Goal: Book appointment/travel/reservation

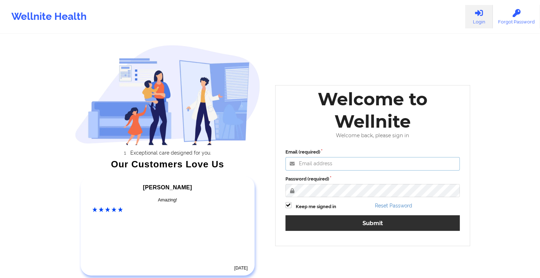
type input "[EMAIL_ADDRESS][DOMAIN_NAME]"
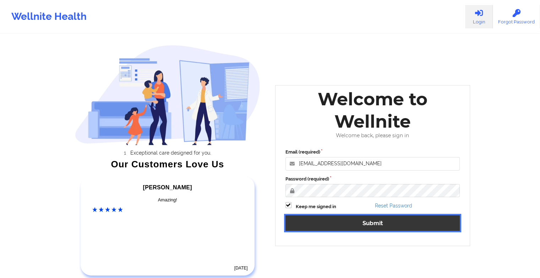
click at [382, 220] on button "Submit" at bounding box center [372, 222] width 175 height 15
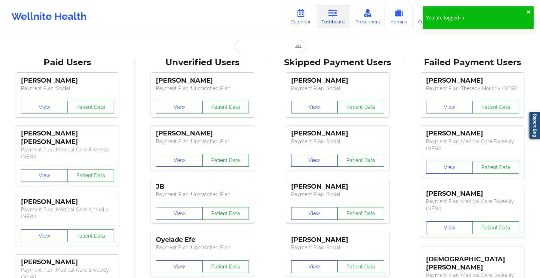
click at [303, 29] on div "Wellnite Health Calendar Dashboard Prescribers Admins Coaches Therapists Medica…" at bounding box center [270, 16] width 540 height 28
click at [300, 25] on link "Calendar" at bounding box center [300, 16] width 31 height 23
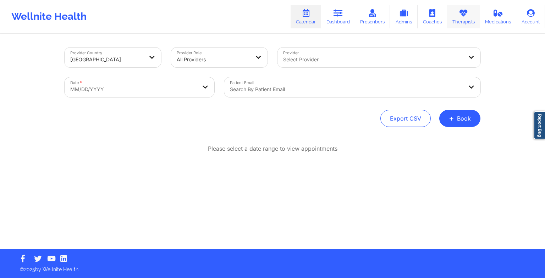
click at [472, 14] on link "Therapists" at bounding box center [463, 16] width 33 height 23
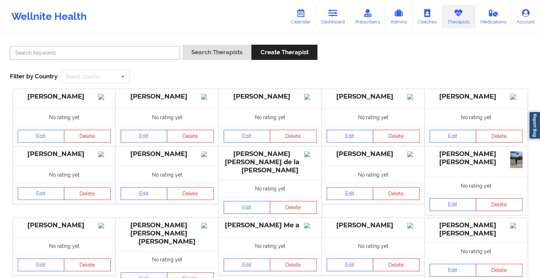
click at [92, 51] on input "text" at bounding box center [95, 52] width 170 height 13
paste input "[PERSON_NAME] Love - [PERSON_NAME]"
type input "[PERSON_NAME] Love - [PERSON_NAME]"
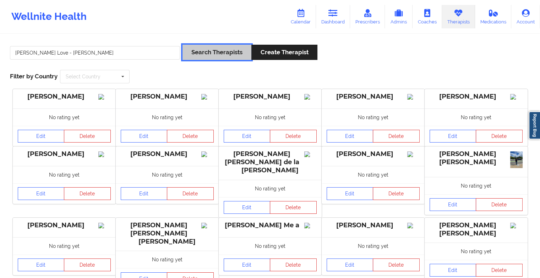
click at [190, 55] on button "Search Therapists" at bounding box center [216, 52] width 69 height 15
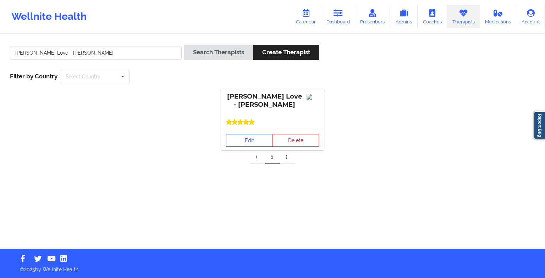
click at [239, 143] on link "Edit" at bounding box center [249, 140] width 47 height 13
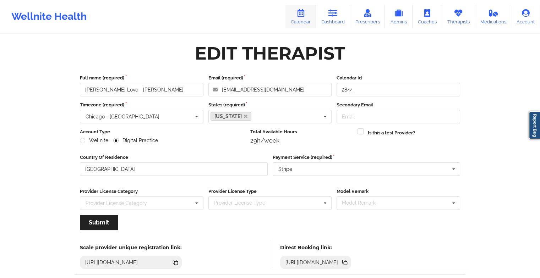
click at [295, 22] on link "Calendar" at bounding box center [300, 16] width 31 height 23
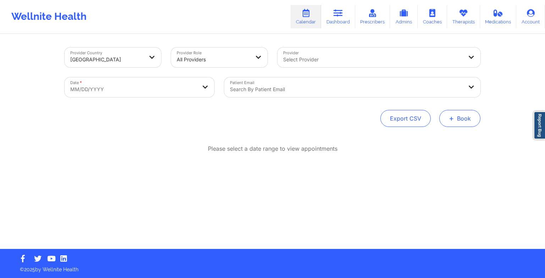
click at [456, 118] on button "+ Book" at bounding box center [459, 118] width 41 height 17
click at [434, 141] on button "Therapy Session" at bounding box center [448, 141] width 54 height 12
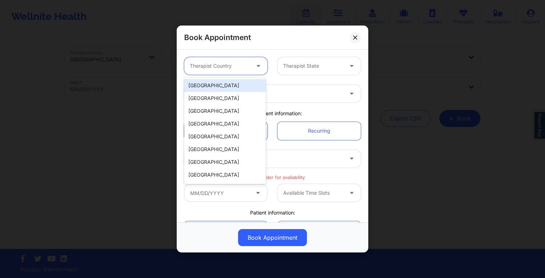
click at [207, 64] on div at bounding box center [220, 66] width 60 height 9
click at [207, 89] on div "[GEOGRAPHIC_DATA]" at bounding box center [225, 85] width 82 height 13
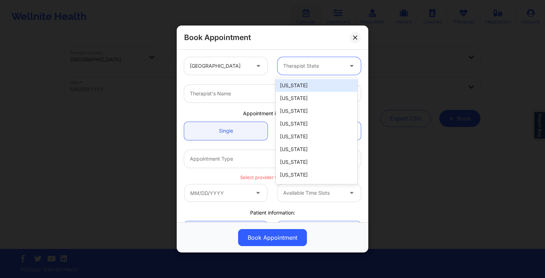
click at [292, 68] on div at bounding box center [313, 66] width 60 height 9
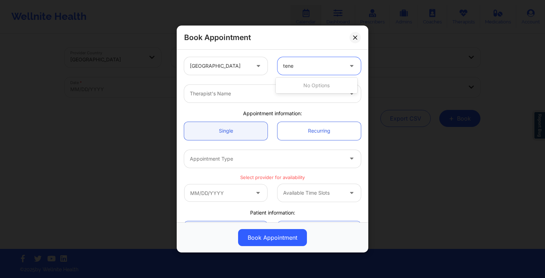
type input "ten"
click at [307, 86] on div "[US_STATE]" at bounding box center [317, 85] width 82 height 13
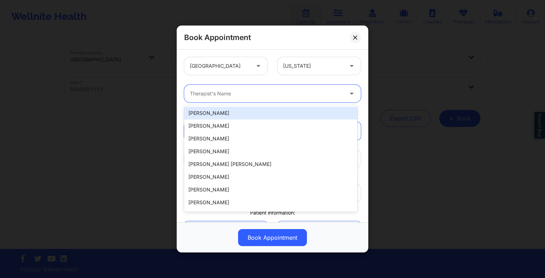
click at [194, 91] on div at bounding box center [266, 93] width 153 height 9
paste input "[PERSON_NAME] Love - [PERSON_NAME]"
type input "[PERSON_NAME] Love - [PERSON_NAME]"
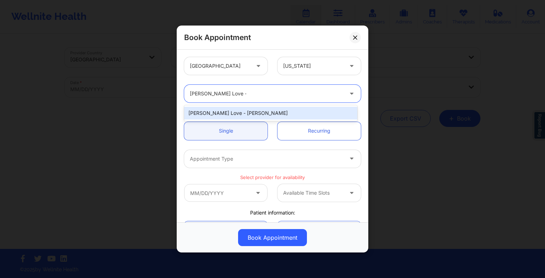
click at [221, 114] on div "[PERSON_NAME] Love - [PERSON_NAME]" at bounding box center [270, 113] width 173 height 13
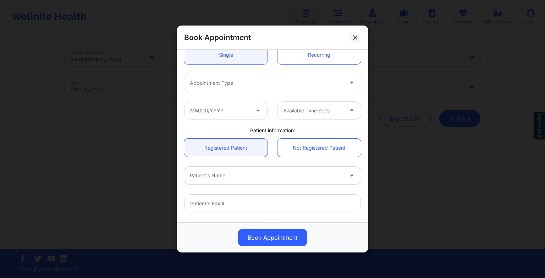
scroll to position [72, 0]
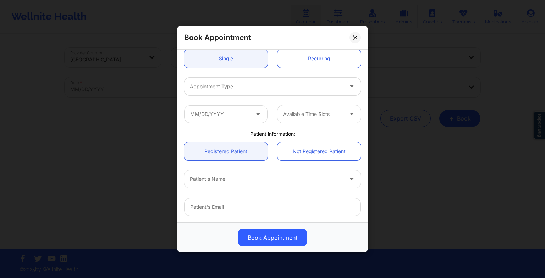
click at [212, 81] on div "Appointment Type" at bounding box center [264, 87] width 160 height 18
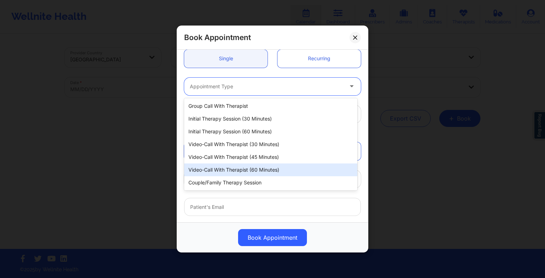
click at [241, 168] on div "Video-Call with Therapist (60 minutes)" at bounding box center [270, 170] width 173 height 13
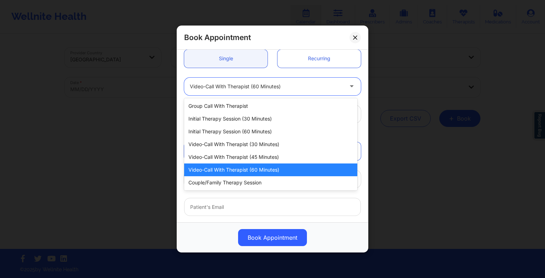
click at [263, 89] on div at bounding box center [266, 86] width 153 height 9
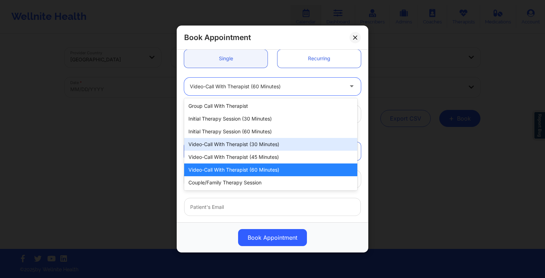
click at [265, 142] on div "Video-Call with Therapist (30 minutes)" at bounding box center [270, 144] width 173 height 13
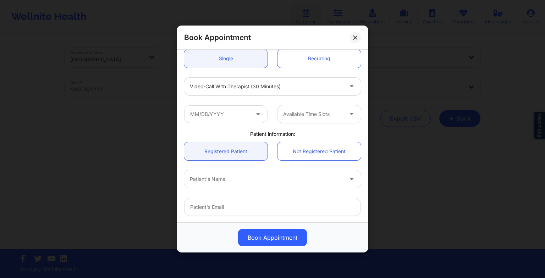
click at [257, 118] on span at bounding box center [258, 114] width 9 height 9
click at [239, 114] on input "text" at bounding box center [225, 114] width 83 height 18
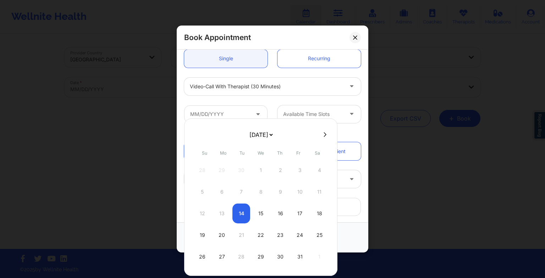
click at [259, 140] on select "[DATE] [DATE] [DATE] [DATE] [DATE] [DATE] [DATE] [DATE] [DATE] [DATE] [DATE] [D…" at bounding box center [261, 135] width 26 height 14
select select "2025-10"
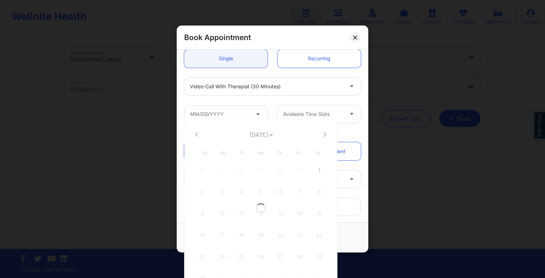
select select "2025-10"
click at [222, 227] on div "17" at bounding box center [222, 235] width 18 height 20
type input "[DATE]"
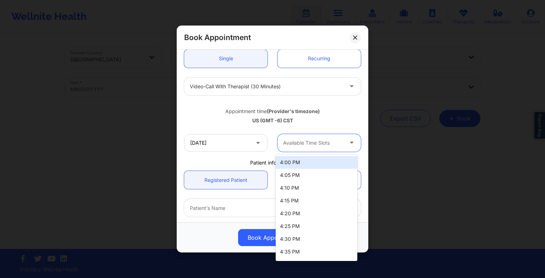
click at [293, 139] on div at bounding box center [313, 143] width 60 height 9
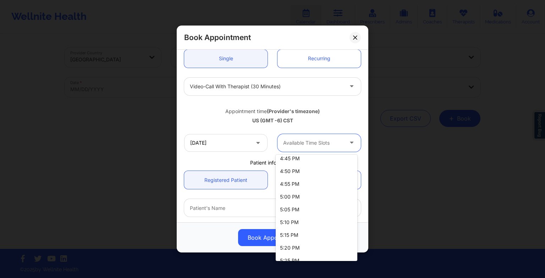
scroll to position [118, 0]
click at [301, 197] on div "5:00 PM" at bounding box center [317, 198] width 82 height 13
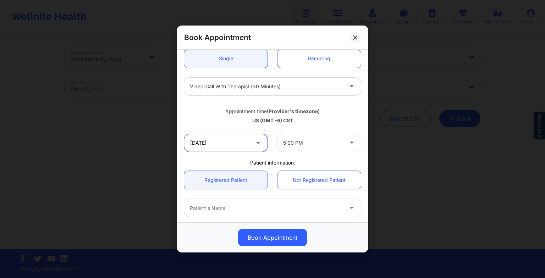
click at [242, 139] on input "[DATE]" at bounding box center [225, 143] width 83 height 18
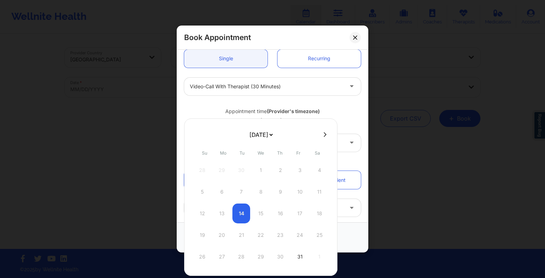
click at [274, 135] on select "[DATE] [DATE] [DATE] [DATE] [DATE] [DATE] [DATE] [DATE] [DATE] [DATE] [DATE] [D…" at bounding box center [261, 135] width 26 height 14
select select "2025-10"
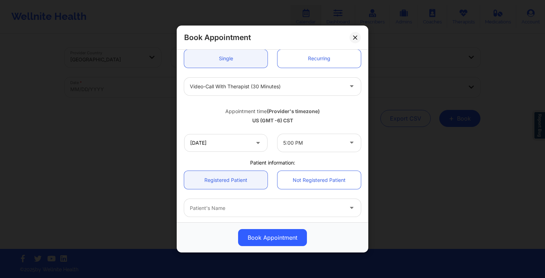
click at [355, 108] on div "Appointment time (Provider's timezone)" at bounding box center [272, 111] width 177 height 7
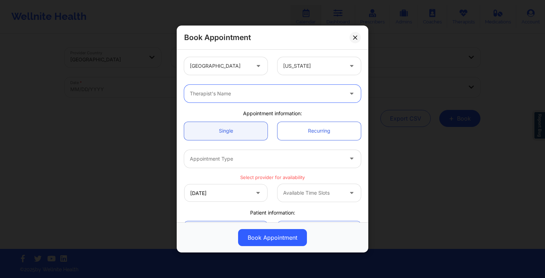
click at [340, 60] on div "[US_STATE]" at bounding box center [311, 66] width 66 height 18
type input "flo"
click at [320, 86] on div "[US_STATE]" at bounding box center [317, 85] width 82 height 13
click at [226, 66] on div at bounding box center [220, 66] width 60 height 9
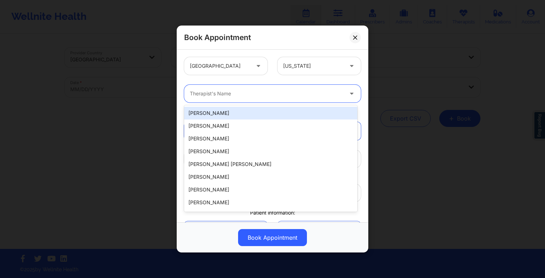
click at [280, 89] on div "Therapist's Name" at bounding box center [264, 94] width 160 height 18
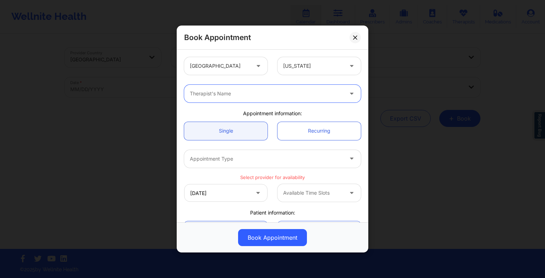
click at [280, 89] on div "Therapist's Name" at bounding box center [264, 94] width 160 height 18
type input "anais q"
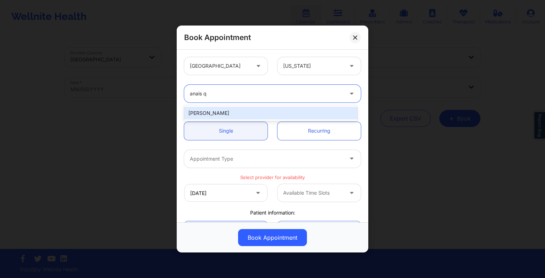
click at [253, 109] on div "[PERSON_NAME]" at bounding box center [270, 113] width 173 height 13
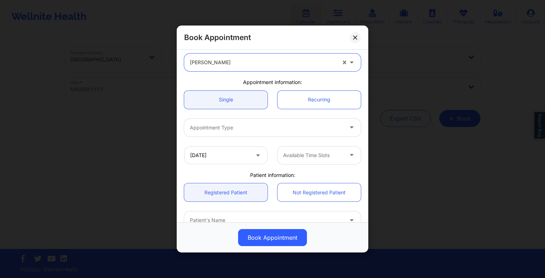
scroll to position [44, 0]
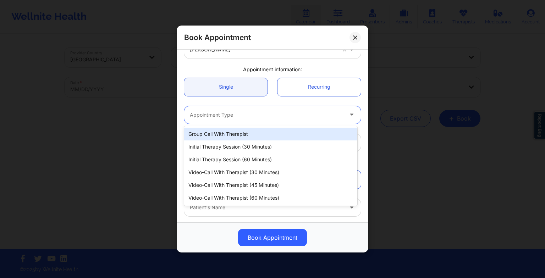
click at [227, 111] on div at bounding box center [266, 115] width 153 height 9
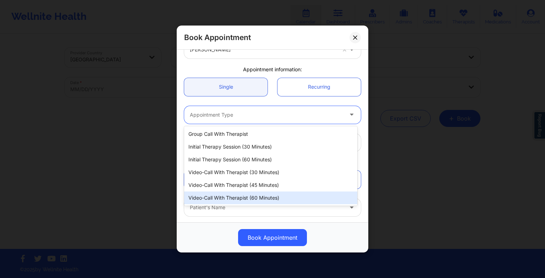
click at [235, 198] on div "Video-Call with Therapist (60 minutes)" at bounding box center [270, 198] width 173 height 13
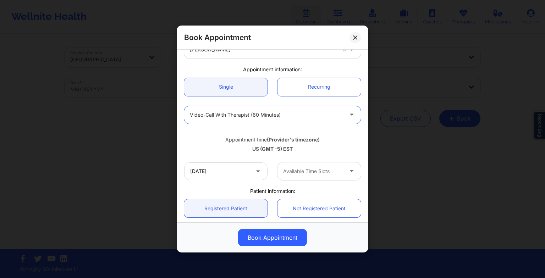
click at [258, 116] on div at bounding box center [266, 115] width 153 height 9
click at [206, 166] on input "[DATE]" at bounding box center [225, 172] width 83 height 18
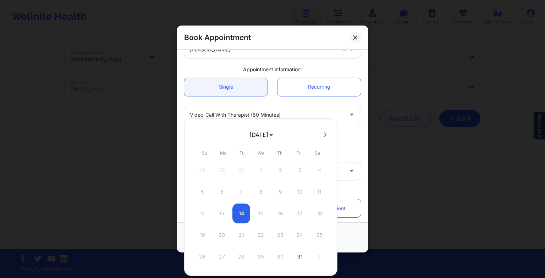
click at [260, 129] on select "[DATE] [DATE] [DATE] [DATE] [DATE] [DATE] [DATE] [DATE] [DATE] [DATE] [DATE] [D…" at bounding box center [261, 135] width 26 height 14
select select "2025-11"
click at [222, 186] on div "8" at bounding box center [222, 192] width 18 height 20
type input "[DATE]"
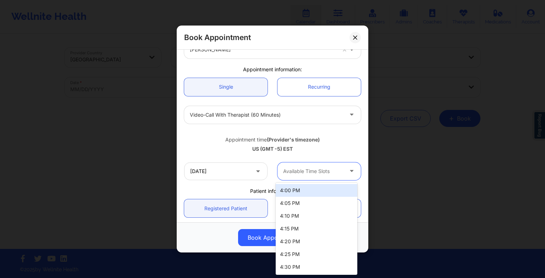
click at [306, 171] on div at bounding box center [313, 171] width 60 height 9
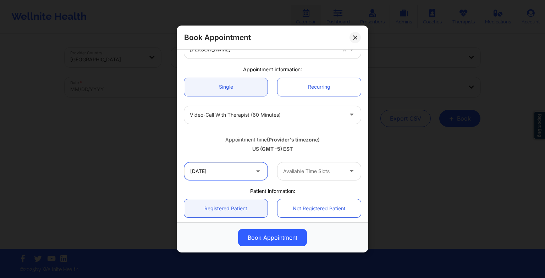
click at [237, 169] on input "[DATE]" at bounding box center [225, 172] width 83 height 18
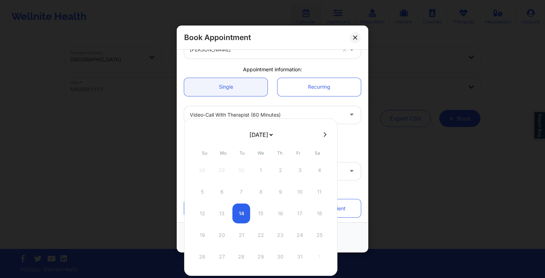
click at [294, 121] on div "[DATE] [DATE] [DATE] [DATE] [DATE] [DATE] [DATE] [DATE] [DATE] [DATE] [DATE] [D…" at bounding box center [260, 198] width 153 height 158
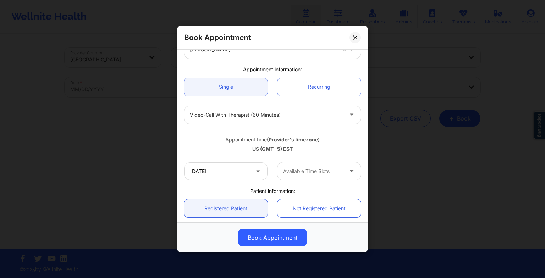
click at [357, 155] on div "Appointment time (Provider's timezone) [GEOGRAPHIC_DATA] (GMT -5) EST" at bounding box center [272, 143] width 187 height 29
click at [330, 170] on div at bounding box center [313, 171] width 60 height 9
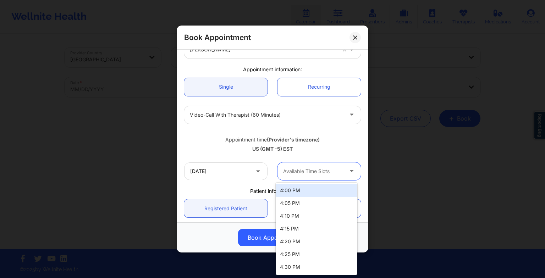
click at [307, 187] on div "4:00 PM" at bounding box center [317, 190] width 82 height 13
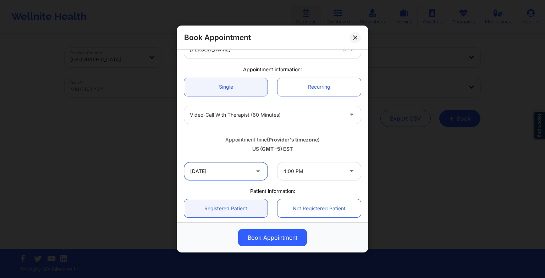
click at [242, 167] on input "[DATE]" at bounding box center [225, 172] width 83 height 18
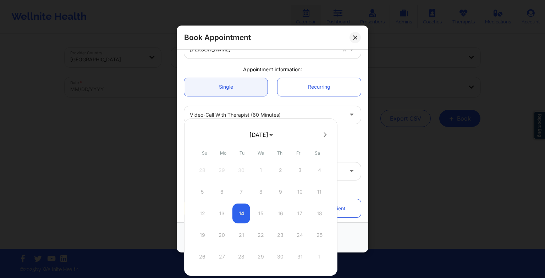
click at [274, 133] on select "[DATE] [DATE] [DATE] [DATE] [DATE] [DATE] [DATE] [DATE] [DATE] [DATE] [DATE] [D…" at bounding box center [261, 135] width 26 height 14
select select "2025-11"
click at [221, 189] on div "8" at bounding box center [222, 192] width 18 height 20
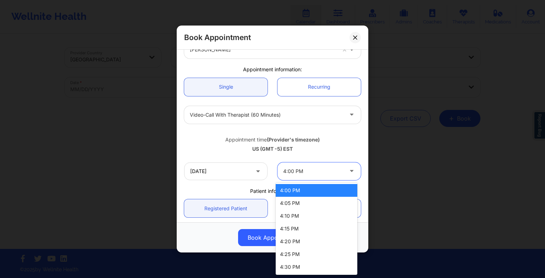
click at [298, 179] on div "4:00 PM" at bounding box center [313, 172] width 60 height 18
click at [296, 185] on div "4:00 PM" at bounding box center [317, 190] width 82 height 13
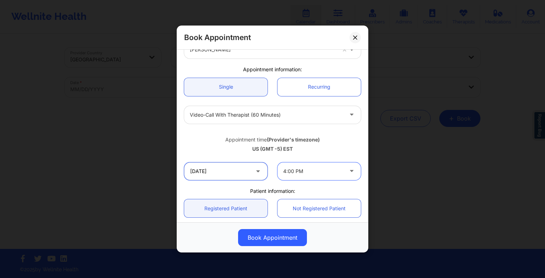
click at [246, 172] on input "[DATE]" at bounding box center [225, 172] width 83 height 18
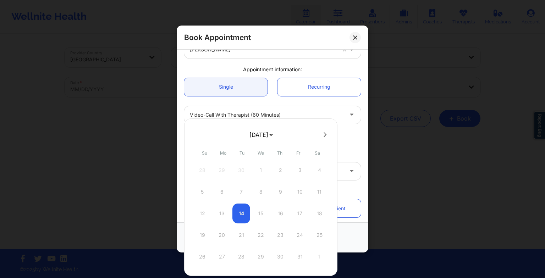
click at [253, 133] on select "[DATE] [DATE] [DATE] [DATE] [DATE] [DATE] [DATE] [DATE] [DATE] [DATE] [DATE] [D…" at bounding box center [261, 135] width 26 height 14
select select "2025-11"
click at [223, 165] on div "1" at bounding box center [222, 170] width 18 height 20
type input "[DATE]"
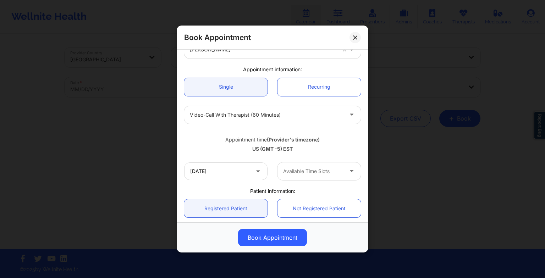
click at [287, 172] on div at bounding box center [313, 171] width 60 height 9
click at [297, 187] on div "4:00 PM" at bounding box center [317, 190] width 82 height 13
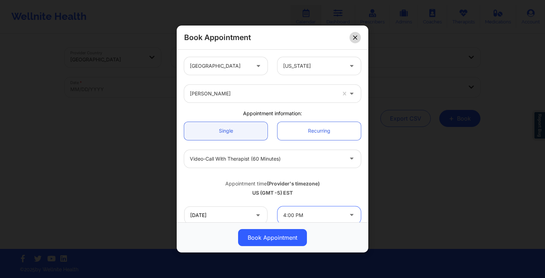
click at [355, 33] on button at bounding box center [355, 37] width 11 height 11
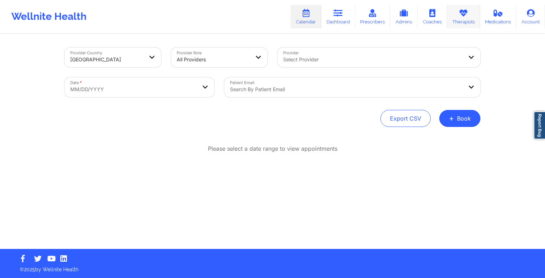
click at [461, 18] on link "Therapists" at bounding box center [463, 16] width 33 height 23
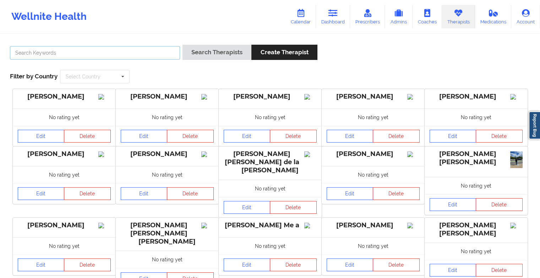
click at [138, 57] on input "text" at bounding box center [95, 52] width 170 height 13
paste input "[PERSON_NAME]"
type input "[PERSON_NAME]"
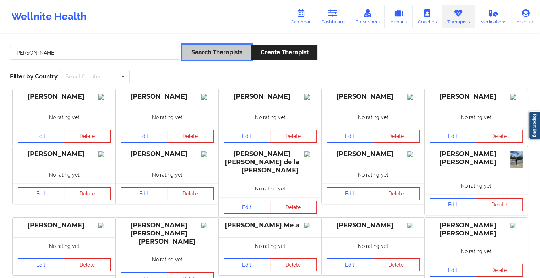
click at [225, 52] on button "Search Therapists" at bounding box center [216, 52] width 69 height 15
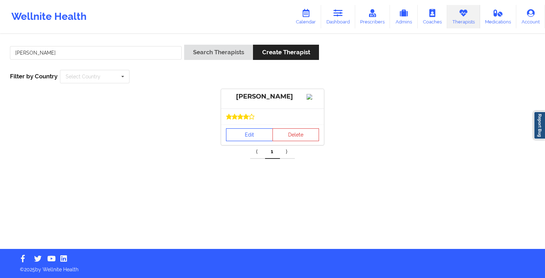
click at [246, 141] on link "Edit" at bounding box center [249, 134] width 47 height 13
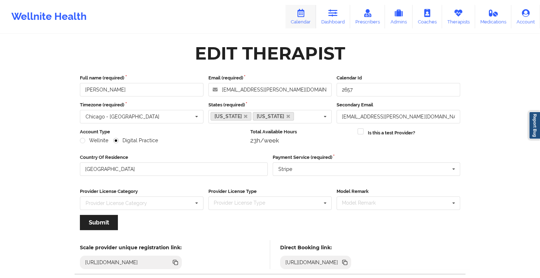
click at [309, 13] on link "Calendar" at bounding box center [300, 16] width 31 height 23
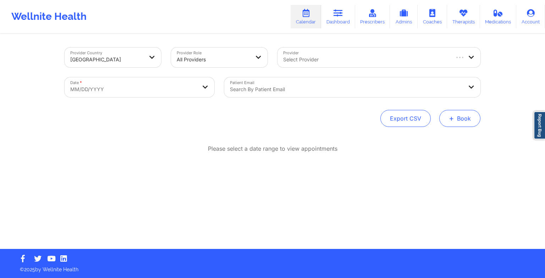
click at [462, 114] on button "+ Book" at bounding box center [459, 118] width 41 height 17
click at [444, 135] on div "Therapy Session Doctor Consultation" at bounding box center [448, 147] width 65 height 32
click at [441, 139] on button "Therapy Session" at bounding box center [448, 141] width 54 height 12
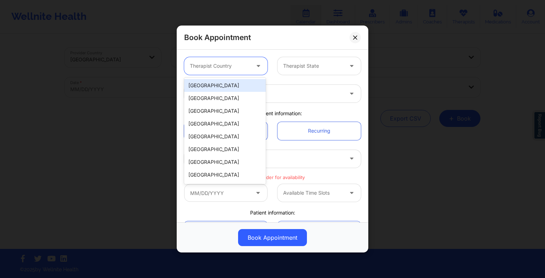
click at [236, 68] on div at bounding box center [220, 66] width 60 height 9
click at [236, 82] on div "[GEOGRAPHIC_DATA]" at bounding box center [225, 85] width 82 height 13
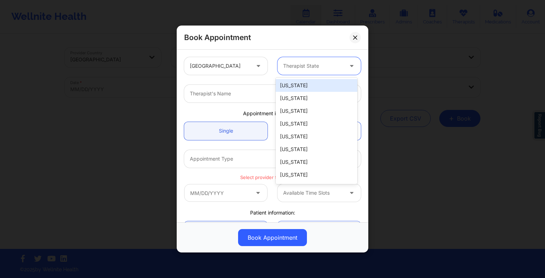
click at [286, 72] on div "Therapist State" at bounding box center [311, 66] width 66 height 18
type input "col"
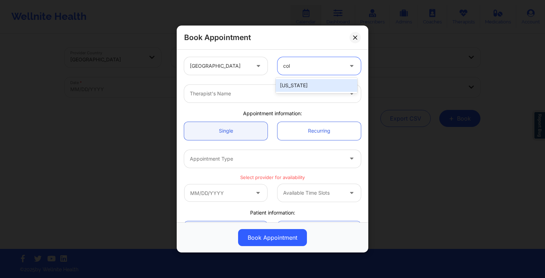
click at [295, 86] on div "[US_STATE]" at bounding box center [317, 85] width 82 height 13
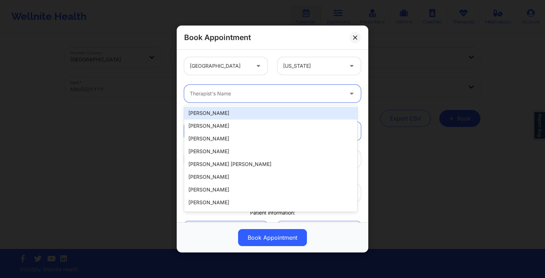
click at [201, 98] on div "Therapist's Name" at bounding box center [264, 94] width 160 height 18
paste input "[PERSON_NAME]"
type input "[PERSON_NAME]"
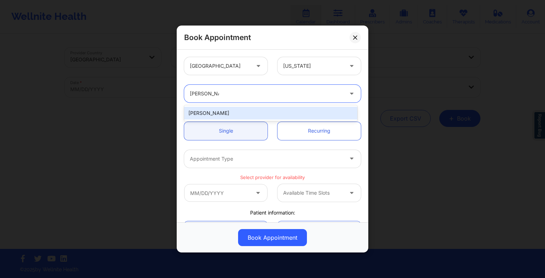
click at [213, 111] on div "[PERSON_NAME]" at bounding box center [270, 113] width 173 height 13
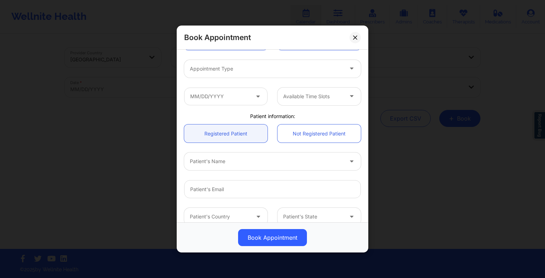
scroll to position [98, 0]
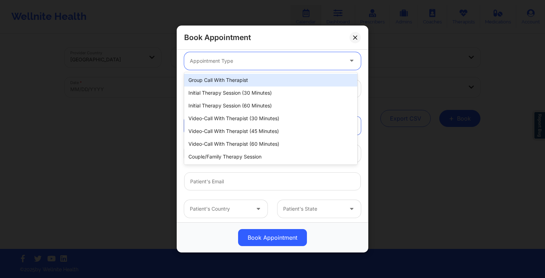
click at [202, 61] on div at bounding box center [266, 61] width 153 height 9
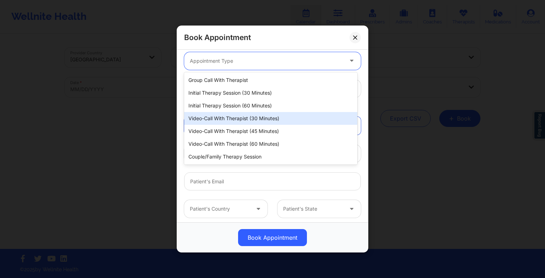
click at [214, 118] on div "Video-Call with Therapist (30 minutes)" at bounding box center [270, 118] width 173 height 13
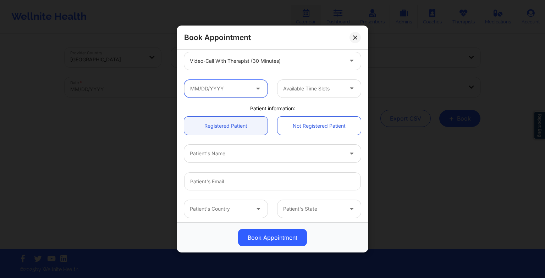
click at [214, 96] on input "text" at bounding box center [225, 89] width 83 height 18
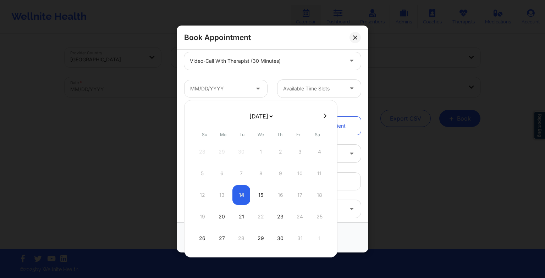
click at [267, 112] on select "[DATE] [DATE] [DATE] [DATE] [DATE] [DATE] [DATE] [DATE] [DATE] [DATE] [DATE] [D…" at bounding box center [261, 116] width 26 height 14
select select "2025-10"
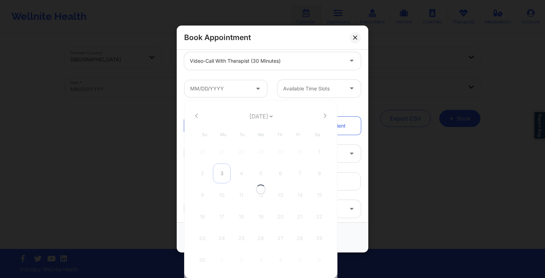
select select "2025-10"
click at [219, 170] on div "3" at bounding box center [222, 174] width 18 height 20
type input "[DATE]"
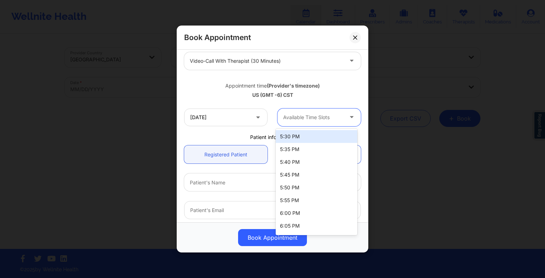
click at [304, 119] on div at bounding box center [313, 117] width 60 height 9
click at [303, 138] on div "5:30 PM" at bounding box center [317, 136] width 82 height 13
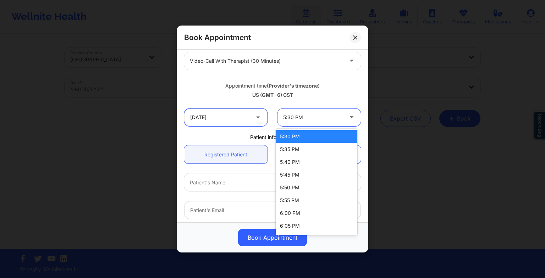
drag, startPoint x: 283, startPoint y: 117, endPoint x: 252, endPoint y: 111, distance: 31.8
click at [252, 111] on input "[DATE]" at bounding box center [225, 118] width 83 height 18
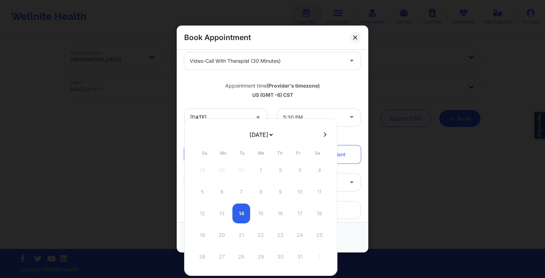
click at [266, 139] on select "[DATE] [DATE] [DATE] [DATE] [DATE] [DATE] [DATE] [DATE] [DATE] [DATE] [DATE] [D…" at bounding box center [261, 135] width 26 height 14
select select "2025-10"
click at [220, 193] on div "3" at bounding box center [222, 192] width 18 height 20
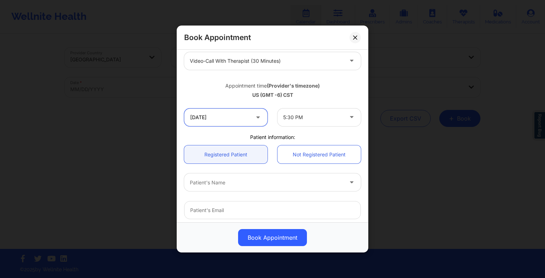
click at [216, 118] on input "[DATE]" at bounding box center [225, 118] width 83 height 18
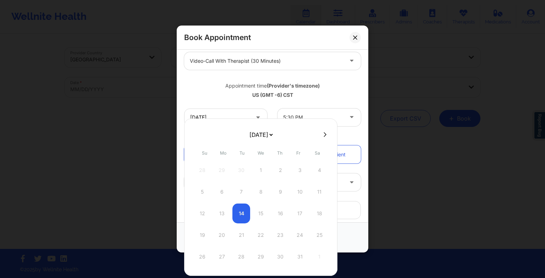
click at [256, 143] on div "[DATE] [DATE] [DATE] [DATE] [DATE] [DATE] [DATE] [DATE] [DATE] [DATE] [DATE] [D…" at bounding box center [260, 198] width 153 height 158
click at [248, 135] on select "[DATE] [DATE] [DATE] [DATE] [DATE] [DATE] [DATE] [DATE] [DATE] [DATE] [DATE] [D…" at bounding box center [261, 135] width 26 height 14
select select "2025-10"
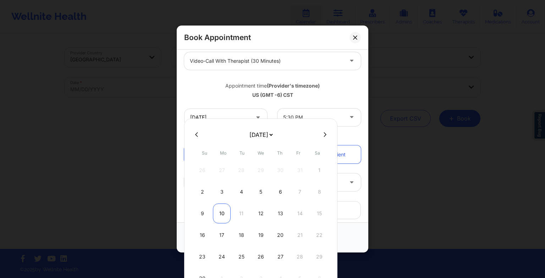
click at [221, 212] on div "10" at bounding box center [222, 214] width 18 height 20
type input "[DATE]"
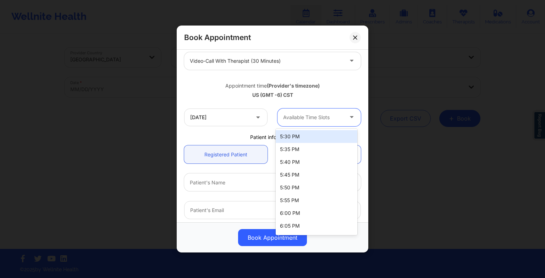
click at [308, 114] on div at bounding box center [313, 117] width 60 height 9
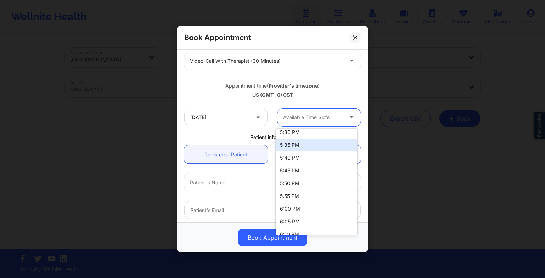
scroll to position [0, 0]
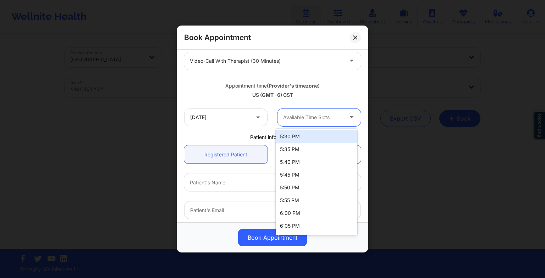
click at [294, 135] on div "5:30 PM" at bounding box center [317, 136] width 82 height 13
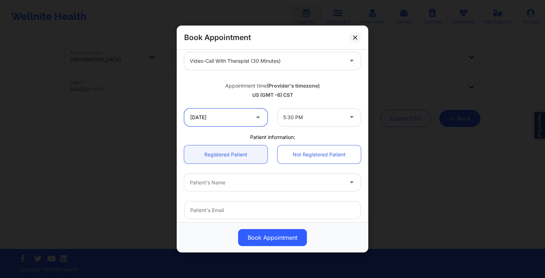
click at [241, 114] on input "[DATE]" at bounding box center [225, 118] width 83 height 18
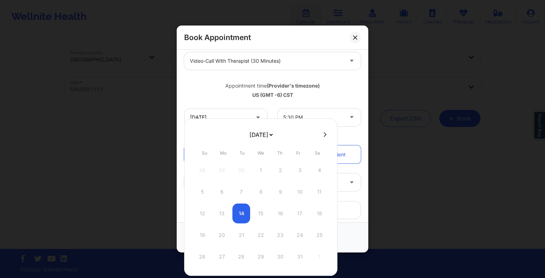
click at [263, 137] on select "[DATE] [DATE] [DATE] [DATE] [DATE] [DATE] [DATE] [DATE] [DATE] [DATE] [DATE] [D…" at bounding box center [261, 135] width 26 height 14
select select "2025-10"
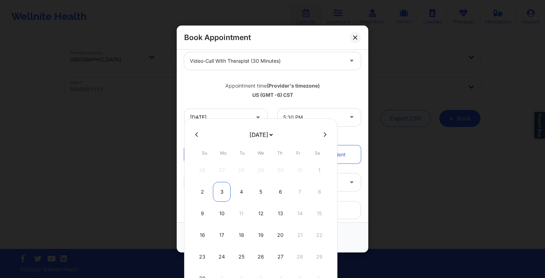
click at [225, 197] on div "3" at bounding box center [222, 192] width 18 height 20
type input "[DATE]"
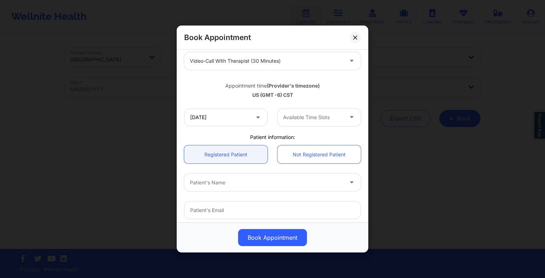
click at [294, 123] on div "Available Time Slots" at bounding box center [311, 118] width 66 height 18
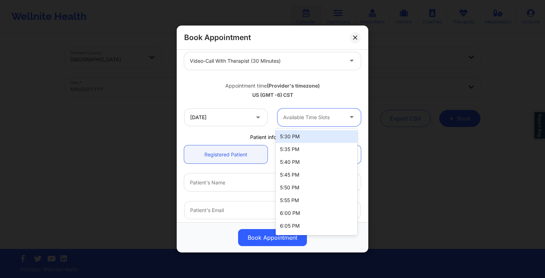
click at [293, 139] on div "5:30 PM" at bounding box center [317, 136] width 82 height 13
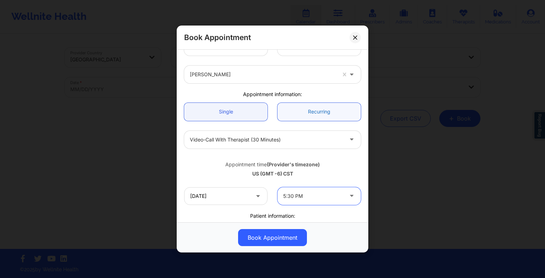
scroll to position [18, 0]
click at [304, 115] on link "Recurring" at bounding box center [319, 113] width 83 height 18
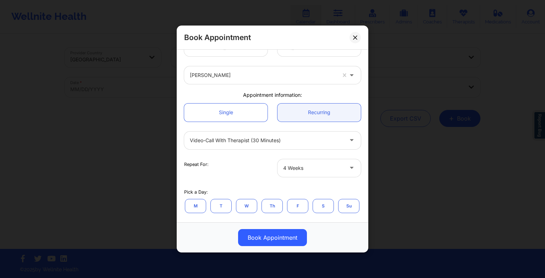
click at [199, 206] on button "M" at bounding box center [195, 206] width 21 height 14
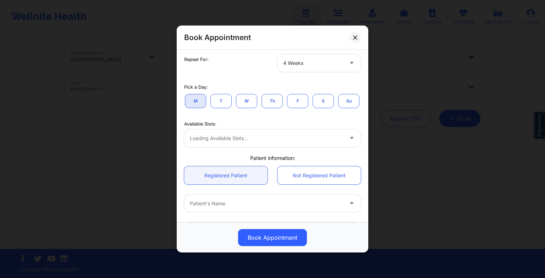
scroll to position [124, 0]
click at [210, 143] on div at bounding box center [266, 138] width 153 height 9
click at [220, 99] on button "T" at bounding box center [220, 101] width 21 height 14
click at [241, 104] on button "W" at bounding box center [246, 101] width 21 height 14
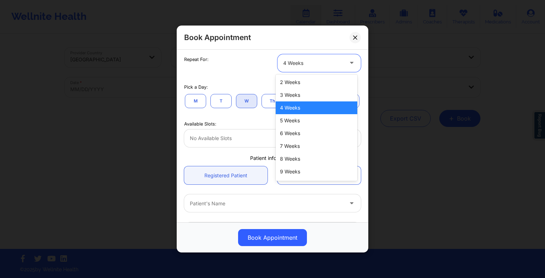
click at [284, 60] on div at bounding box center [313, 63] width 60 height 9
click at [292, 97] on div "3 Weeks" at bounding box center [317, 95] width 82 height 13
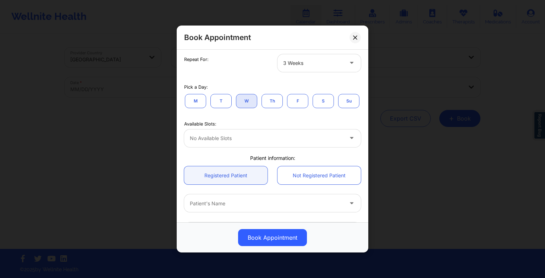
click at [199, 103] on button "M" at bounding box center [195, 101] width 21 height 14
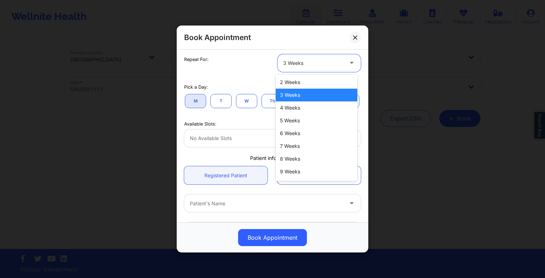
click at [286, 66] on div at bounding box center [313, 63] width 60 height 9
click at [294, 81] on div "2 Weeks" at bounding box center [317, 82] width 82 height 13
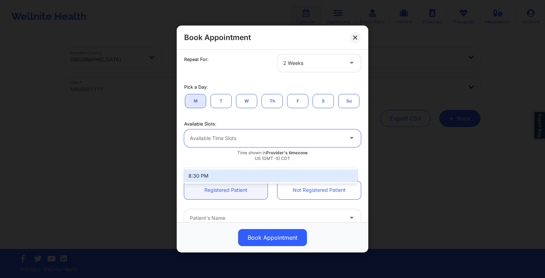
click at [264, 147] on div "Available Time Slots" at bounding box center [264, 139] width 160 height 18
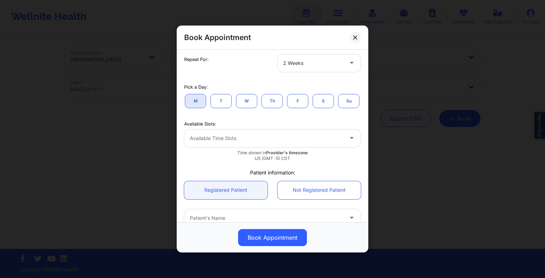
click at [261, 114] on div "Pick a Day: M T W Th F S Su" at bounding box center [272, 95] width 187 height 37
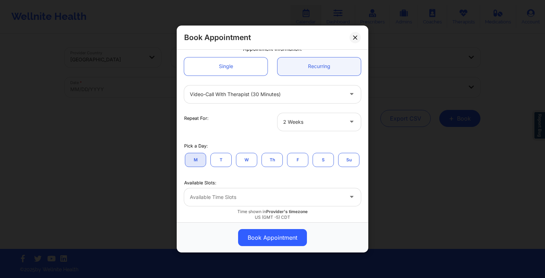
scroll to position [64, 0]
click at [228, 59] on link "Single" at bounding box center [225, 67] width 83 height 18
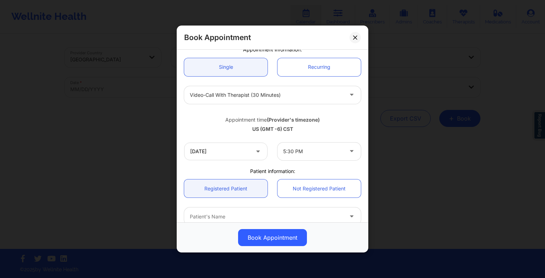
scroll to position [87, 0]
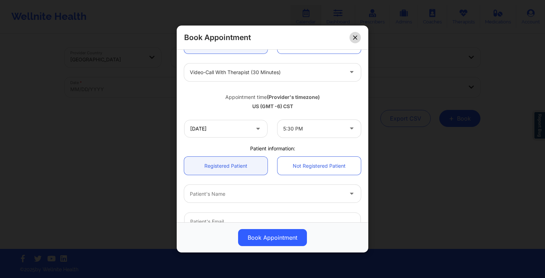
click at [359, 37] on button at bounding box center [355, 37] width 11 height 11
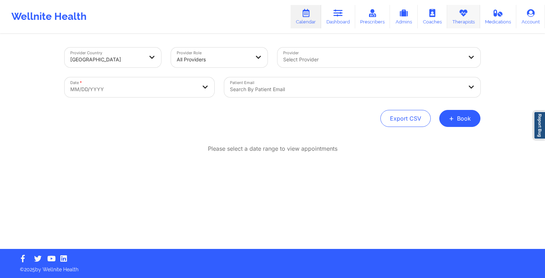
click at [459, 24] on link "Therapists" at bounding box center [463, 16] width 33 height 23
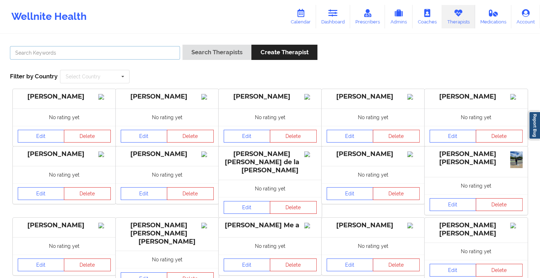
click at [161, 55] on input "text" at bounding box center [95, 52] width 170 height 13
paste input "[PERSON_NAME]"
type input "[PERSON_NAME]"
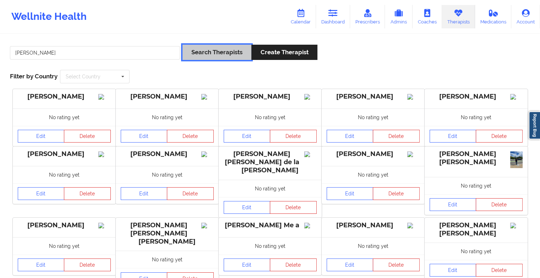
click at [203, 54] on button "Search Therapists" at bounding box center [216, 52] width 69 height 15
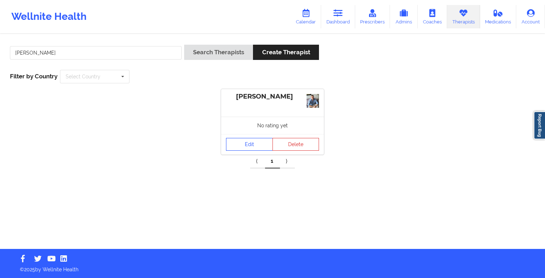
drag, startPoint x: 257, startPoint y: 137, endPoint x: 257, endPoint y: 142, distance: 5.0
click at [257, 142] on div "Edit Delete" at bounding box center [272, 144] width 103 height 21
click at [257, 142] on link "Edit" at bounding box center [249, 144] width 47 height 13
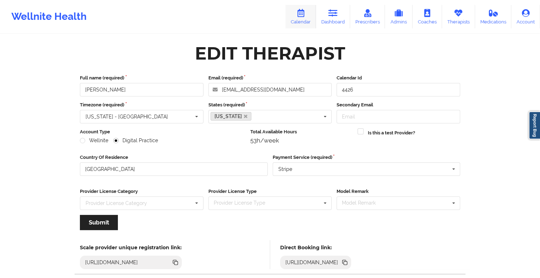
click at [303, 18] on link "Calendar" at bounding box center [300, 16] width 31 height 23
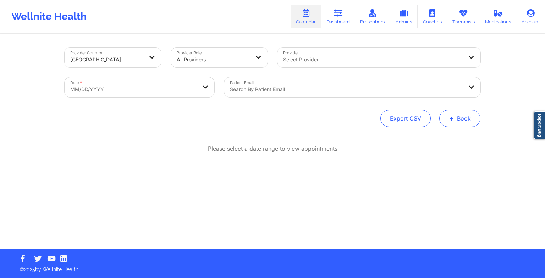
click at [453, 120] on span "+" at bounding box center [451, 118] width 5 height 4
click at [434, 139] on button "Therapy Session" at bounding box center [448, 141] width 54 height 12
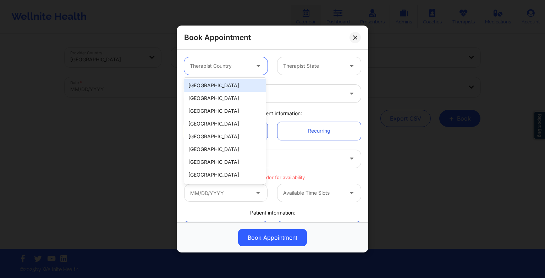
click at [228, 72] on div "Therapist Country" at bounding box center [217, 66] width 66 height 18
click at [224, 88] on div "[GEOGRAPHIC_DATA]" at bounding box center [225, 85] width 82 height 13
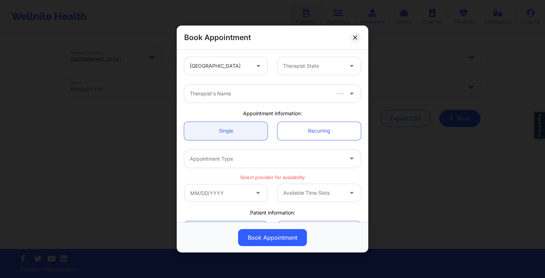
click at [273, 74] on div "Therapist State" at bounding box center [319, 66] width 93 height 18
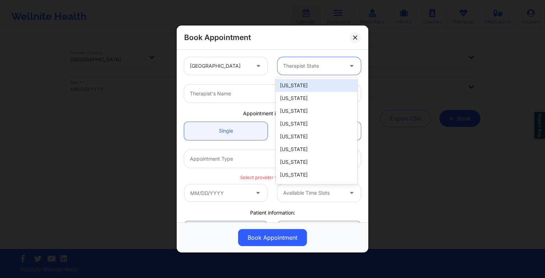
click at [299, 72] on div "Therapist State" at bounding box center [311, 66] width 66 height 18
type input "f"
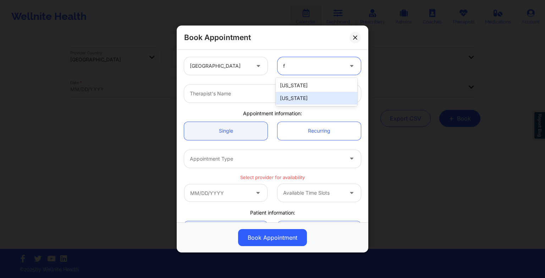
click at [302, 99] on div "[US_STATE]" at bounding box center [317, 98] width 82 height 13
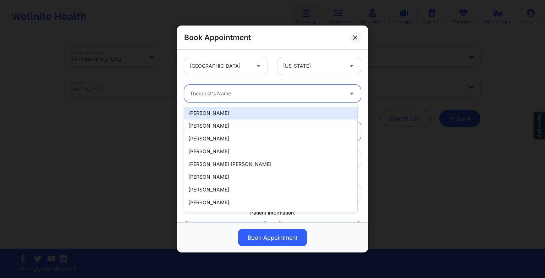
click at [269, 95] on div at bounding box center [266, 93] width 153 height 9
paste input "[PERSON_NAME]"
type input "[PERSON_NAME]"
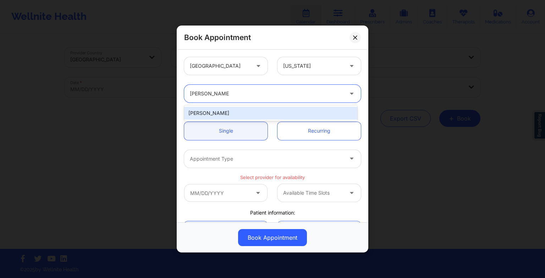
click at [201, 109] on div "[PERSON_NAME]" at bounding box center [270, 113] width 173 height 13
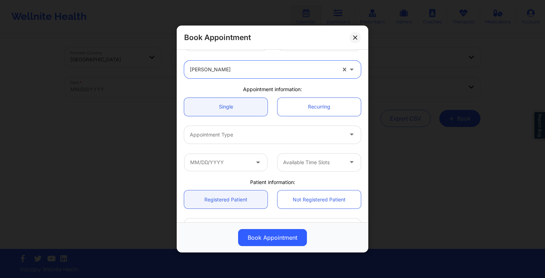
scroll to position [25, 0]
click at [286, 111] on link "Recurring" at bounding box center [319, 106] width 83 height 18
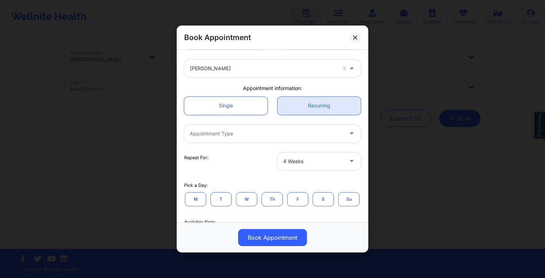
scroll to position [73, 0]
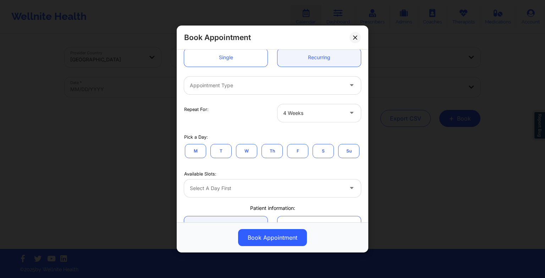
click at [198, 150] on button "M" at bounding box center [195, 151] width 21 height 14
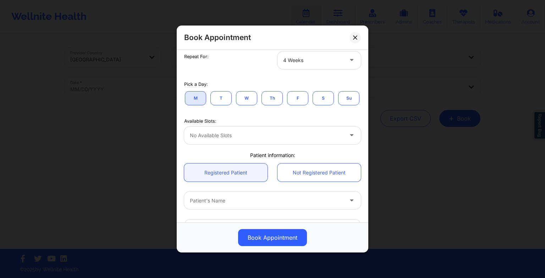
scroll to position [127, 0]
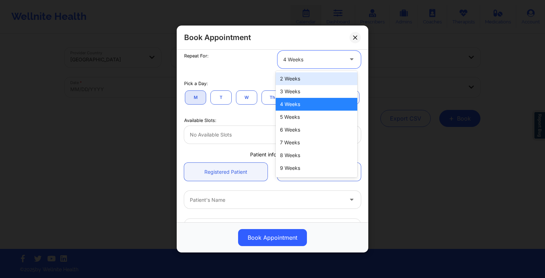
drag, startPoint x: 294, startPoint y: 55, endPoint x: 294, endPoint y: 81, distance: 25.9
click at [294, 81] on body "Wellnite Health Calendar Dashboard Prescribers Admins Coaches Therapists Medica…" at bounding box center [272, 139] width 545 height 278
click at [294, 81] on div "2 Weeks" at bounding box center [317, 78] width 82 height 13
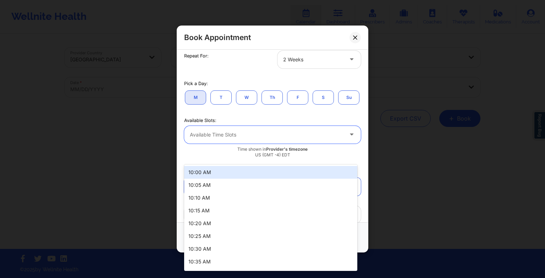
click at [241, 144] on div "Available Time Slots" at bounding box center [264, 135] width 160 height 18
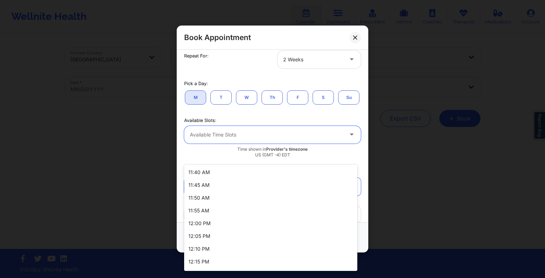
scroll to position [279, 0]
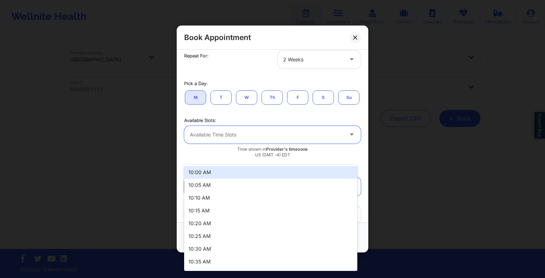
click at [269, 144] on div "Available Time Slots" at bounding box center [264, 135] width 160 height 18
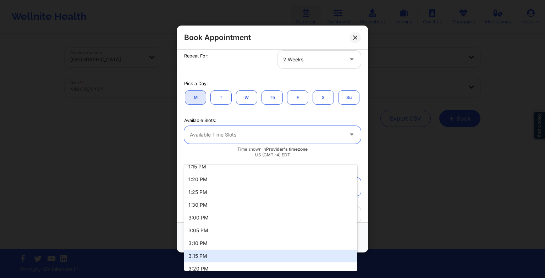
scroll to position [504, 0]
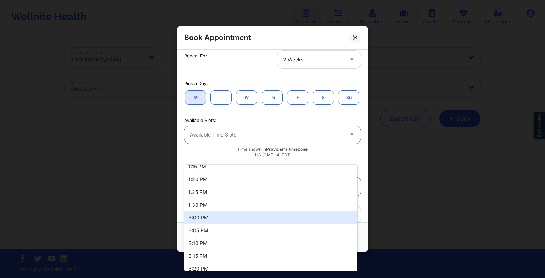
click at [223, 219] on div "3:00 PM" at bounding box center [270, 218] width 173 height 13
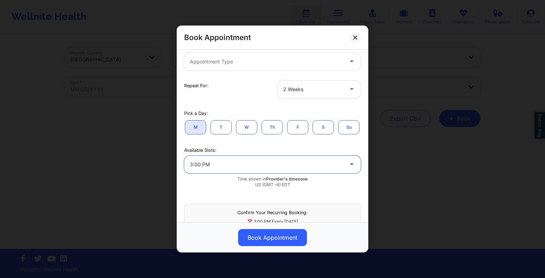
scroll to position [98, 0]
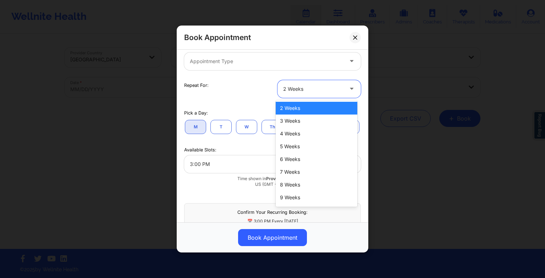
click at [292, 89] on div at bounding box center [313, 89] width 60 height 9
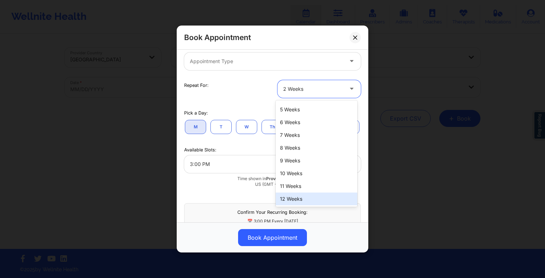
click at [291, 195] on div "12 Weeks" at bounding box center [317, 199] width 82 height 13
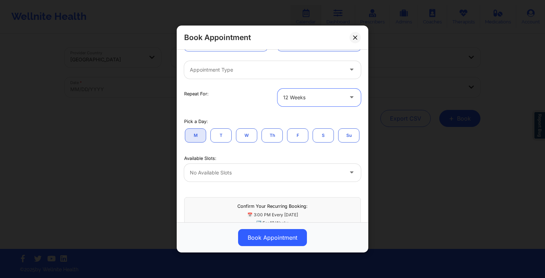
scroll to position [87, 0]
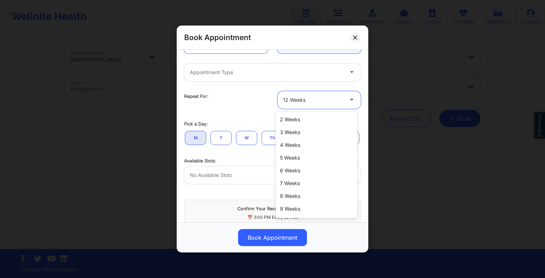
click at [302, 104] on div "12 Weeks" at bounding box center [313, 100] width 60 height 18
click at [292, 190] on div "8 Weeks" at bounding box center [317, 196] width 82 height 13
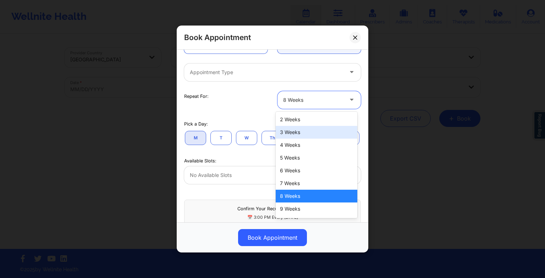
drag, startPoint x: 297, startPoint y: 99, endPoint x: 291, endPoint y: 133, distance: 34.6
click at [291, 133] on body "Wellnite Health Calendar Dashboard Prescribers Admins Coaches Therapists Medica…" at bounding box center [272, 139] width 545 height 278
click at [291, 133] on div "3 Weeks" at bounding box center [317, 132] width 82 height 13
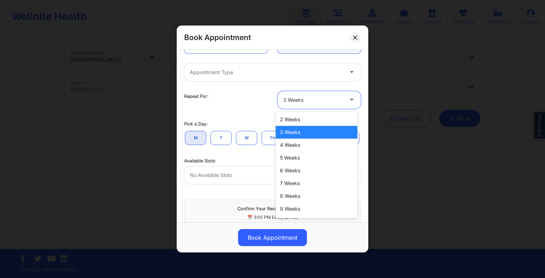
click at [291, 101] on div at bounding box center [313, 100] width 60 height 9
click at [298, 148] on div "4 Weeks" at bounding box center [317, 145] width 82 height 13
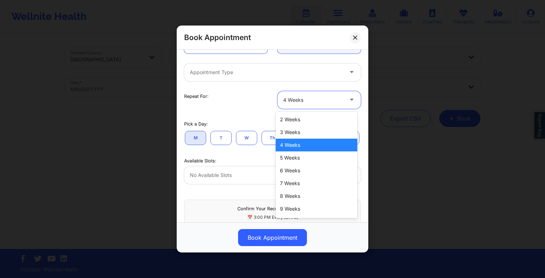
drag, startPoint x: 300, startPoint y: 97, endPoint x: 301, endPoint y: 152, distance: 55.0
click at [301, 152] on body "Wellnite Health Calendar Dashboard Prescribers Admins Coaches Therapists Medica…" at bounding box center [272, 139] width 545 height 278
click at [301, 152] on div "5 Weeks" at bounding box center [317, 158] width 82 height 13
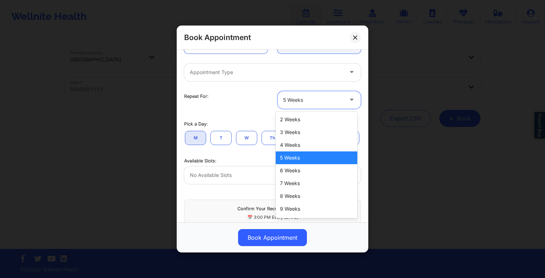
click at [307, 102] on div at bounding box center [313, 100] width 60 height 9
click at [307, 171] on div "6 Weeks" at bounding box center [317, 170] width 82 height 13
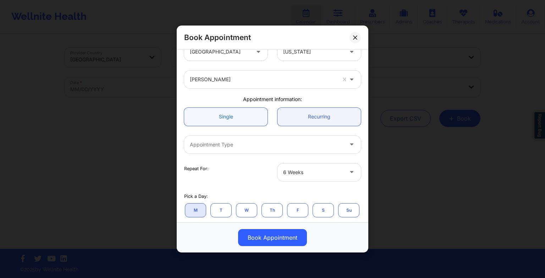
click at [230, 113] on link "Single" at bounding box center [225, 117] width 83 height 18
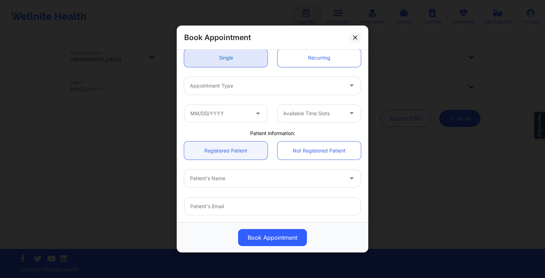
scroll to position [81, 0]
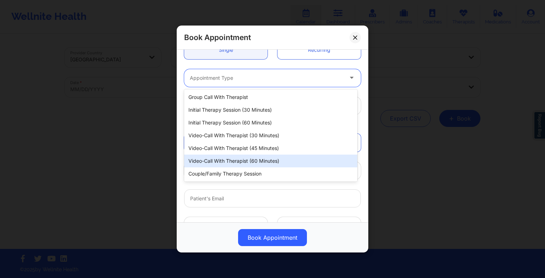
drag, startPoint x: 235, startPoint y: 81, endPoint x: 241, endPoint y: 158, distance: 76.6
click at [241, 158] on body "Wellnite Health Calendar Dashboard Prescribers Admins Coaches Therapists Medica…" at bounding box center [272, 139] width 545 height 278
click at [241, 158] on div "Video-Call with Therapist (60 minutes)" at bounding box center [270, 161] width 173 height 13
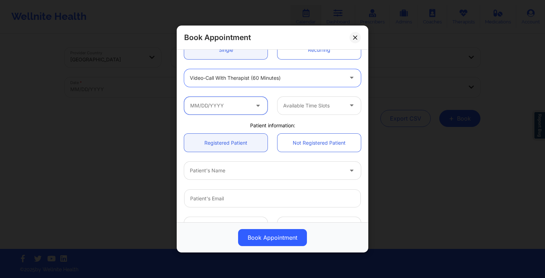
click at [252, 109] on input "text" at bounding box center [225, 106] width 83 height 18
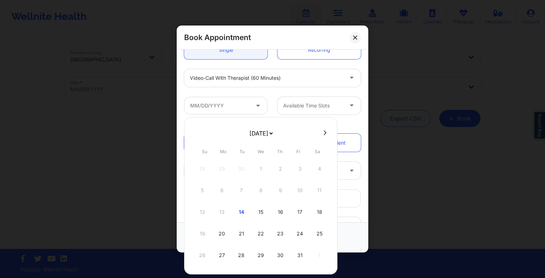
drag, startPoint x: 258, startPoint y: 134, endPoint x: 257, endPoint y: 159, distance: 25.2
click at [257, 159] on div "[DATE] [DATE] [DATE] [DATE] [DATE] [DATE] [DATE] [DATE] [DATE] [DATE] [DATE] [D…" at bounding box center [260, 196] width 153 height 158
select select "2025-10"
click at [222, 193] on div "3" at bounding box center [222, 191] width 18 height 20
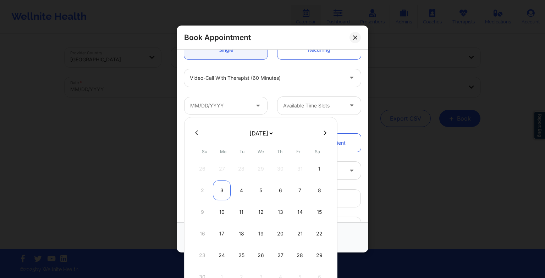
type input "[DATE]"
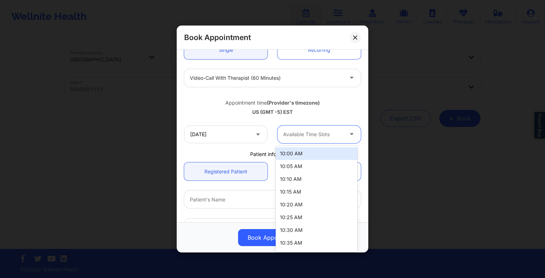
click at [287, 143] on div "Available Time Slots" at bounding box center [311, 135] width 66 height 18
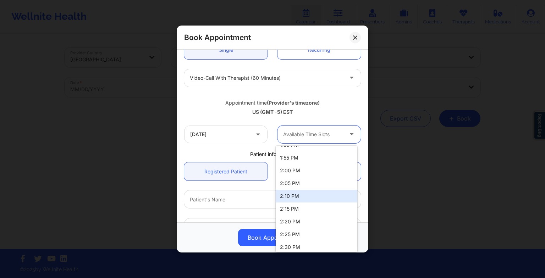
scroll to position [595, 0]
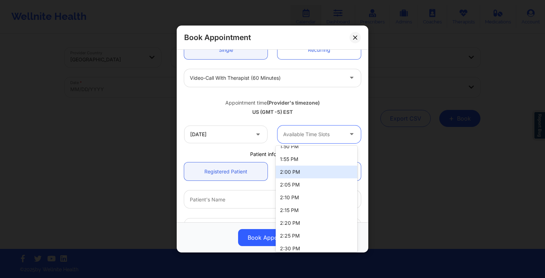
click at [292, 172] on div "2:00 PM" at bounding box center [317, 172] width 82 height 13
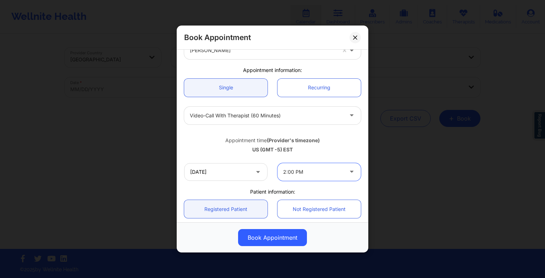
scroll to position [41, 0]
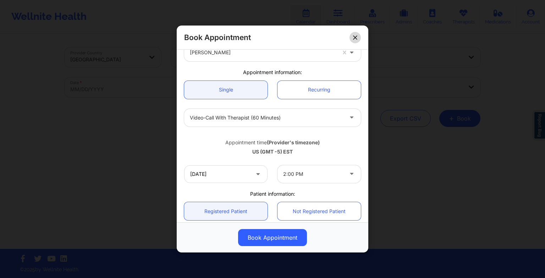
click at [359, 41] on button at bounding box center [355, 37] width 11 height 11
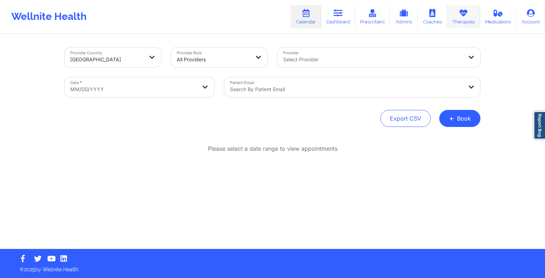
click at [454, 24] on link "Therapists" at bounding box center [463, 16] width 33 height 23
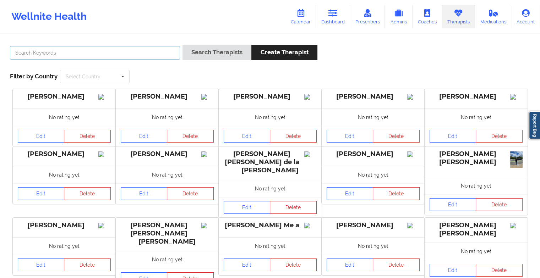
click at [160, 59] on input "text" at bounding box center [95, 52] width 170 height 13
paste input "[PERSON_NAME]"
type input "[PERSON_NAME]"
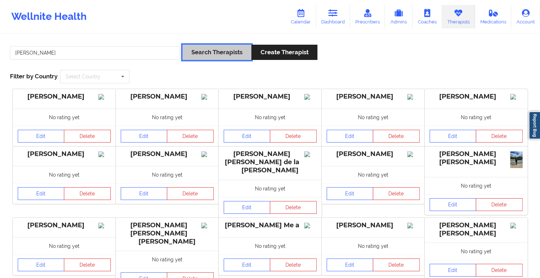
click at [212, 49] on button "Search Therapists" at bounding box center [216, 52] width 69 height 15
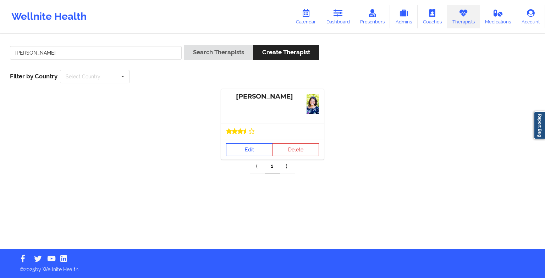
click at [248, 150] on link "Edit" at bounding box center [249, 149] width 47 height 13
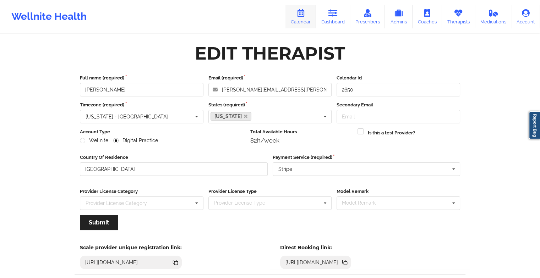
click at [305, 22] on link "Calendar" at bounding box center [300, 16] width 31 height 23
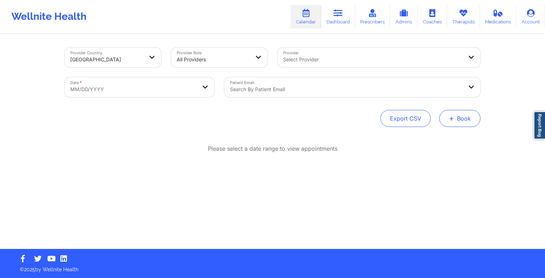
click at [451, 126] on button "+ Book" at bounding box center [459, 118] width 41 height 17
click at [434, 138] on button "Therapy Session" at bounding box center [448, 141] width 54 height 12
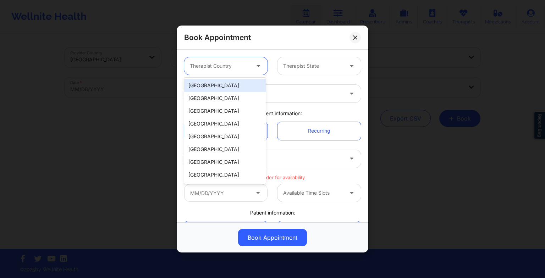
drag, startPoint x: 221, startPoint y: 60, endPoint x: 232, endPoint y: 82, distance: 24.4
click at [232, 82] on body "Wellnite Health Calendar Dashboard Prescribers Admins Coaches Therapists Medica…" at bounding box center [272, 139] width 545 height 278
click at [232, 82] on div "[GEOGRAPHIC_DATA]" at bounding box center [225, 85] width 82 height 13
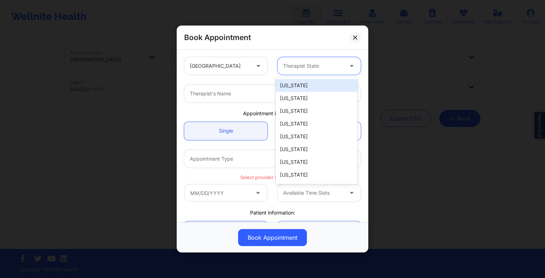
click at [301, 65] on div at bounding box center [313, 66] width 60 height 9
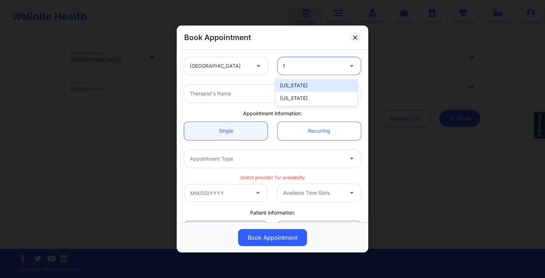
type input "fl"
click at [304, 86] on div "[US_STATE]" at bounding box center [317, 85] width 82 height 13
click at [191, 94] on input "Provider" at bounding box center [190, 93] width 1 height 7
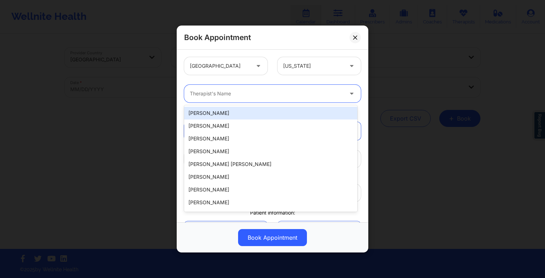
paste input "[PERSON_NAME]"
type input "[PERSON_NAME]"
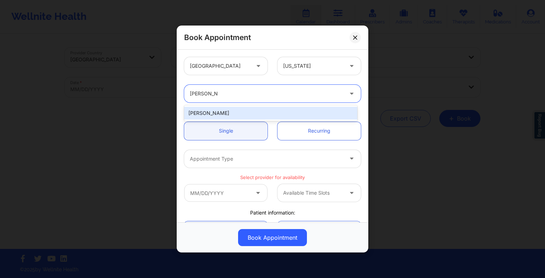
click at [221, 116] on div "[PERSON_NAME]" at bounding box center [270, 113] width 173 height 13
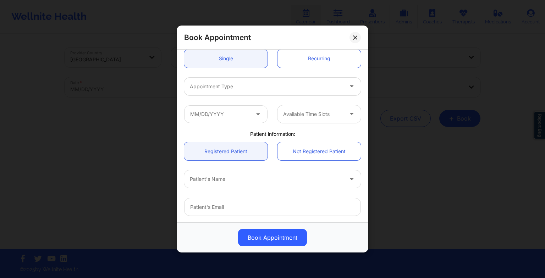
scroll to position [76, 0]
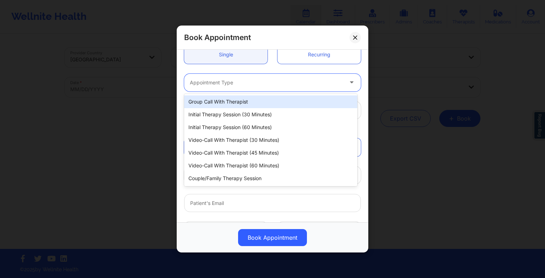
click at [207, 78] on div "Appointment Type" at bounding box center [264, 83] width 160 height 18
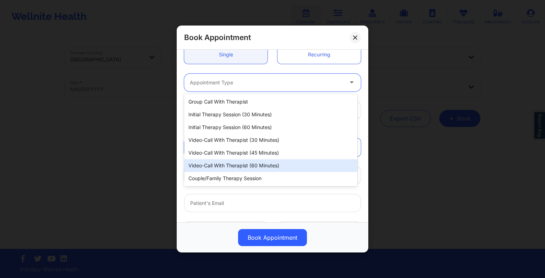
click at [213, 163] on div "Video-Call with Therapist (60 minutes)" at bounding box center [270, 165] width 173 height 13
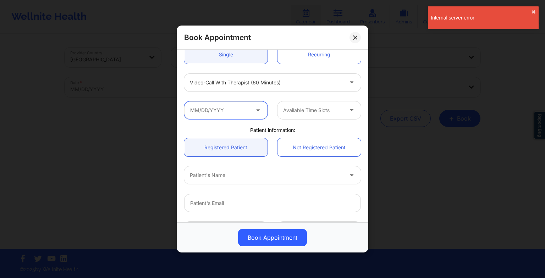
click at [245, 116] on input "text" at bounding box center [225, 111] width 83 height 18
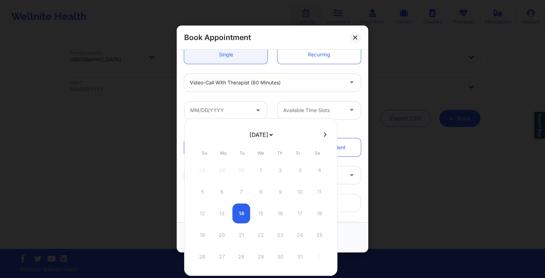
click at [274, 132] on select "[DATE] [DATE] [DATE] [DATE] [DATE] [DATE] [DATE] [DATE] [DATE] [DATE] [DATE] [D…" at bounding box center [261, 135] width 26 height 14
select select "2025-11"
click at [221, 230] on div "22" at bounding box center [222, 235] width 18 height 20
type input "[DATE]"
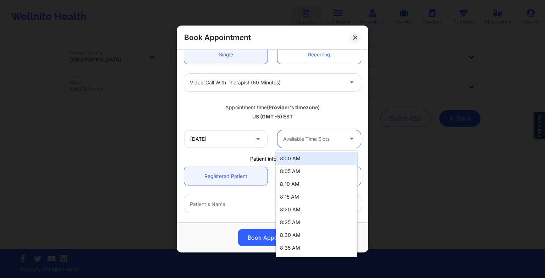
click at [287, 142] on div at bounding box center [313, 139] width 60 height 9
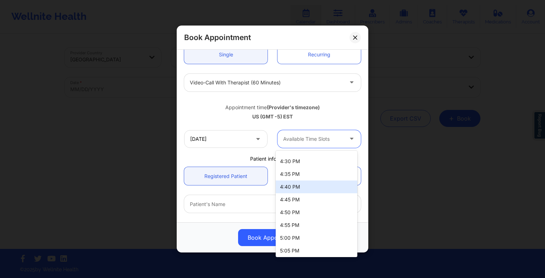
scroll to position [1336, 0]
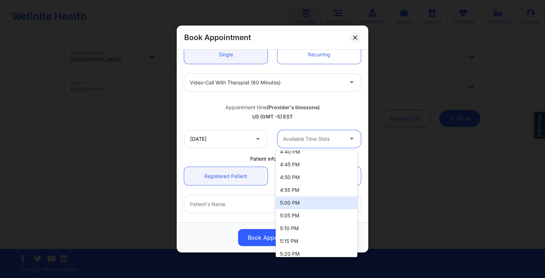
click at [293, 205] on div "5:00 PM" at bounding box center [317, 203] width 82 height 13
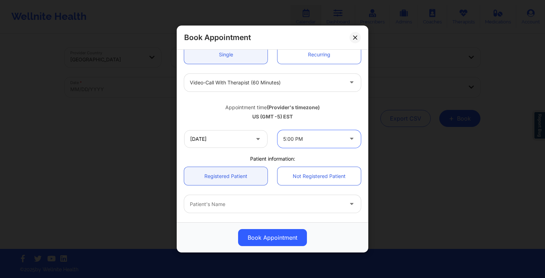
scroll to position [134, 0]
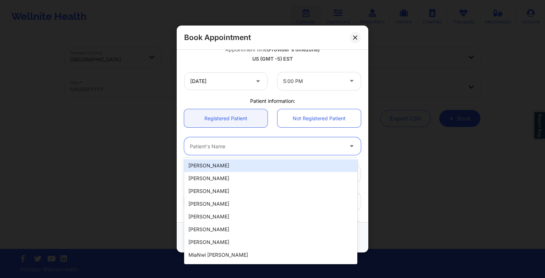
click at [256, 146] on div at bounding box center [266, 146] width 153 height 9
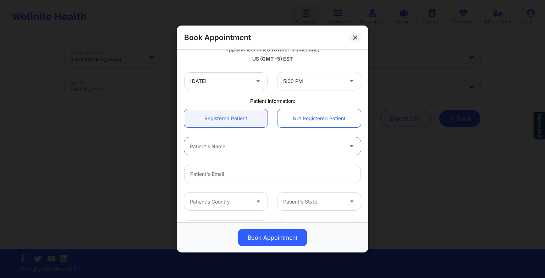
click at [256, 146] on div at bounding box center [266, 146] width 153 height 9
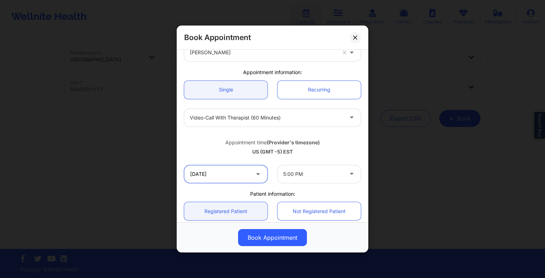
click at [235, 178] on input "[DATE]" at bounding box center [225, 174] width 83 height 18
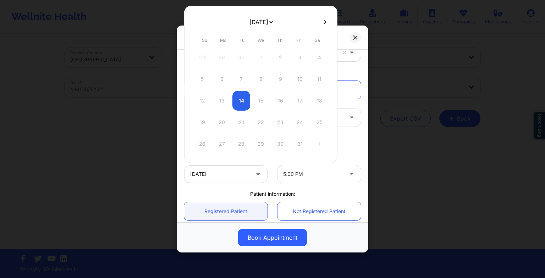
drag, startPoint x: 245, startPoint y: 24, endPoint x: 244, endPoint y: 64, distance: 39.8
click at [244, 64] on div "[DATE] [DATE] [DATE] [DATE] [DATE] [DATE] [DATE] [DATE] [DATE] [DATE] [DATE] [D…" at bounding box center [260, 85] width 153 height 158
select select "2025-11"
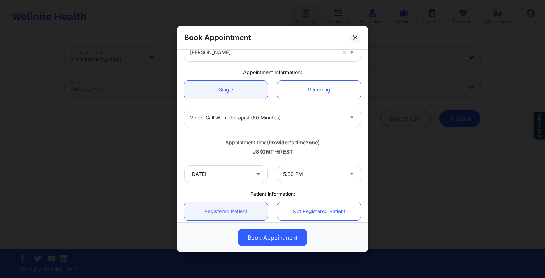
click at [335, 189] on div "United States [US_STATE] [PERSON_NAME] Appointment information: Single Recurrin…" at bounding box center [272, 192] width 187 height 363
click at [358, 34] on button at bounding box center [355, 37] width 11 height 11
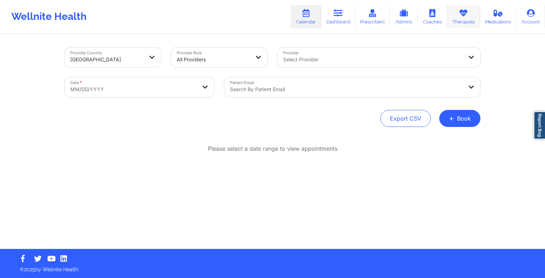
click at [457, 21] on link "Therapists" at bounding box center [463, 16] width 33 height 23
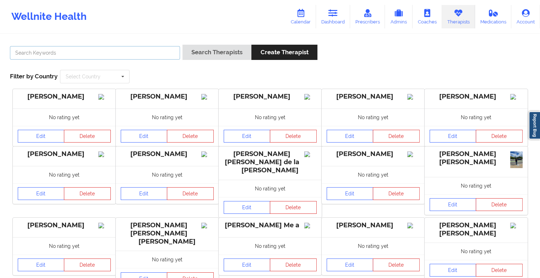
click at [179, 49] on input "text" at bounding box center [95, 52] width 170 height 13
paste input "[PERSON_NAME]"
type input "[PERSON_NAME]"
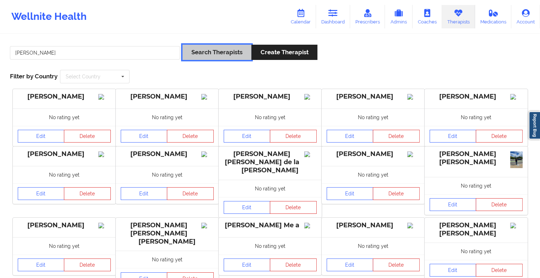
click at [220, 52] on button "Search Therapists" at bounding box center [216, 52] width 69 height 15
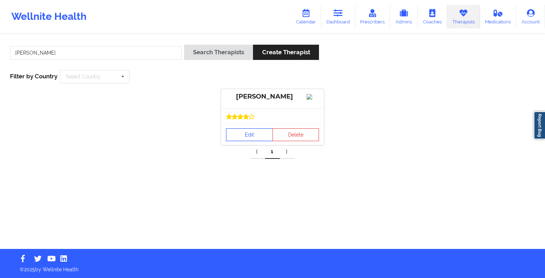
click at [260, 141] on link "Edit" at bounding box center [249, 134] width 47 height 13
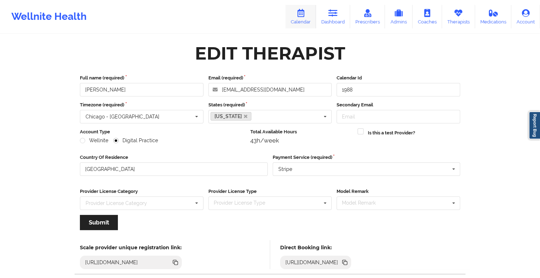
click at [299, 24] on link "Calendar" at bounding box center [300, 16] width 31 height 23
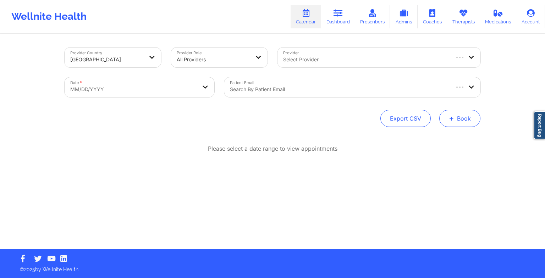
click at [444, 119] on button "+ Book" at bounding box center [459, 118] width 41 height 17
click at [431, 139] on button "Therapy Session" at bounding box center [448, 141] width 54 height 12
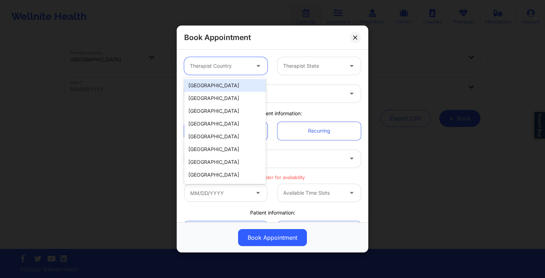
drag, startPoint x: 241, startPoint y: 72, endPoint x: 246, endPoint y: 82, distance: 11.4
click at [246, 82] on body "Wellnite Health Calendar Dashboard Prescribers Admins Coaches Therapists Medica…" at bounding box center [272, 139] width 545 height 278
click at [246, 82] on div "[GEOGRAPHIC_DATA]" at bounding box center [225, 85] width 82 height 13
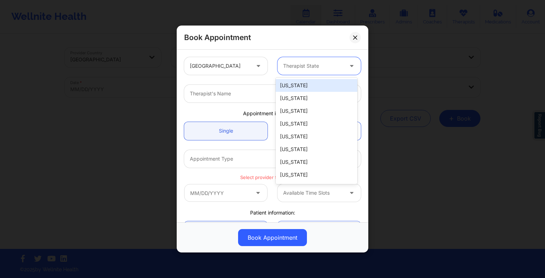
click at [302, 70] on div at bounding box center [313, 66] width 60 height 9
type input "te"
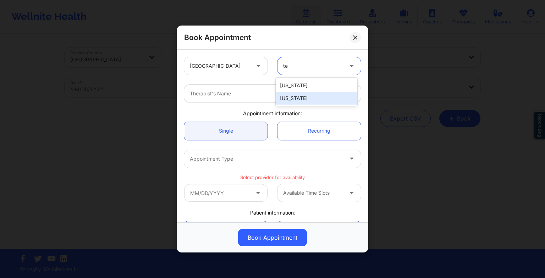
click at [300, 100] on div "[US_STATE]" at bounding box center [317, 98] width 82 height 13
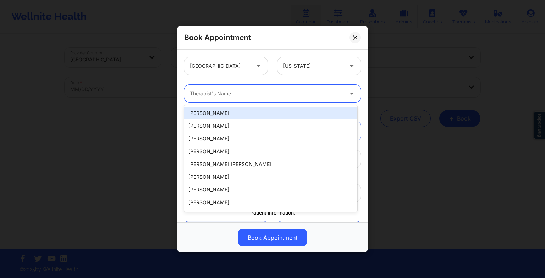
click at [230, 92] on div at bounding box center [266, 93] width 153 height 9
paste input "[PERSON_NAME]"
type input "[PERSON_NAME]"
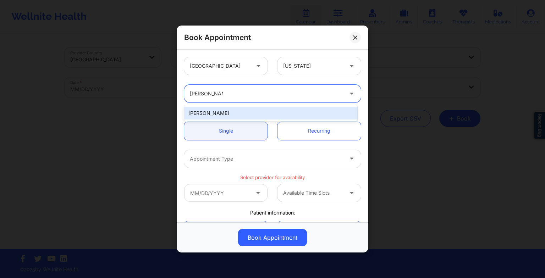
click at [231, 111] on div "[PERSON_NAME]" at bounding box center [270, 113] width 173 height 13
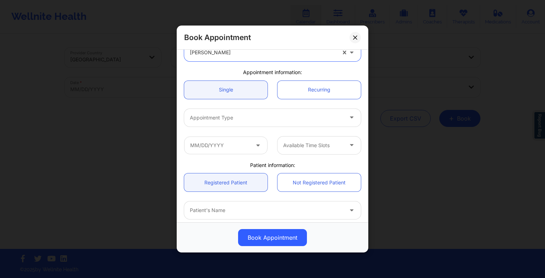
scroll to position [41, 0]
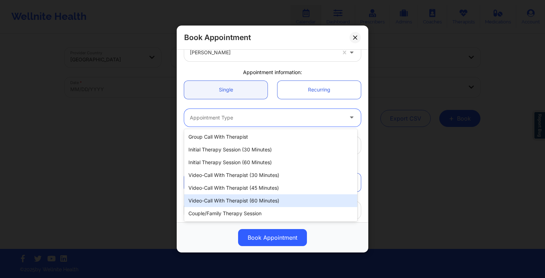
drag, startPoint x: 219, startPoint y: 118, endPoint x: 235, endPoint y: 197, distance: 81.1
click at [235, 197] on body "Wellnite Health Calendar Dashboard Prescribers Admins Coaches Therapists Medica…" at bounding box center [272, 139] width 545 height 278
click at [235, 197] on div "Video-Call with Therapist (60 minutes)" at bounding box center [270, 200] width 173 height 13
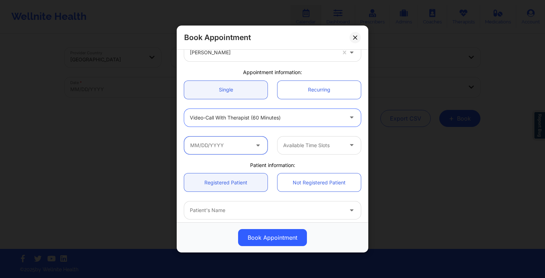
click at [236, 147] on input "text" at bounding box center [225, 146] width 83 height 18
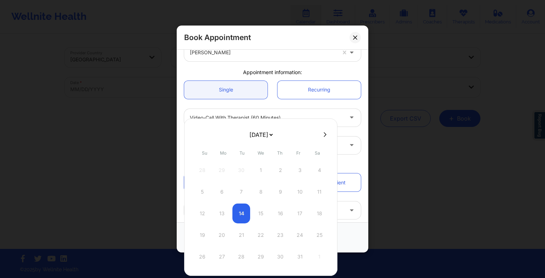
drag, startPoint x: 262, startPoint y: 135, endPoint x: 261, endPoint y: 161, distance: 26.6
click at [261, 161] on div "[DATE] [DATE] [DATE] [DATE] [DATE] [DATE] [DATE] [DATE] [DATE] [DATE] [DATE] [D…" at bounding box center [260, 198] width 153 height 158
select select "2025-11"
click at [222, 256] on div "29" at bounding box center [222, 257] width 18 height 20
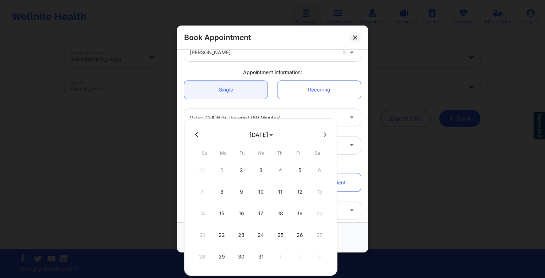
type input "[DATE]"
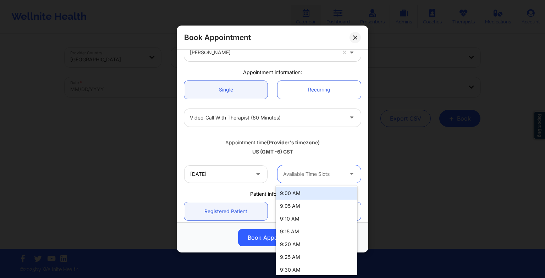
click at [283, 170] on div at bounding box center [313, 174] width 60 height 9
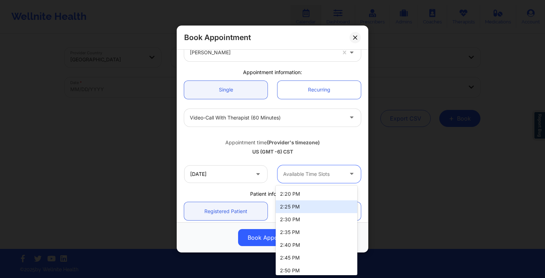
scroll to position [705, 0]
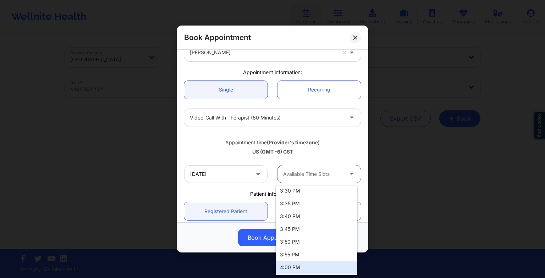
click at [284, 262] on div "4:00 PM" at bounding box center [317, 267] width 82 height 13
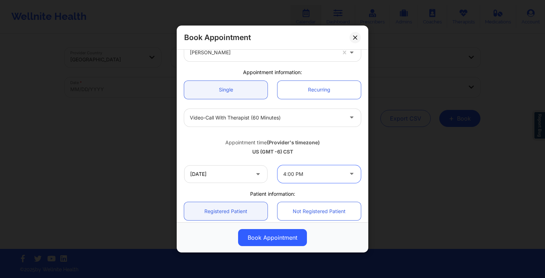
scroll to position [73, 0]
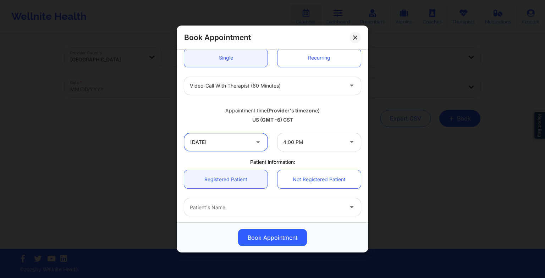
click at [249, 143] on input "[DATE]" at bounding box center [225, 142] width 83 height 18
click at [292, 105] on div "Appointment time (Provider's timezone) [GEOGRAPHIC_DATA] (GMT -6) CST" at bounding box center [272, 114] width 187 height 19
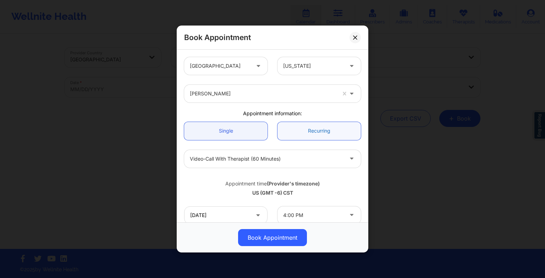
click at [302, 130] on link "Recurring" at bounding box center [319, 131] width 83 height 18
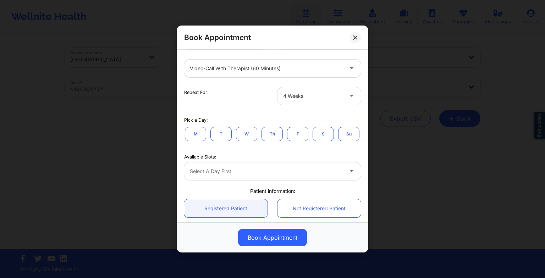
scroll to position [91, 0]
click at [197, 131] on button "M" at bounding box center [195, 133] width 21 height 14
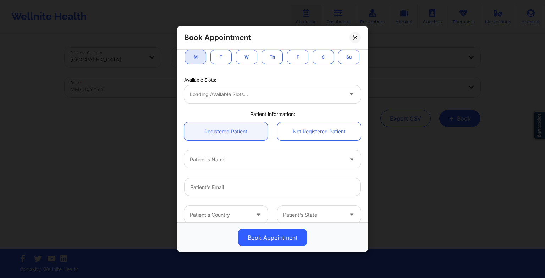
scroll to position [173, 0]
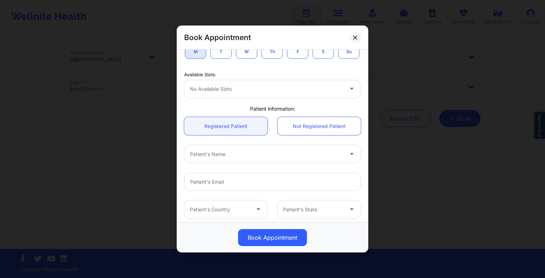
click at [302, 57] on button "F" at bounding box center [297, 51] width 21 height 14
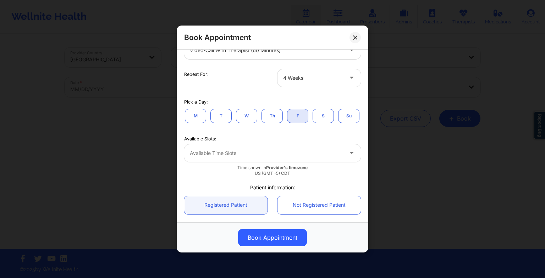
scroll to position [108, 0]
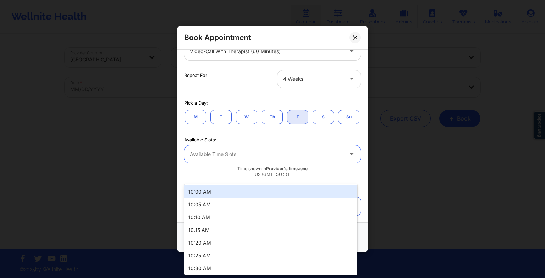
click at [290, 159] on div at bounding box center [266, 154] width 153 height 9
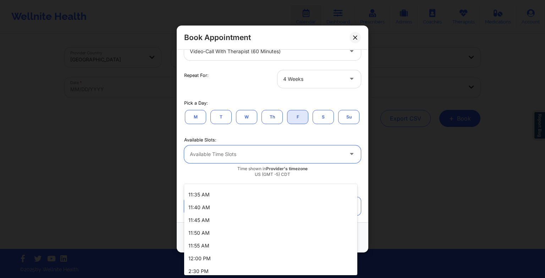
scroll to position [320, 0]
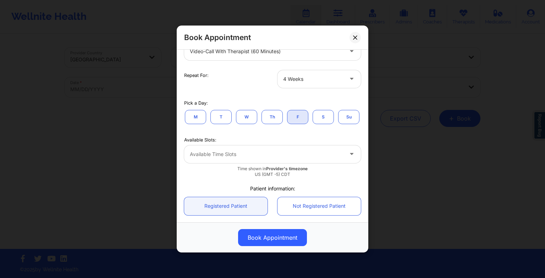
click at [272, 117] on button "Th" at bounding box center [272, 117] width 21 height 14
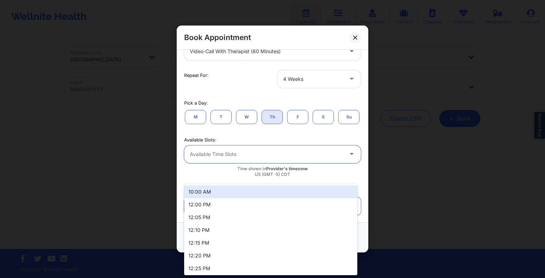
click at [255, 163] on div "Available Time Slots" at bounding box center [264, 155] width 160 height 18
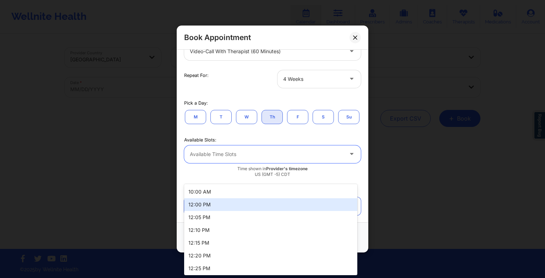
scroll to position [397, 0]
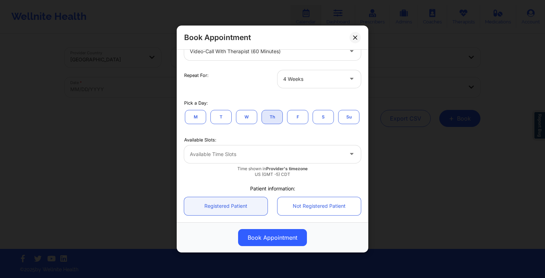
click at [251, 120] on button "W" at bounding box center [246, 117] width 21 height 14
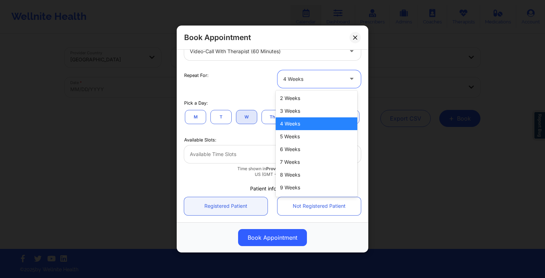
click at [295, 84] on div "4 Weeks" at bounding box center [313, 79] width 60 height 18
click at [291, 150] on div "6 Weeks" at bounding box center [317, 149] width 82 height 13
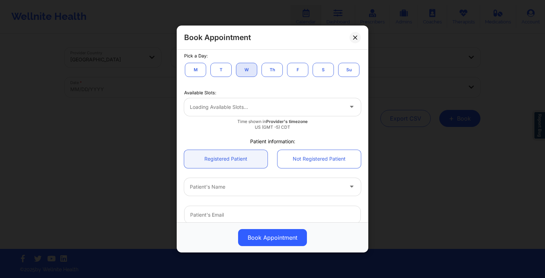
scroll to position [155, 0]
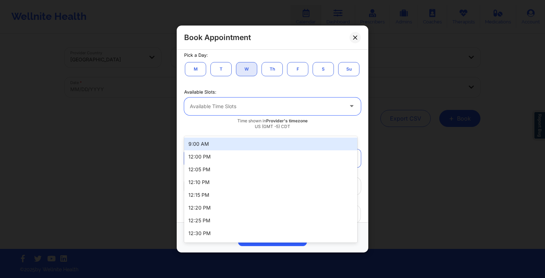
click at [272, 111] on div at bounding box center [266, 106] width 153 height 9
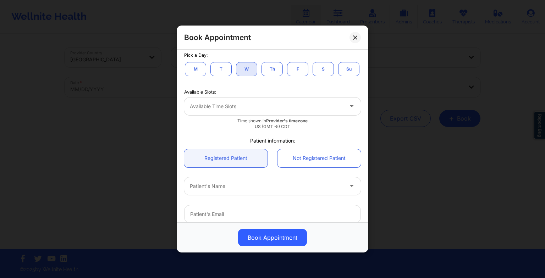
click at [289, 77] on div "M T W Th F S Su" at bounding box center [272, 69] width 177 height 16
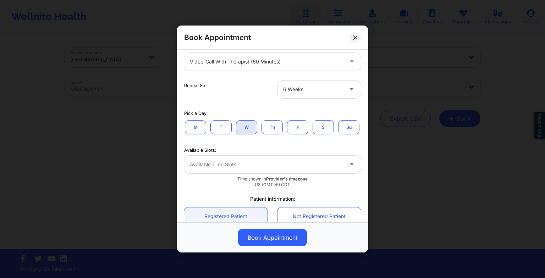
scroll to position [97, 0]
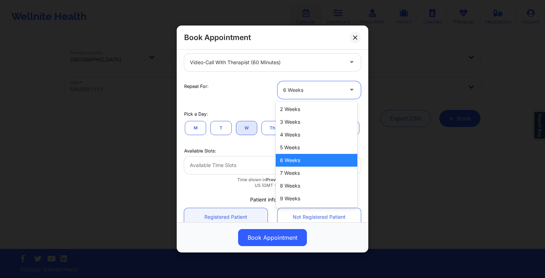
click at [295, 90] on div at bounding box center [313, 90] width 60 height 9
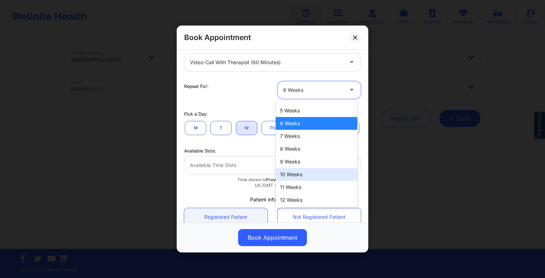
click at [295, 177] on div "10 Weeks" at bounding box center [317, 174] width 82 height 13
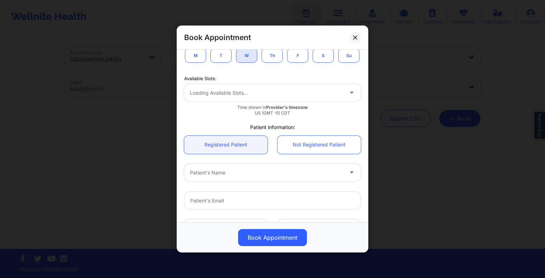
scroll to position [169, 0]
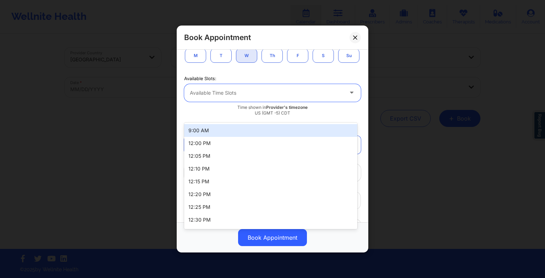
drag, startPoint x: 264, startPoint y: 114, endPoint x: 252, endPoint y: 190, distance: 76.6
click at [252, 190] on body "Wellnite Health Calendar Dashboard Prescribers Admins Coaches Therapists Medica…" at bounding box center [272, 139] width 545 height 278
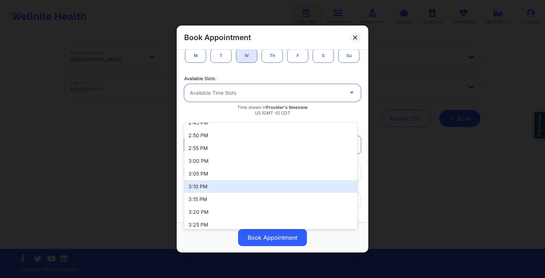
scroll to position [535, 0]
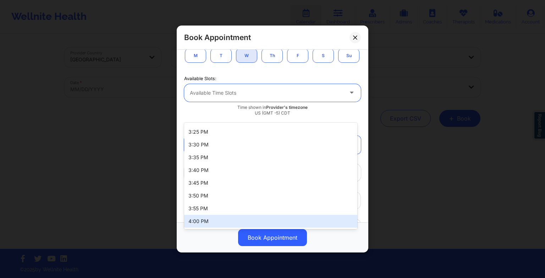
click at [238, 216] on div "4:00 PM" at bounding box center [270, 221] width 173 height 13
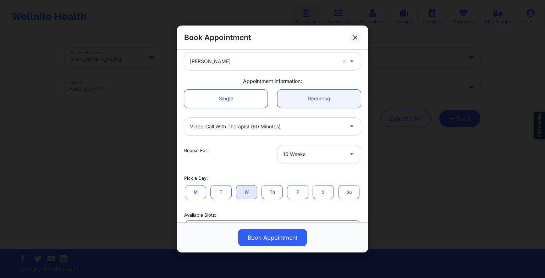
scroll to position [32, 0]
click at [223, 100] on link "Single" at bounding box center [225, 99] width 83 height 18
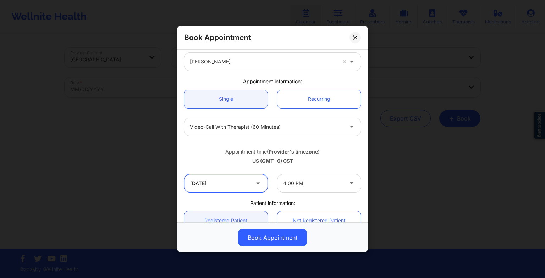
click at [223, 188] on input "[DATE]" at bounding box center [225, 184] width 83 height 18
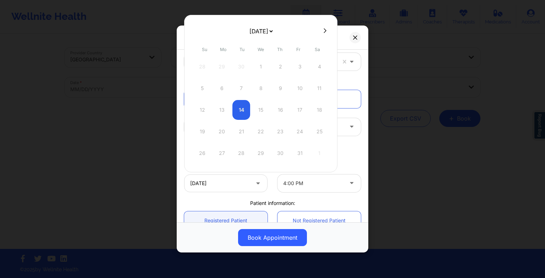
drag, startPoint x: 257, startPoint y: 31, endPoint x: 252, endPoint y: 66, distance: 35.5
click at [252, 66] on div "[DATE] [DATE] [DATE] [DATE] [DATE] [DATE] [DATE] [DATE] [DATE] [DATE] [DATE] [D…" at bounding box center [260, 94] width 153 height 158
select select "2025-11"
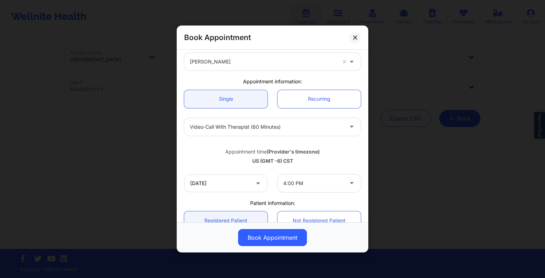
click at [375, 85] on div "Book Appointment [GEOGRAPHIC_DATA] [US_STATE] [PERSON_NAME] Appointment informa…" at bounding box center [272, 139] width 545 height 278
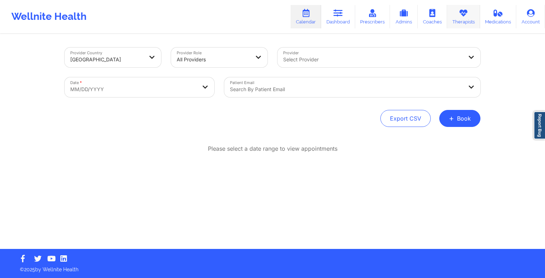
click at [471, 23] on link "Therapists" at bounding box center [463, 16] width 33 height 23
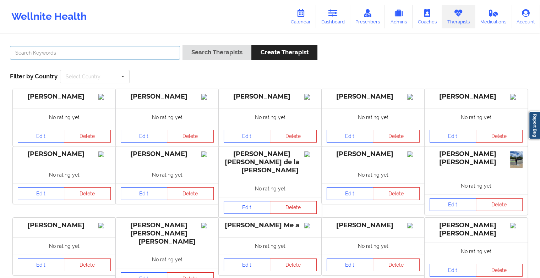
click at [135, 51] on input "text" at bounding box center [95, 52] width 170 height 13
paste input "[PERSON_NAME]"
type input "[PERSON_NAME]"
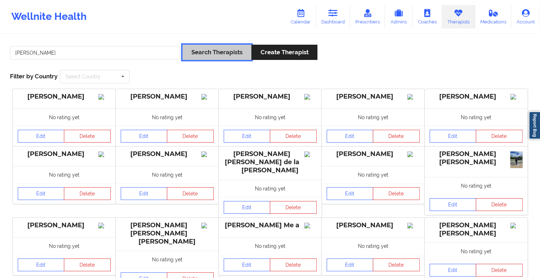
click at [204, 56] on button "Search Therapists" at bounding box center [216, 52] width 69 height 15
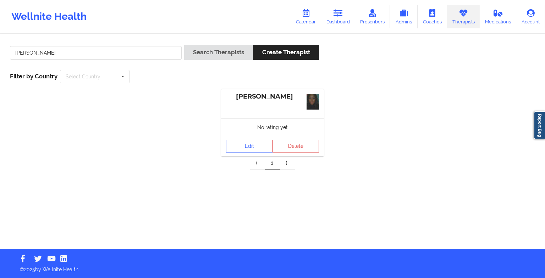
click at [252, 129] on div "No rating yet" at bounding box center [272, 127] width 103 height 17
click at [253, 148] on link "Edit" at bounding box center [249, 146] width 47 height 13
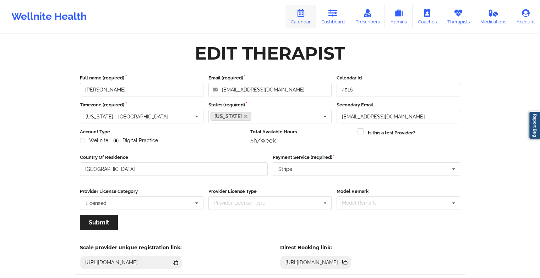
click at [305, 7] on link "Calendar" at bounding box center [300, 16] width 31 height 23
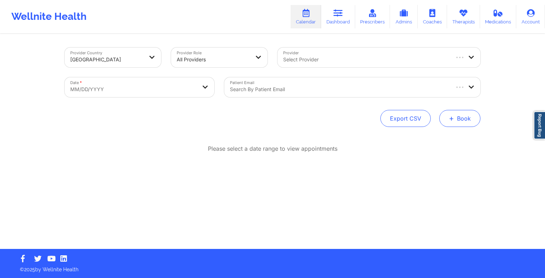
click at [448, 116] on button "+ Book" at bounding box center [459, 118] width 41 height 17
click at [430, 137] on button "Therapy Session" at bounding box center [448, 141] width 54 height 12
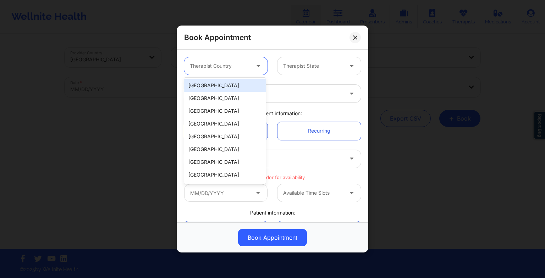
drag, startPoint x: 229, startPoint y: 59, endPoint x: 237, endPoint y: 84, distance: 26.7
click at [237, 84] on body "Wellnite Health Calendar Dashboard Prescribers Admins Coaches Therapists Medica…" at bounding box center [272, 139] width 545 height 278
click at [237, 84] on div "[GEOGRAPHIC_DATA]" at bounding box center [225, 85] width 82 height 13
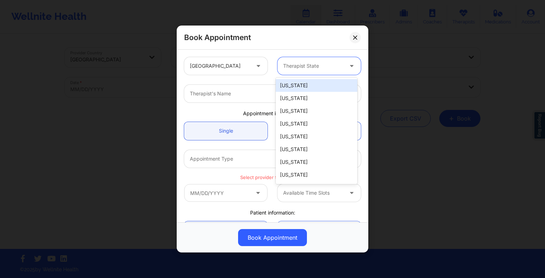
click at [294, 70] on div at bounding box center [313, 66] width 60 height 9
type input "new"
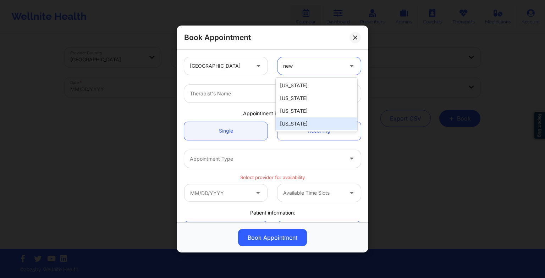
click at [303, 122] on div "[US_STATE]" at bounding box center [317, 123] width 82 height 13
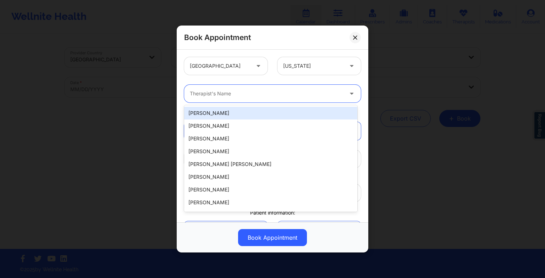
click at [261, 93] on div at bounding box center [266, 93] width 153 height 9
paste input "[PERSON_NAME]"
type input "[PERSON_NAME]"
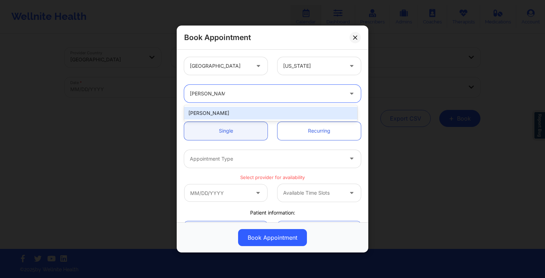
click at [214, 108] on div "[PERSON_NAME]" at bounding box center [270, 113] width 173 height 13
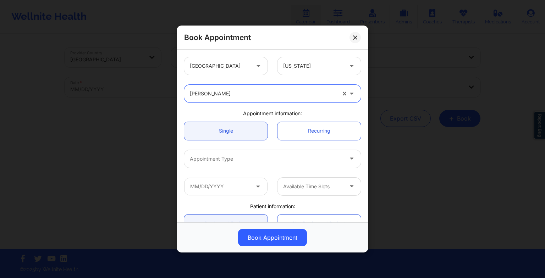
scroll to position [57, 0]
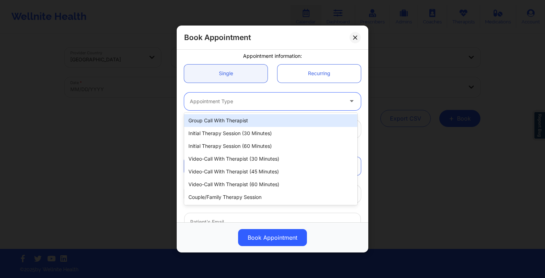
click at [209, 96] on div "Appointment Type" at bounding box center [264, 102] width 160 height 18
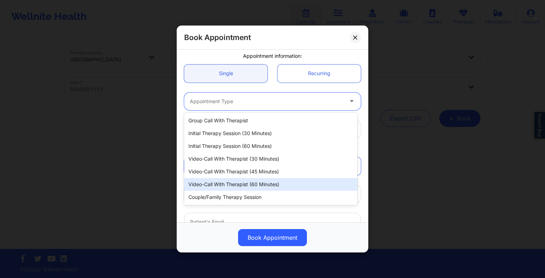
click at [226, 184] on div "Video-Call with Therapist (60 minutes)" at bounding box center [270, 184] width 173 height 13
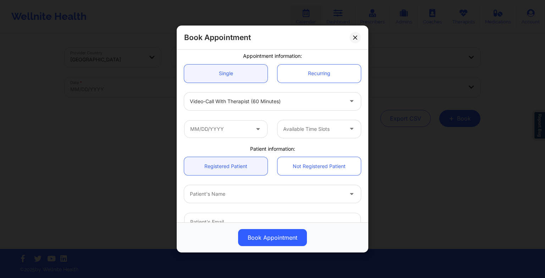
click at [254, 128] on icon at bounding box center [257, 128] width 7 height 6
click at [229, 125] on input "text" at bounding box center [225, 129] width 83 height 18
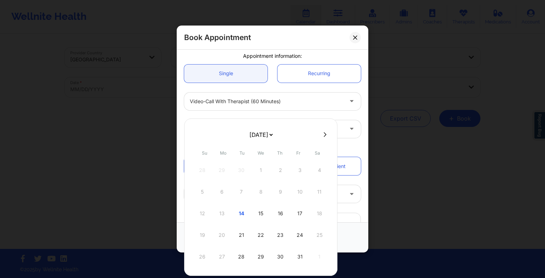
drag, startPoint x: 265, startPoint y: 133, endPoint x: 262, endPoint y: 159, distance: 25.8
click at [262, 159] on div "[DATE] [DATE] [DATE] [DATE] [DATE] [DATE] [DATE] [DATE] [DATE] [DATE] [DATE] [D…" at bounding box center [260, 198] width 153 height 158
select select "2025-10"
click at [274, 133] on select "[DATE] [DATE] [DATE] [DATE] [DATE] [DATE] [DATE] [DATE] [DATE] [DATE] [DATE] [D…" at bounding box center [261, 135] width 26 height 14
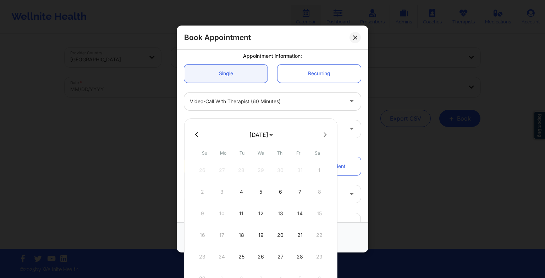
select select "2025-11"
click at [220, 168] on div "1" at bounding box center [222, 170] width 18 height 20
type input "[DATE]"
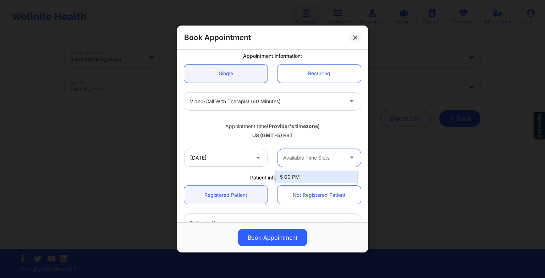
click at [288, 155] on div at bounding box center [313, 158] width 60 height 9
click at [293, 172] on div "5:00 PM" at bounding box center [317, 177] width 82 height 13
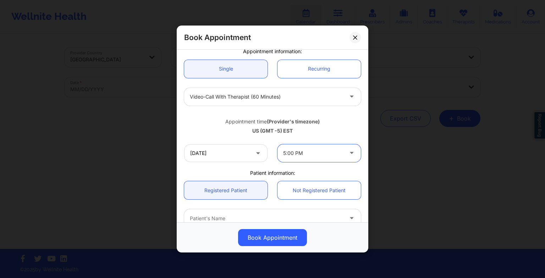
scroll to position [62, 0]
click at [300, 76] on link "Recurring" at bounding box center [319, 69] width 83 height 18
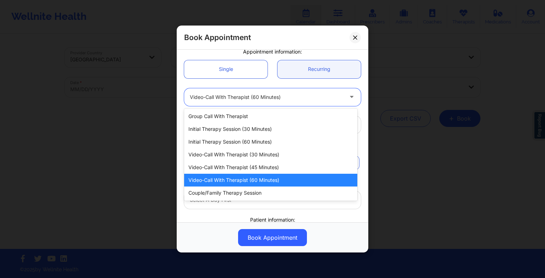
click at [224, 100] on div at bounding box center [266, 97] width 153 height 9
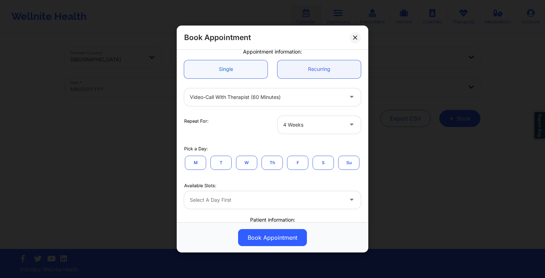
click at [223, 77] on link "Single" at bounding box center [225, 69] width 83 height 18
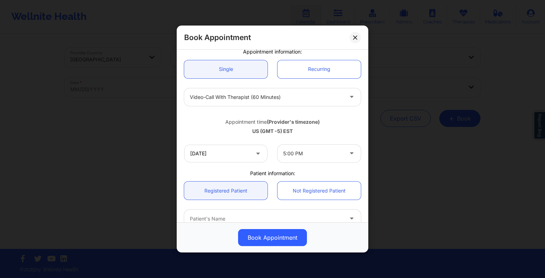
click at [254, 155] on icon at bounding box center [257, 152] width 7 height 6
click at [231, 153] on input "[DATE]" at bounding box center [225, 154] width 83 height 18
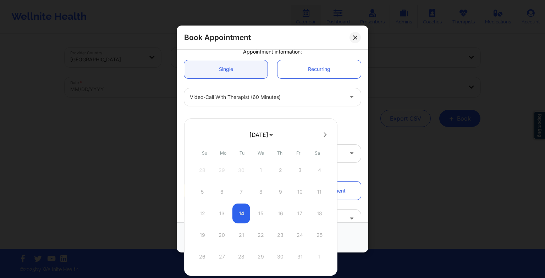
click at [250, 135] on select "[DATE] [DATE] [DATE] [DATE] [DATE] [DATE] [DATE] [DATE] [DATE] [DATE] [DATE] [D…" at bounding box center [261, 135] width 26 height 14
select select "2025-11"
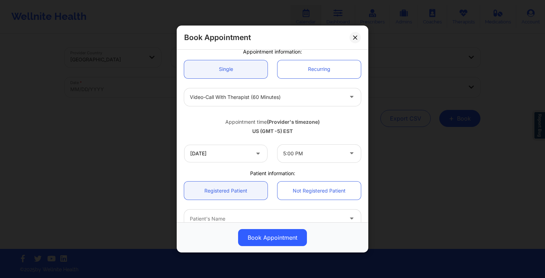
click at [284, 111] on div "Appointment time (Provider's timezone) [GEOGRAPHIC_DATA] (GMT -5) EST" at bounding box center [272, 125] width 187 height 29
click at [304, 72] on link "Recurring" at bounding box center [319, 69] width 83 height 18
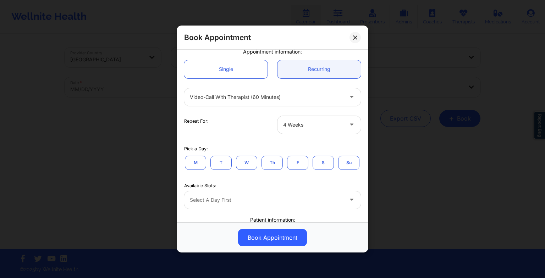
click at [192, 157] on button "M" at bounding box center [195, 162] width 21 height 14
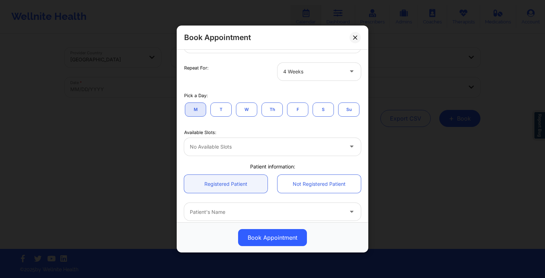
scroll to position [116, 0]
click at [270, 155] on div "No available slots" at bounding box center [264, 146] width 160 height 18
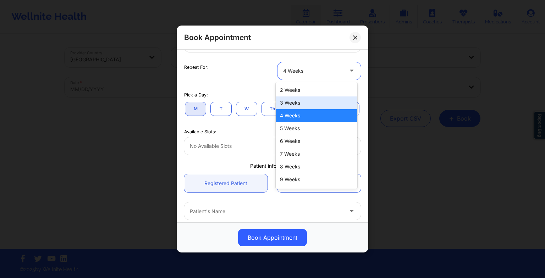
drag, startPoint x: 309, startPoint y: 71, endPoint x: 303, endPoint y: 102, distance: 31.2
click at [303, 102] on body "Wellnite Health Calendar Dashboard Prescribers Admins Coaches Therapists Medica…" at bounding box center [272, 139] width 545 height 278
click at [303, 102] on div "3 Weeks" at bounding box center [317, 103] width 82 height 13
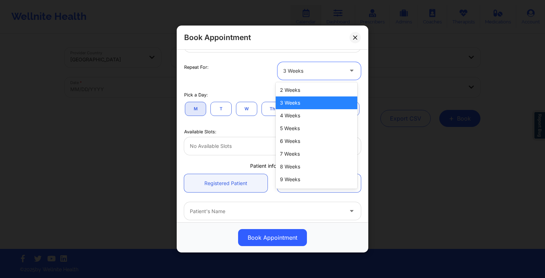
drag, startPoint x: 312, startPoint y: 67, endPoint x: 307, endPoint y: 88, distance: 21.0
click at [307, 88] on body "Wellnite Health Calendar Dashboard Prescribers Admins Coaches Therapists Medica…" at bounding box center [272, 139] width 545 height 278
click at [307, 88] on div "2 Weeks" at bounding box center [317, 90] width 82 height 13
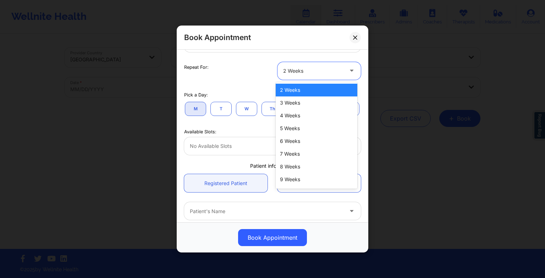
click at [305, 74] on div at bounding box center [313, 71] width 60 height 9
click at [307, 124] on div "5 Weeks" at bounding box center [317, 128] width 82 height 13
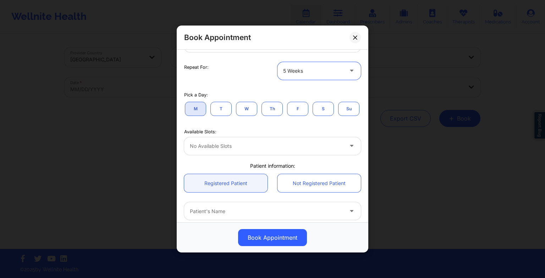
click at [314, 85] on div "Pick a Day: M T W Th F S Su" at bounding box center [272, 103] width 187 height 37
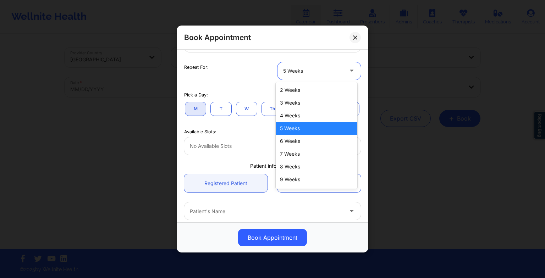
click at [309, 75] on div at bounding box center [313, 71] width 60 height 9
click at [306, 137] on div "6 Weeks" at bounding box center [317, 141] width 82 height 13
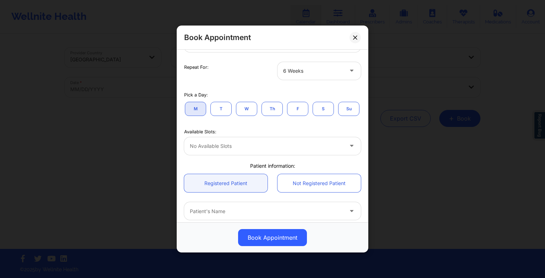
click at [309, 81] on div "Repeat For: 6 Weeks" at bounding box center [272, 71] width 187 height 28
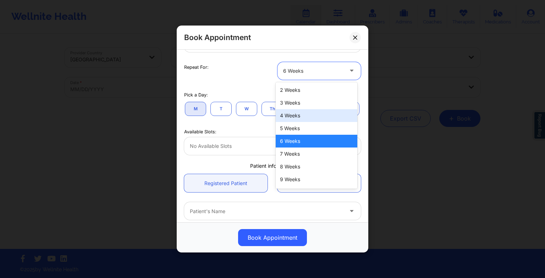
drag, startPoint x: 309, startPoint y: 70, endPoint x: 310, endPoint y: 143, distance: 73.8
click at [310, 143] on body "Wellnite Health Calendar Dashboard Prescribers Admins Coaches Therapists Medica…" at bounding box center [272, 139] width 545 height 278
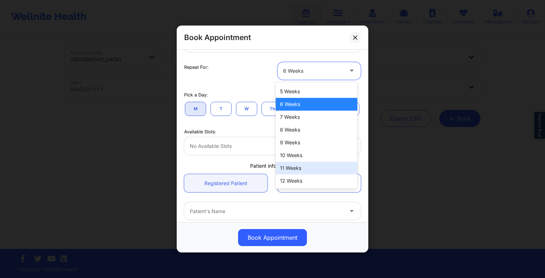
click at [298, 170] on div "11 Weeks" at bounding box center [317, 168] width 82 height 13
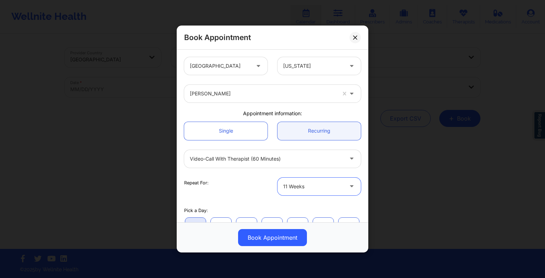
scroll to position [141, 0]
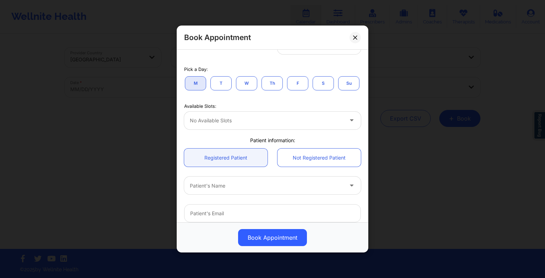
click at [201, 86] on button "M" at bounding box center [195, 83] width 21 height 14
click at [219, 84] on button "T" at bounding box center [220, 83] width 21 height 14
click at [244, 85] on button "W" at bounding box center [246, 83] width 21 height 14
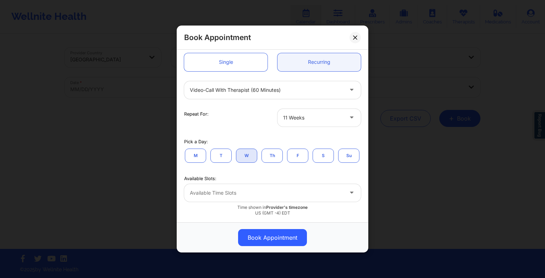
scroll to position [66, 0]
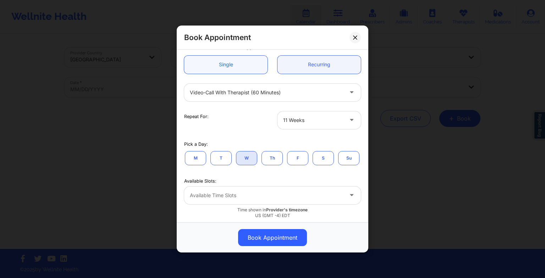
click at [233, 64] on link "Single" at bounding box center [225, 65] width 83 height 18
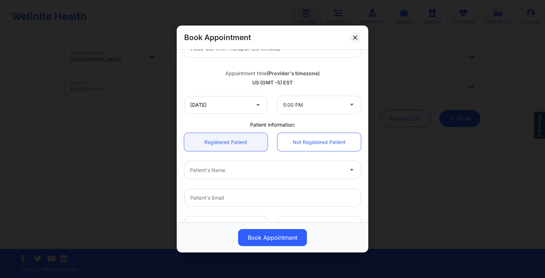
scroll to position [136, 0]
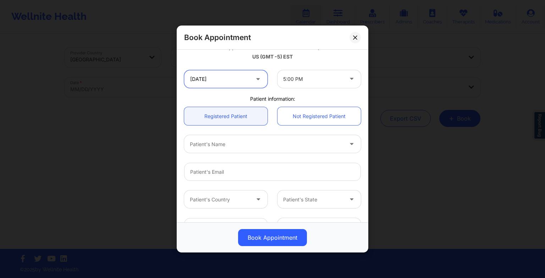
click at [250, 84] on input "[DATE]" at bounding box center [225, 79] width 83 height 18
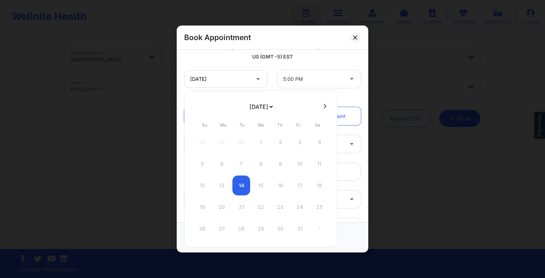
click at [268, 99] on div "[DATE] [DATE] [DATE] [DATE] [DATE] [DATE] [DATE] [DATE] [DATE] [DATE] [DATE] [D…" at bounding box center [260, 170] width 153 height 158
click at [268, 104] on select "[DATE] [DATE] [DATE] [DATE] [DATE] [DATE] [DATE] [DATE] [DATE] [DATE] [DATE] [D…" at bounding box center [261, 107] width 26 height 14
select select "2025-11"
click at [223, 166] on div "8" at bounding box center [222, 164] width 18 height 20
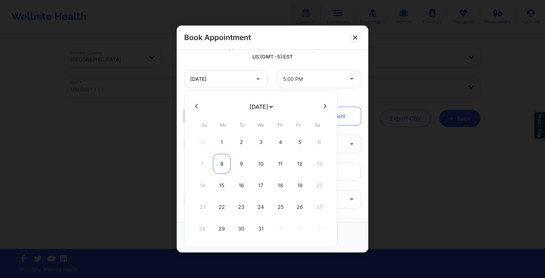
type input "[DATE]"
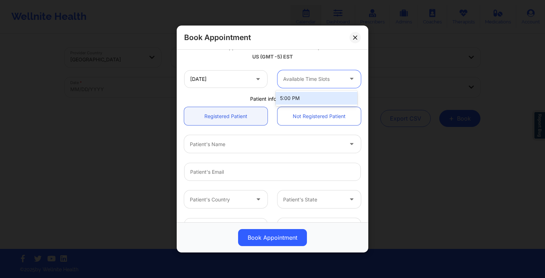
click at [295, 78] on div at bounding box center [313, 79] width 60 height 9
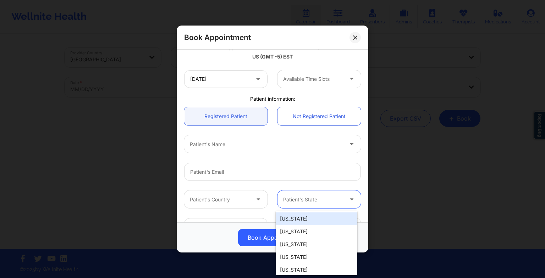
click at [344, 194] on div at bounding box center [352, 200] width 17 height 18
click at [352, 187] on div "Patient's Country 51 results available. Use Up and Down to choose options, pres…" at bounding box center [272, 200] width 187 height 28
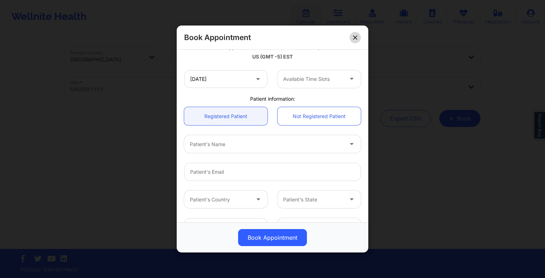
click at [356, 40] on button at bounding box center [355, 37] width 11 height 11
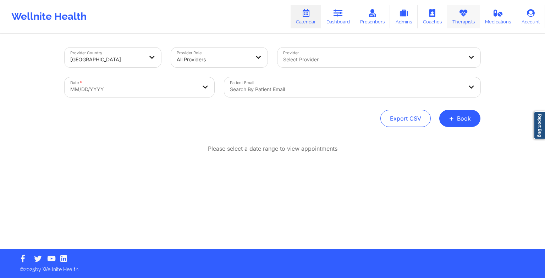
click at [459, 20] on link "Therapists" at bounding box center [463, 16] width 33 height 23
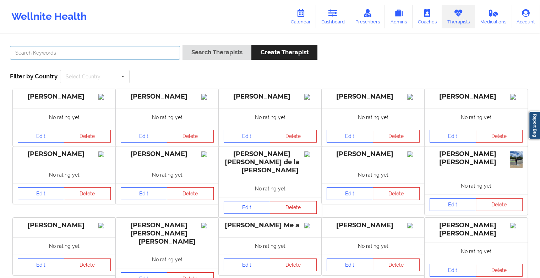
click at [151, 48] on input "text" at bounding box center [95, 52] width 170 height 13
paste input "[PERSON_NAME]"
type input "[PERSON_NAME]"
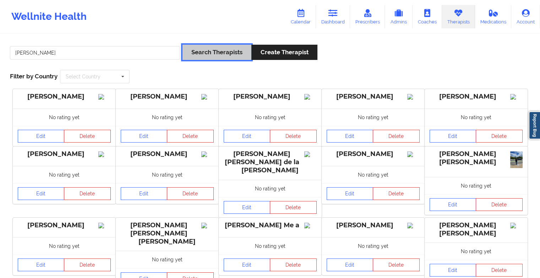
click at [206, 58] on button "Search Therapists" at bounding box center [216, 52] width 69 height 15
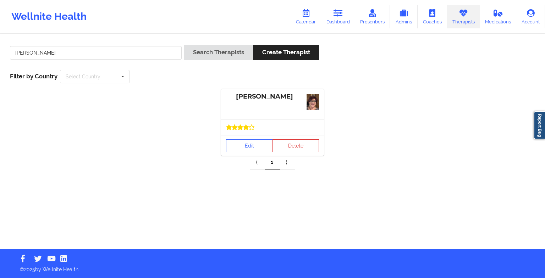
click at [246, 131] on div at bounding box center [272, 127] width 103 height 16
click at [246, 141] on link "Edit" at bounding box center [249, 145] width 47 height 13
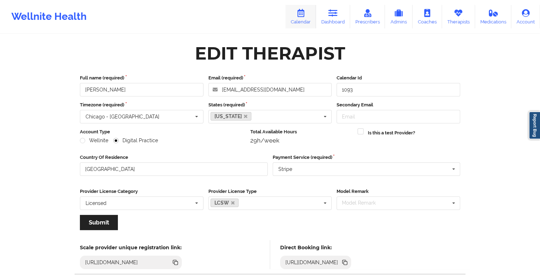
click at [301, 16] on icon at bounding box center [300, 13] width 9 height 8
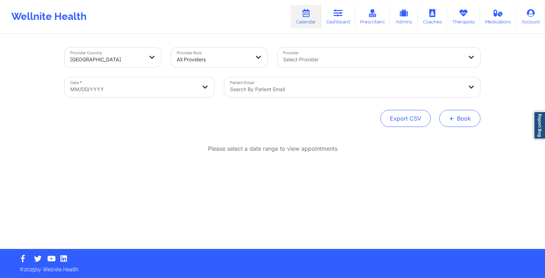
click at [449, 123] on button "+ Book" at bounding box center [459, 118] width 41 height 17
click at [442, 137] on button "Therapy Session" at bounding box center [448, 141] width 54 height 12
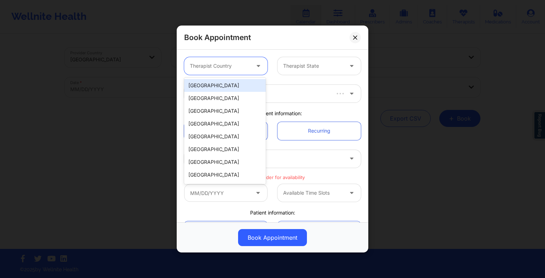
drag, startPoint x: 240, startPoint y: 59, endPoint x: 240, endPoint y: 79, distance: 19.9
click at [240, 79] on body "Wellnite Health Calendar Dashboard Prescribers Admins Coaches Therapists Medica…" at bounding box center [272, 139] width 545 height 278
click at [240, 79] on div "[GEOGRAPHIC_DATA]" at bounding box center [225, 85] width 82 height 13
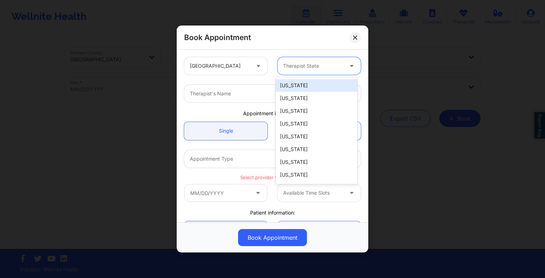
click at [306, 70] on div at bounding box center [313, 66] width 60 height 9
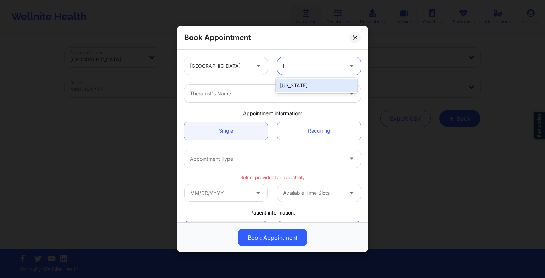
type input "ill"
click at [307, 87] on div "[US_STATE]" at bounding box center [317, 85] width 82 height 13
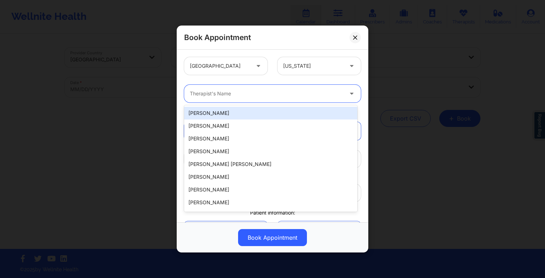
click at [294, 92] on div at bounding box center [266, 93] width 153 height 9
paste input "[PERSON_NAME]"
type input "[PERSON_NAME]"
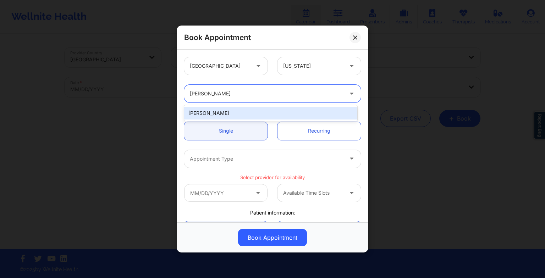
click at [225, 113] on div "[PERSON_NAME]" at bounding box center [270, 113] width 173 height 13
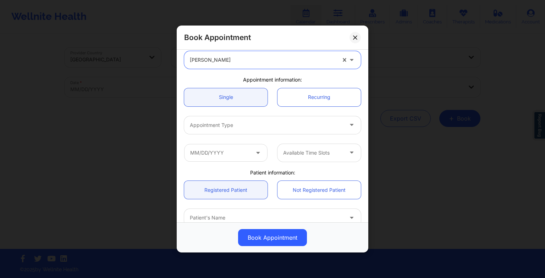
scroll to position [34, 0]
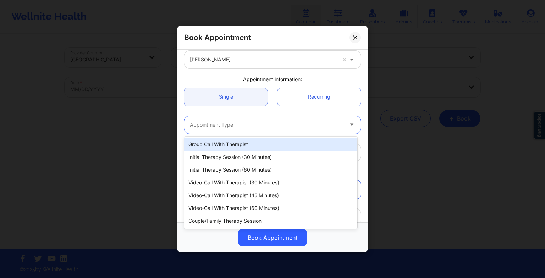
click at [215, 129] on div "Appointment Type" at bounding box center [264, 125] width 160 height 18
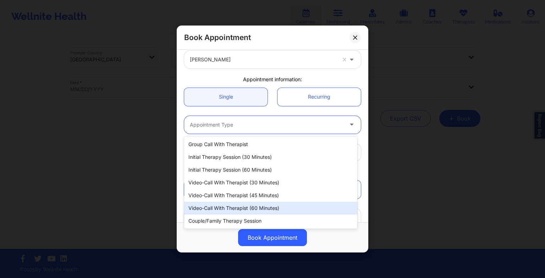
click at [227, 210] on div "Video-Call with Therapist (60 minutes)" at bounding box center [270, 208] width 173 height 13
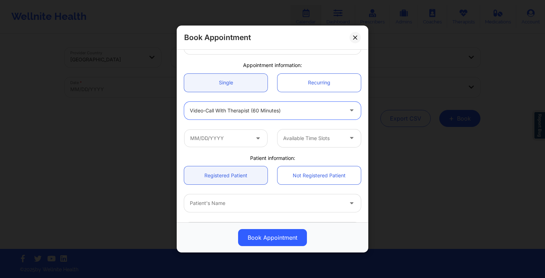
scroll to position [49, 0]
click at [225, 132] on input "text" at bounding box center [225, 137] width 83 height 18
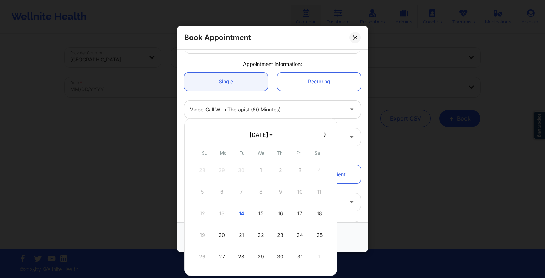
click at [249, 133] on select "[DATE] [DATE] [DATE] [DATE] [DATE] [DATE] [DATE] [DATE] [DATE] [DATE] [DATE] [D…" at bounding box center [261, 135] width 26 height 14
select select "2025-10"
click at [221, 194] on div "3" at bounding box center [222, 192] width 18 height 20
type input "[DATE]"
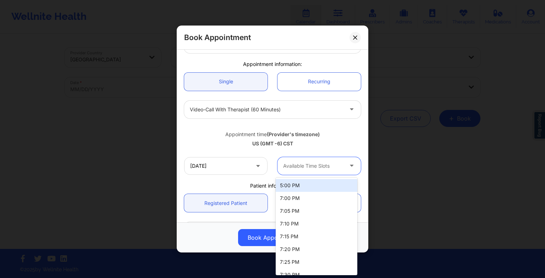
click at [296, 168] on div at bounding box center [313, 166] width 60 height 9
click at [298, 190] on div "5:00 PM" at bounding box center [317, 185] width 82 height 13
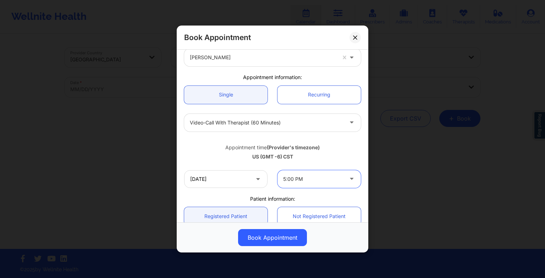
scroll to position [34, 0]
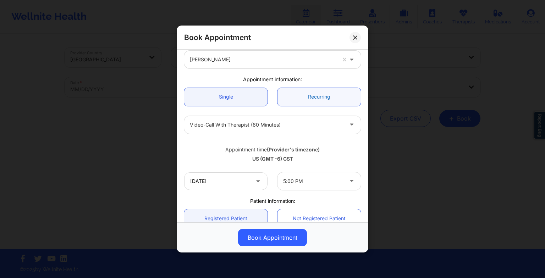
click at [306, 98] on link "Recurring" at bounding box center [319, 97] width 83 height 18
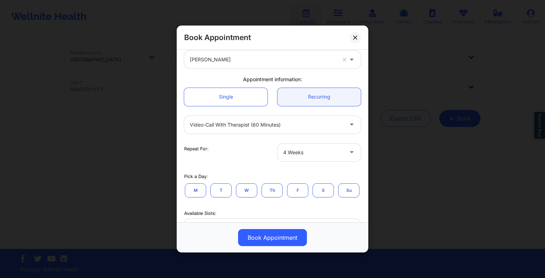
click at [200, 186] on button "M" at bounding box center [195, 190] width 21 height 14
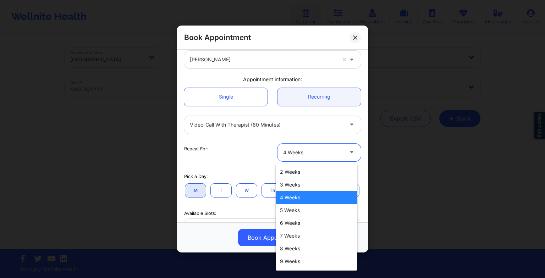
click at [305, 148] on div "4 Weeks" at bounding box center [313, 153] width 60 height 18
click at [302, 211] on div "5 Weeks" at bounding box center [317, 210] width 82 height 13
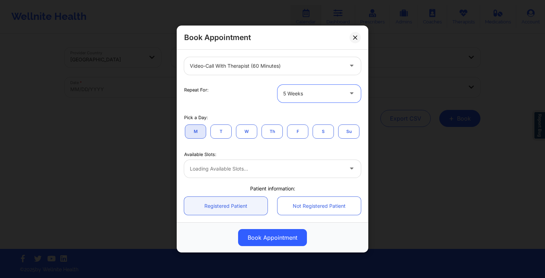
scroll to position [93, 0]
click at [236, 173] on div at bounding box center [266, 168] width 153 height 9
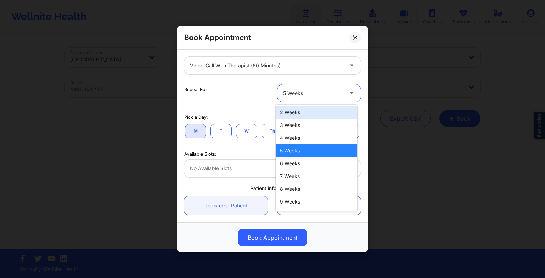
drag, startPoint x: 294, startPoint y: 98, endPoint x: 295, endPoint y: 107, distance: 9.3
click at [295, 107] on body "Wellnite Health Calendar Dashboard Prescribers Admins Coaches Therapists Medica…" at bounding box center [272, 139] width 545 height 278
click at [295, 107] on div "2 Weeks" at bounding box center [317, 112] width 82 height 13
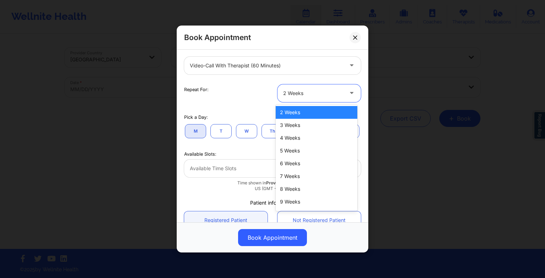
click at [298, 96] on div at bounding box center [313, 93] width 60 height 9
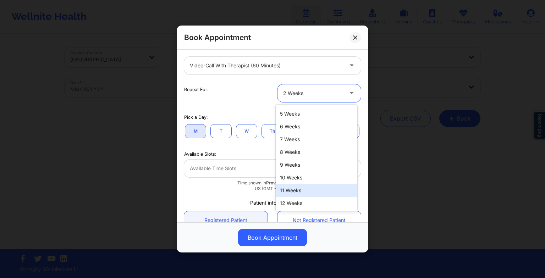
click at [302, 191] on div "11 Weeks" at bounding box center [317, 190] width 82 height 13
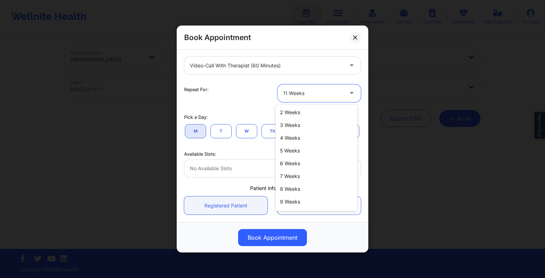
click at [312, 97] on div at bounding box center [313, 93] width 60 height 9
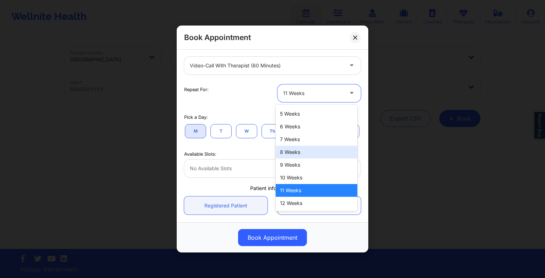
scroll to position [37, 0]
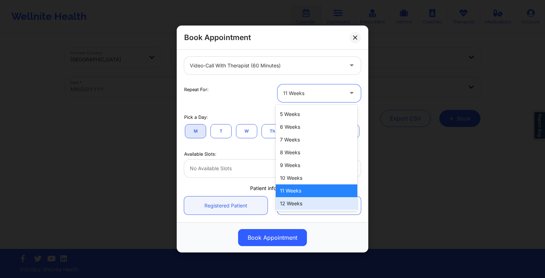
click at [302, 198] on div "12 Weeks" at bounding box center [317, 203] width 82 height 13
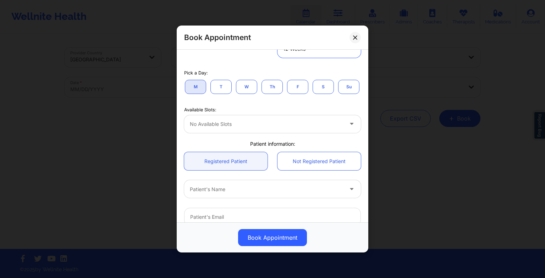
scroll to position [138, 0]
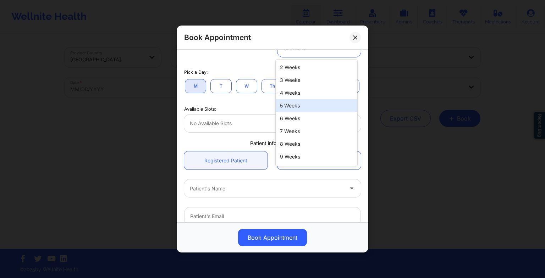
drag, startPoint x: 320, startPoint y: 53, endPoint x: 313, endPoint y: 109, distance: 57.3
click at [313, 109] on body "Wellnite Health Calendar Dashboard Prescribers Admins Coaches Therapists Medica…" at bounding box center [272, 139] width 545 height 278
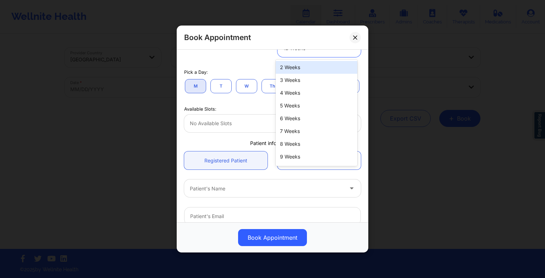
click at [305, 71] on div "2 Weeks" at bounding box center [317, 67] width 82 height 13
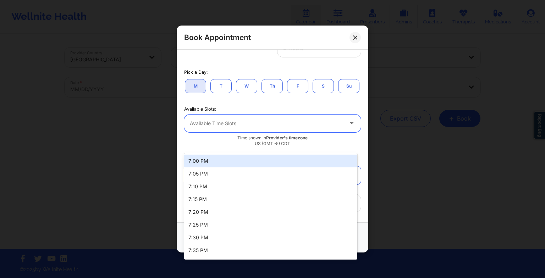
click at [244, 128] on div at bounding box center [266, 123] width 153 height 9
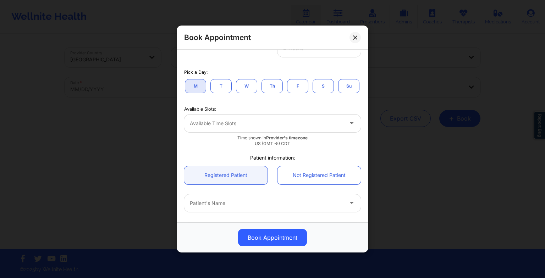
click at [243, 99] on div "Pick a Day: M T W Th F S Su" at bounding box center [272, 80] width 187 height 37
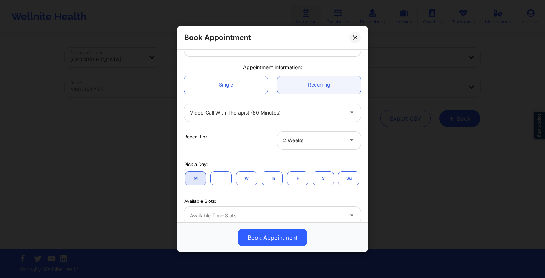
scroll to position [45, 0]
click at [232, 79] on link "Single" at bounding box center [225, 86] width 83 height 18
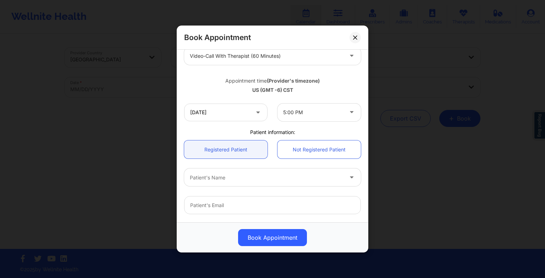
scroll to position [114, 0]
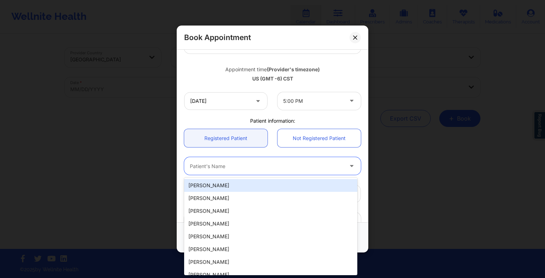
click at [219, 162] on div at bounding box center [266, 166] width 153 height 9
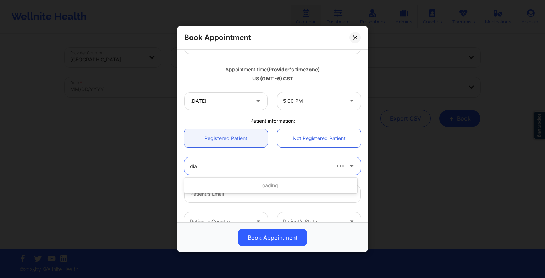
type input "[PERSON_NAME]"
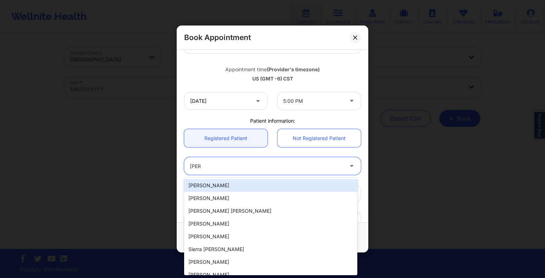
click at [308, 187] on div "[PERSON_NAME]" at bounding box center [270, 185] width 173 height 13
type input "[EMAIL_ADDRESS][DOMAIN_NAME]"
type input "[PHONE_NUMBER]"
click at [281, 170] on div "[PERSON_NAME]" at bounding box center [263, 166] width 146 height 18
type input "[PERSON_NAME]"
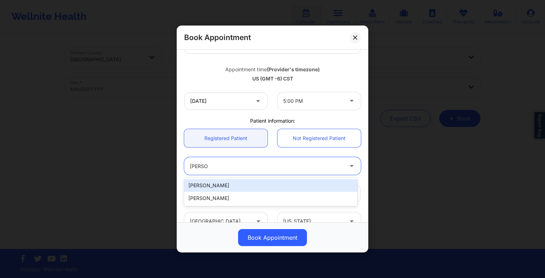
click at [256, 185] on div "[PERSON_NAME]" at bounding box center [270, 185] width 173 height 13
type input "[EMAIL_ADDRESS][DOMAIN_NAME]"
type input "[PHONE_NUMBER]"
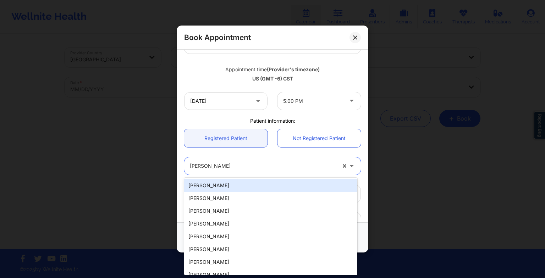
click at [246, 169] on div at bounding box center [263, 166] width 146 height 9
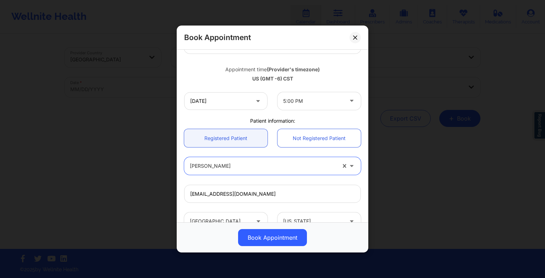
click at [338, 169] on div at bounding box center [349, 166] width 24 height 18
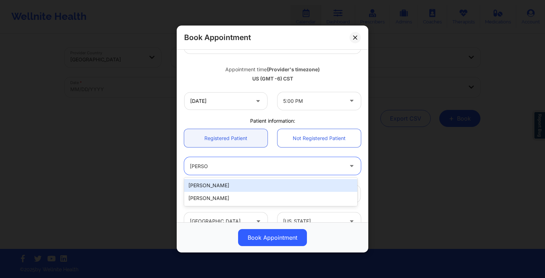
type input "[PERSON_NAME] ca"
click at [338, 184] on div "[PERSON_NAME]" at bounding box center [270, 185] width 173 height 13
type input "[EMAIL_ADDRESS][DOMAIN_NAME]"
type input "[PHONE_NUMBER]"
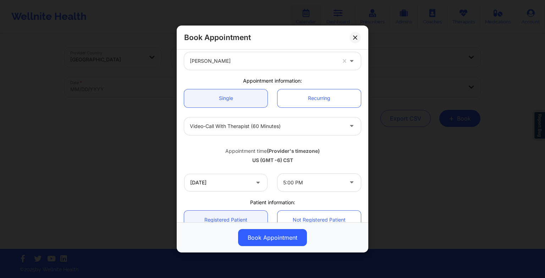
scroll to position [32, 0]
click at [294, 104] on link "Recurring" at bounding box center [319, 99] width 83 height 18
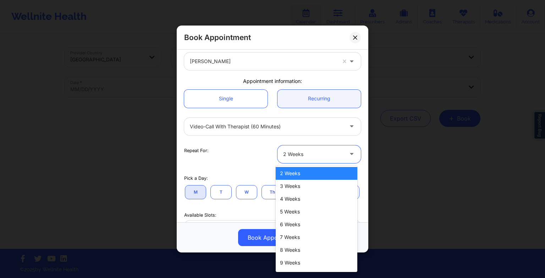
click at [299, 158] on div at bounding box center [313, 154] width 60 height 9
click at [297, 172] on div "2 Weeks" at bounding box center [317, 173] width 82 height 13
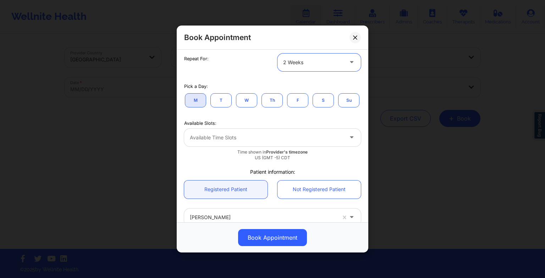
scroll to position [125, 0]
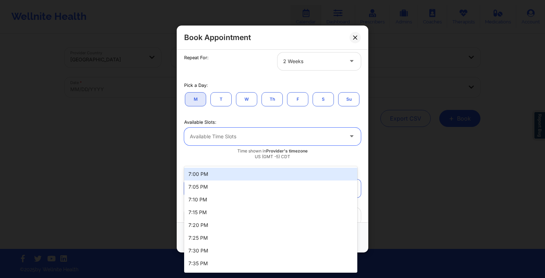
click at [276, 141] on div at bounding box center [266, 136] width 153 height 9
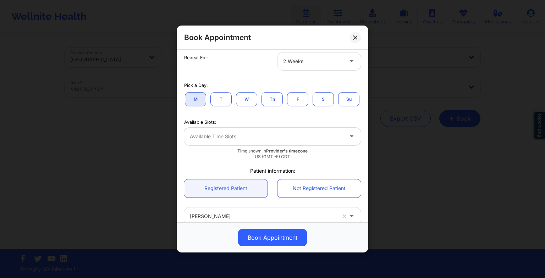
click at [271, 107] on div "M T W Th F S Su" at bounding box center [272, 99] width 177 height 16
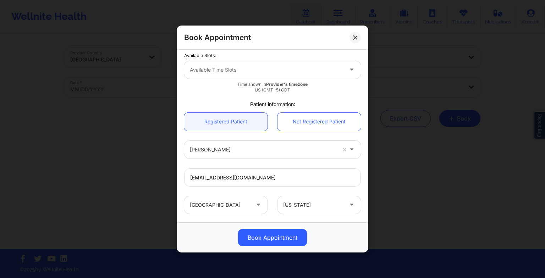
scroll to position [192, 0]
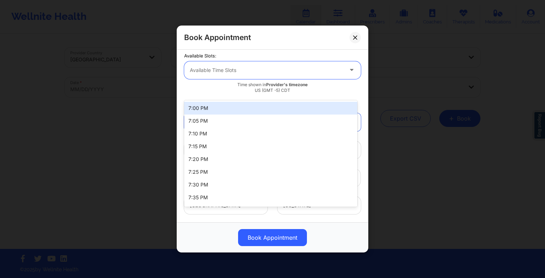
click at [247, 75] on div at bounding box center [266, 70] width 153 height 9
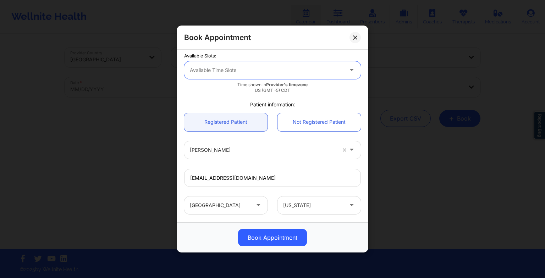
click at [247, 79] on div "Available Time Slots" at bounding box center [264, 70] width 160 height 18
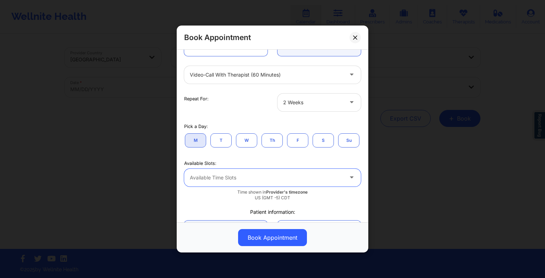
scroll to position [81, 0]
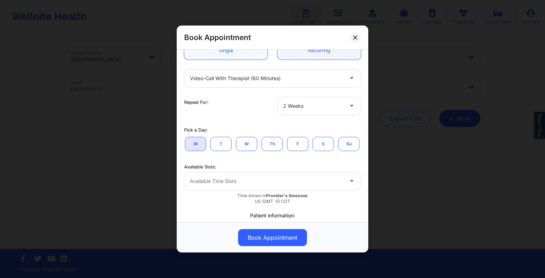
click at [231, 55] on link "Single" at bounding box center [225, 51] width 83 height 18
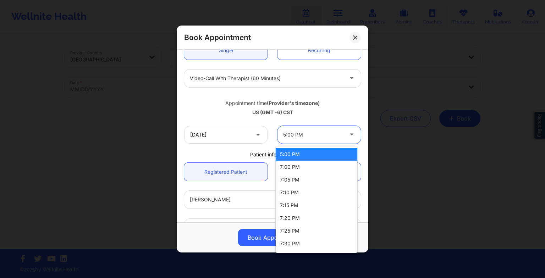
click at [285, 133] on div at bounding box center [313, 135] width 60 height 9
click at [289, 155] on div "5:00 PM" at bounding box center [317, 154] width 82 height 13
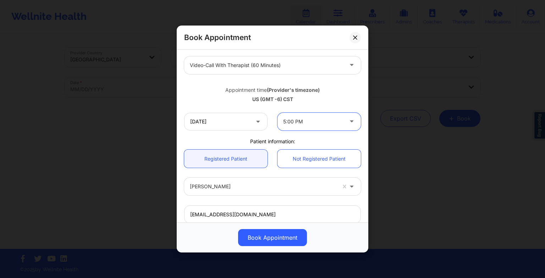
scroll to position [95, 0]
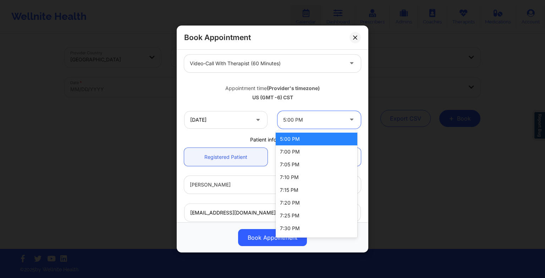
drag, startPoint x: 295, startPoint y: 119, endPoint x: 291, endPoint y: 156, distance: 37.0
click at [291, 156] on body "Wellnite Health Calendar Dashboard Prescribers Admins Coaches Therapists Medica…" at bounding box center [272, 139] width 545 height 278
click at [289, 139] on div "5:00 PM" at bounding box center [317, 139] width 82 height 13
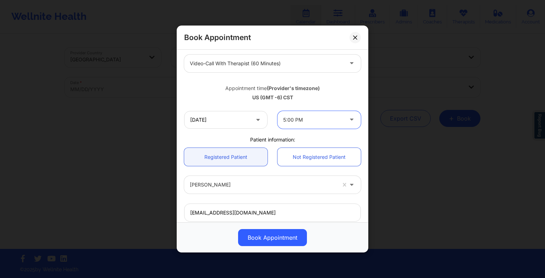
scroll to position [0, 0]
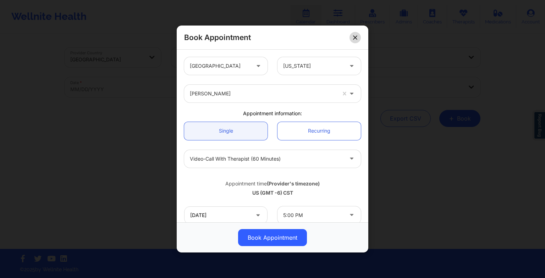
click at [352, 40] on button at bounding box center [355, 37] width 11 height 11
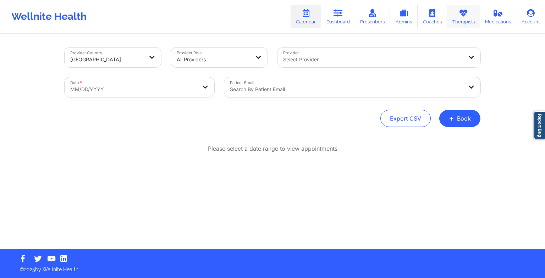
click at [479, 10] on link "Therapists" at bounding box center [463, 16] width 33 height 23
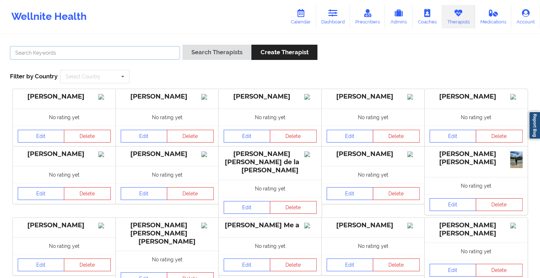
click at [150, 55] on input "text" at bounding box center [95, 52] width 170 height 13
paste input "[PERSON_NAME]"
type input "[PERSON_NAME]"
click at [205, 61] on div "Search Therapists Create Therapist" at bounding box center [249, 55] width 135 height 20
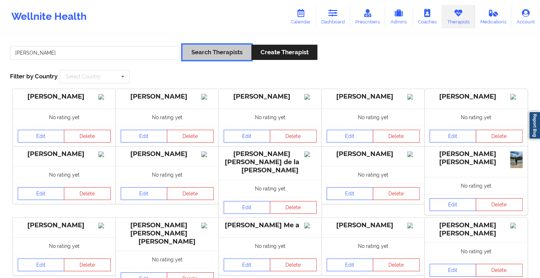
click at [204, 56] on button "Search Therapists" at bounding box center [216, 52] width 69 height 15
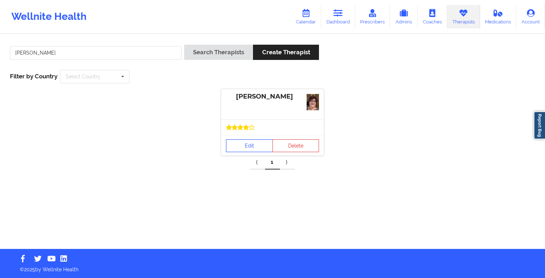
click at [265, 143] on link "Edit" at bounding box center [249, 145] width 47 height 13
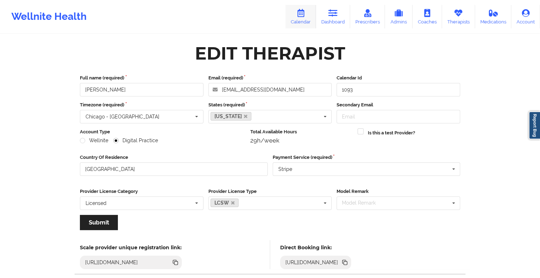
click at [302, 20] on link "Calendar" at bounding box center [300, 16] width 31 height 23
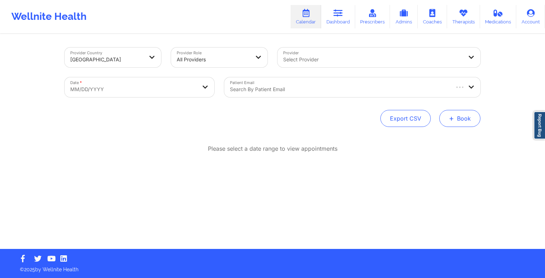
click at [455, 113] on button "+ Book" at bounding box center [459, 118] width 41 height 17
click at [435, 140] on button "Therapy Session" at bounding box center [448, 141] width 54 height 12
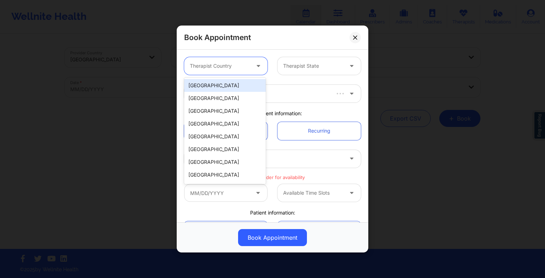
drag, startPoint x: 222, startPoint y: 70, endPoint x: 222, endPoint y: 80, distance: 9.9
click at [222, 80] on body "Wellnite Health Calendar Dashboard Prescribers Admins Coaches Therapists Medica…" at bounding box center [272, 139] width 545 height 278
click at [222, 80] on div "[GEOGRAPHIC_DATA]" at bounding box center [225, 85] width 82 height 13
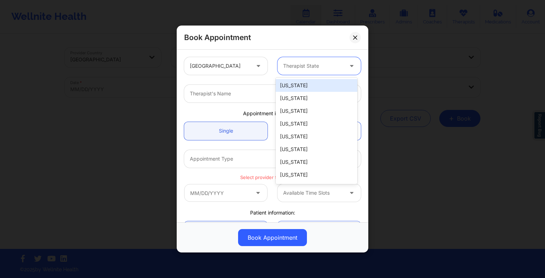
click at [294, 68] on div at bounding box center [313, 66] width 60 height 9
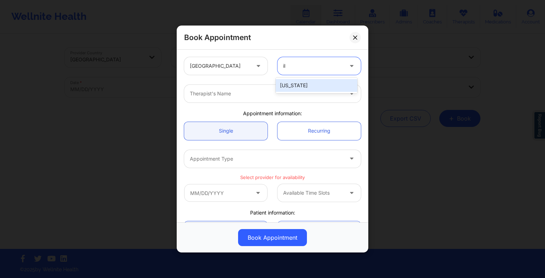
type input "ill"
click at [291, 81] on div "[US_STATE]" at bounding box center [317, 85] width 82 height 13
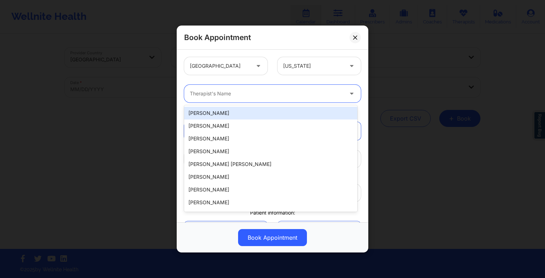
click at [212, 98] on div "Therapist's Name" at bounding box center [264, 94] width 160 height 18
paste input "[PERSON_NAME]"
type input "[PERSON_NAME]"
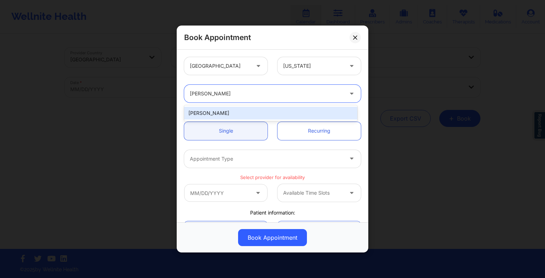
click at [230, 113] on div "[PERSON_NAME]" at bounding box center [270, 113] width 173 height 13
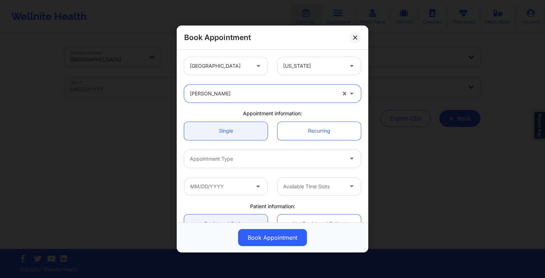
scroll to position [31, 0]
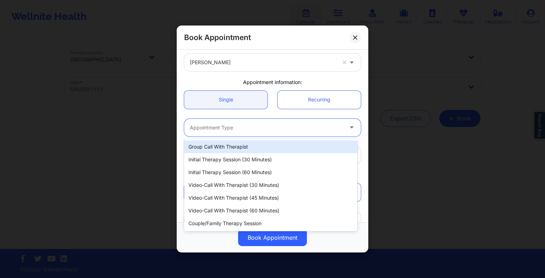
click at [213, 131] on div "Appointment Type" at bounding box center [264, 128] width 160 height 18
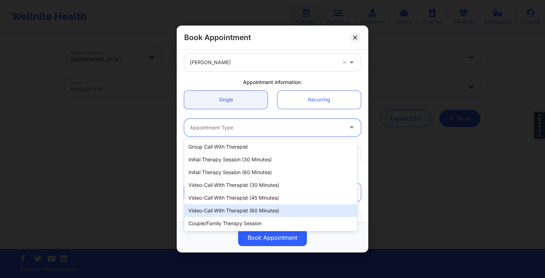
click at [230, 207] on div "Video-Call with Therapist (60 minutes)" at bounding box center [270, 210] width 173 height 13
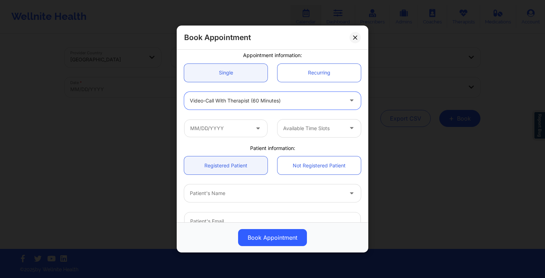
scroll to position [61, 0]
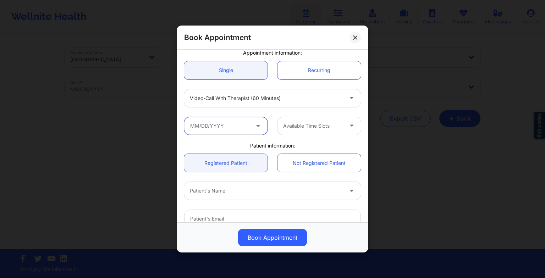
click at [233, 118] on input "text" at bounding box center [225, 126] width 83 height 18
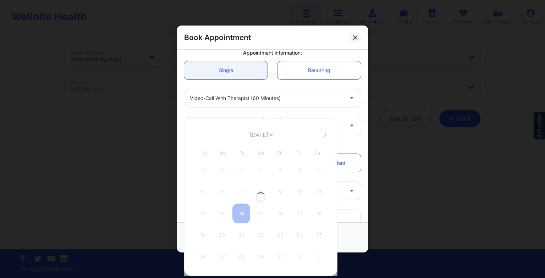
click at [247, 136] on div at bounding box center [260, 198] width 153 height 158
click at [257, 135] on select "[DATE] [DATE] [DATE] [DATE] [DATE] [DATE] [DATE] [DATE] [DATE] [DATE] [DATE] [D…" at bounding box center [261, 135] width 26 height 14
select select "2025-10"
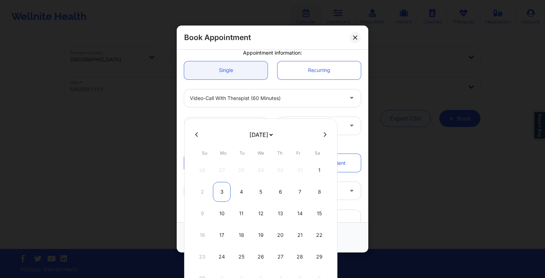
click at [222, 186] on div "3" at bounding box center [222, 192] width 18 height 20
type input "[DATE]"
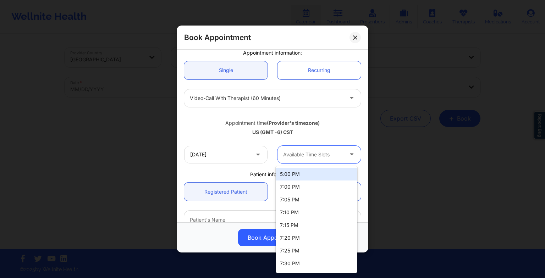
click at [295, 161] on div "Available Time Slots" at bounding box center [311, 155] width 66 height 18
click at [295, 170] on div "5:00 PM" at bounding box center [317, 174] width 82 height 13
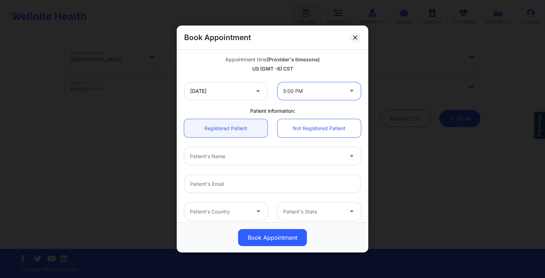
scroll to position [126, 0]
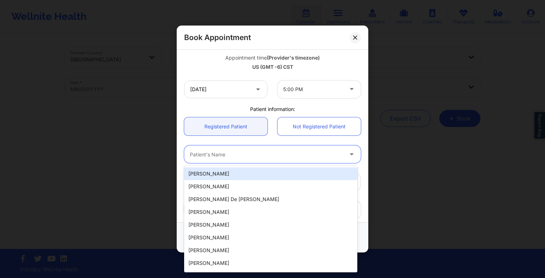
click at [267, 154] on div at bounding box center [266, 154] width 153 height 9
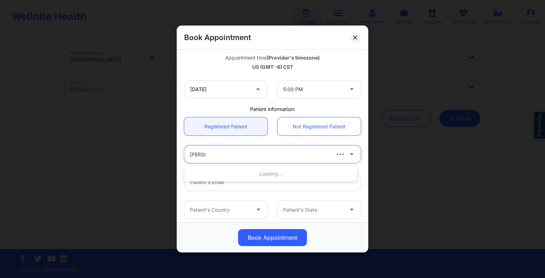
type input "[PERSON_NAME]"
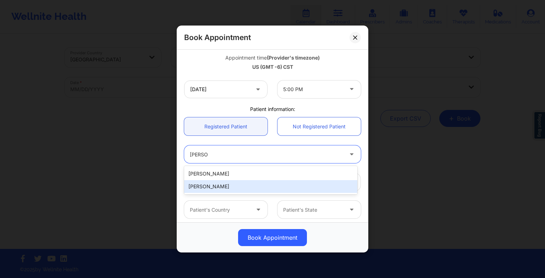
click at [258, 180] on div "[PERSON_NAME]" at bounding box center [270, 186] width 173 height 13
type input "[EMAIL_ADDRESS][DOMAIN_NAME]"
type input "[PHONE_NUMBER]"
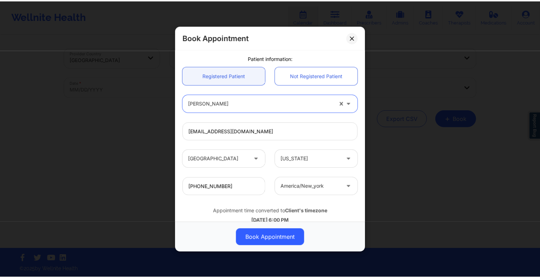
scroll to position [196, 0]
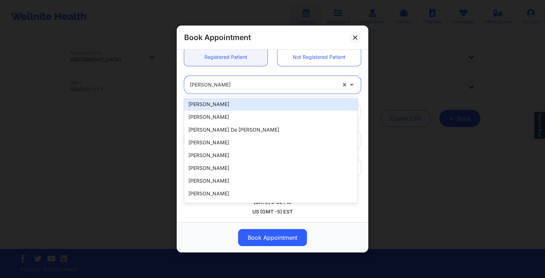
click at [258, 91] on div "[PERSON_NAME]" at bounding box center [263, 85] width 146 height 18
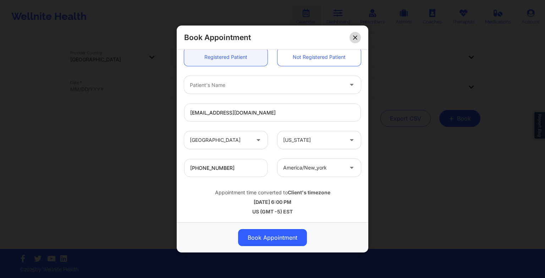
click at [357, 35] on button at bounding box center [355, 37] width 11 height 11
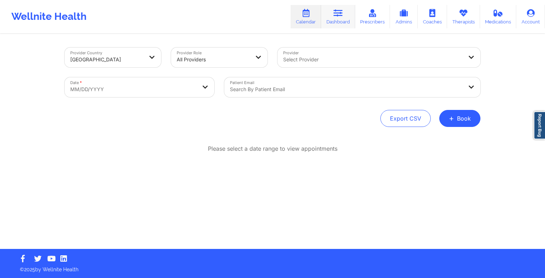
click at [349, 18] on link "Dashboard" at bounding box center [338, 16] width 34 height 23
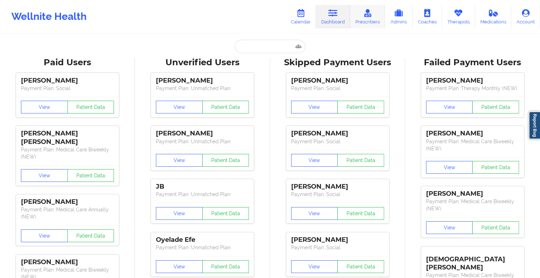
click at [370, 16] on icon at bounding box center [367, 13] width 9 height 8
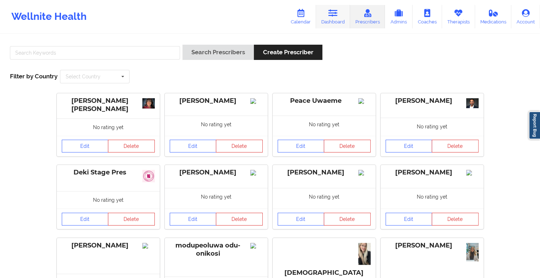
click at [341, 17] on link "Dashboard" at bounding box center [333, 16] width 34 height 23
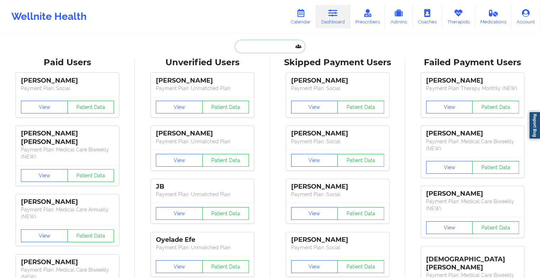
click at [265, 50] on input "text" at bounding box center [270, 46] width 70 height 13
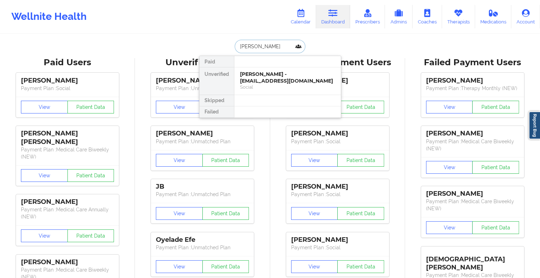
type input "[PERSON_NAME]"
click at [268, 73] on div "[PERSON_NAME] - [EMAIL_ADDRESS][DOMAIN_NAME]" at bounding box center [287, 77] width 95 height 13
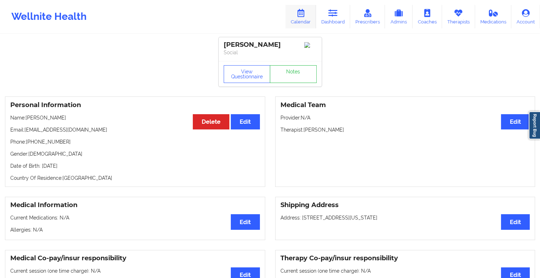
click at [305, 18] on link "Calendar" at bounding box center [300, 16] width 31 height 23
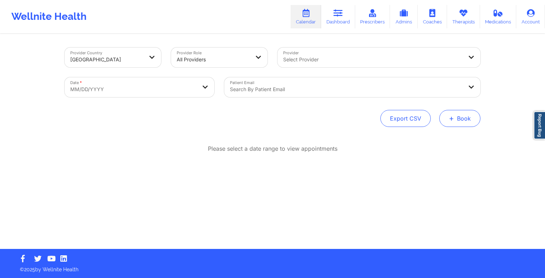
click at [467, 120] on button "+ Book" at bounding box center [459, 118] width 41 height 17
click at [445, 139] on button "Therapy Session" at bounding box center [448, 141] width 54 height 12
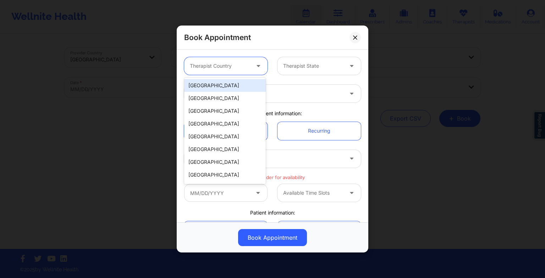
click at [230, 71] on div "Therapist Country" at bounding box center [217, 66] width 66 height 18
click at [227, 81] on div "[GEOGRAPHIC_DATA]" at bounding box center [225, 85] width 82 height 13
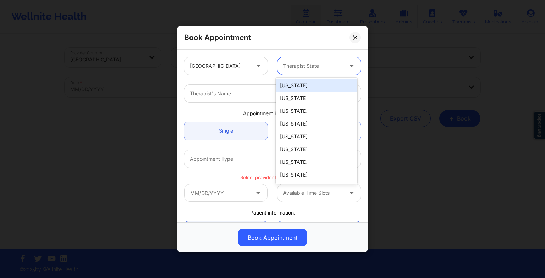
click at [305, 70] on div "Therapist State" at bounding box center [311, 66] width 66 height 18
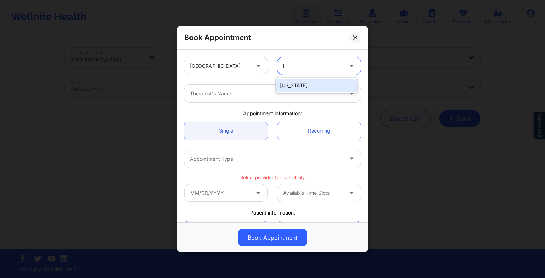
type input "ill"
click at [296, 82] on div "[US_STATE]" at bounding box center [317, 85] width 82 height 13
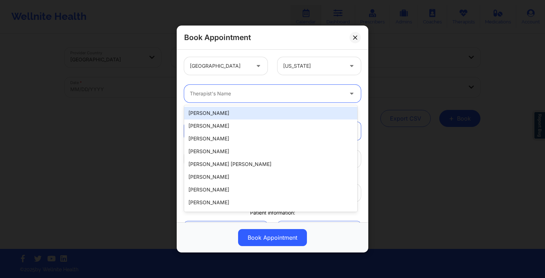
click at [262, 89] on div "Therapist's Name" at bounding box center [264, 94] width 160 height 18
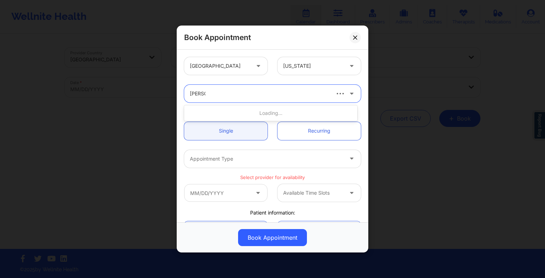
type input "[PERSON_NAME]"
click at [257, 107] on div "[PERSON_NAME]" at bounding box center [270, 113] width 173 height 13
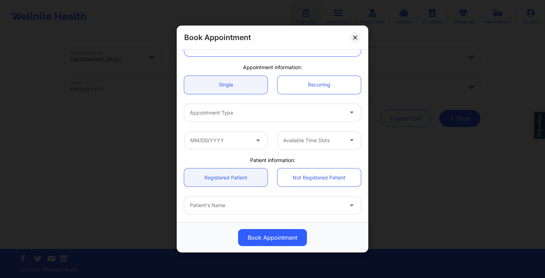
scroll to position [47, 0]
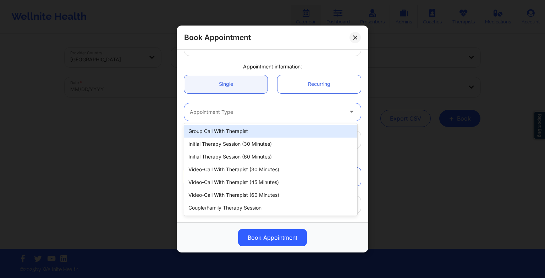
click at [237, 111] on div at bounding box center [266, 112] width 153 height 9
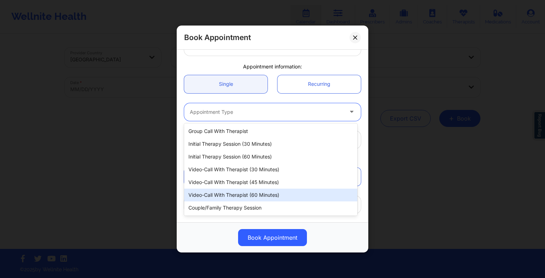
click at [246, 197] on div "Video-Call with Therapist (60 minutes)" at bounding box center [270, 195] width 173 height 13
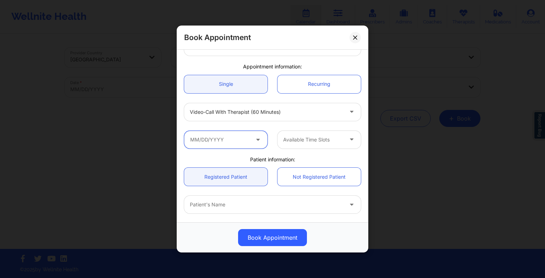
click at [222, 132] on input "text" at bounding box center [225, 140] width 83 height 18
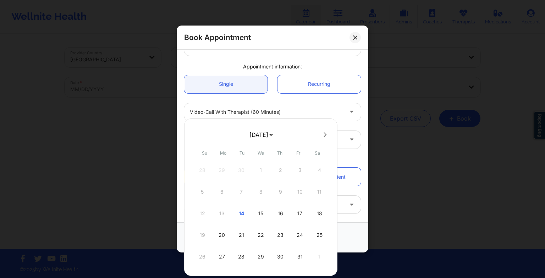
drag, startPoint x: 252, startPoint y: 143, endPoint x: 248, endPoint y: 138, distance: 6.9
click at [248, 138] on select "[DATE] [DATE] [DATE] [DATE] [DATE] [DATE] [DATE] [DATE] [DATE] [DATE] [DATE] [D…" at bounding box center [261, 135] width 26 height 14
select select "2025-11"
click at [250, 135] on div at bounding box center [260, 198] width 153 height 158
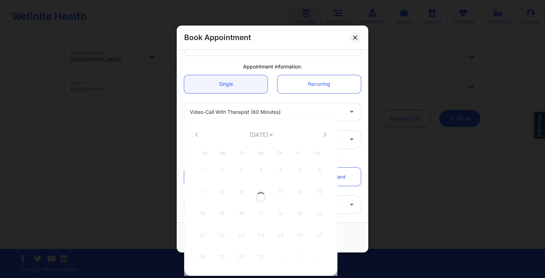
select select "2025-11"
click at [250, 135] on select "[DATE] [DATE] [DATE] [DATE] [DATE] [DATE] [DATE] [DATE] [DATE] [DATE] [DATE] [D…" at bounding box center [261, 135] width 26 height 14
select select "2025-10"
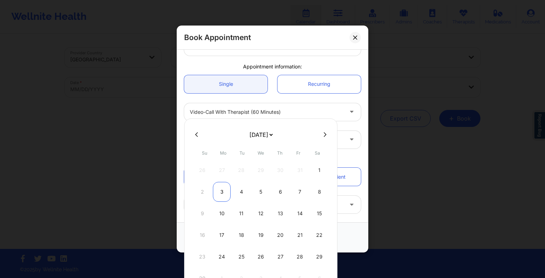
click at [221, 197] on div "3" at bounding box center [222, 192] width 18 height 20
type input "[DATE]"
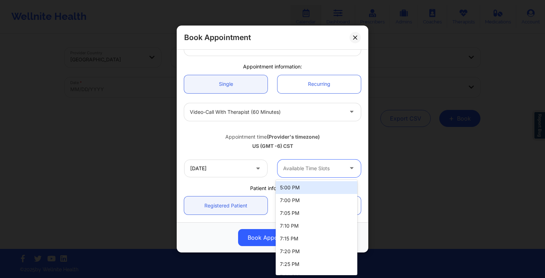
drag, startPoint x: 300, startPoint y: 165, endPoint x: 300, endPoint y: 179, distance: 13.5
click at [300, 179] on div "[DATE] 26 results available. Use Up and Down to choose options, press Enter to …" at bounding box center [272, 169] width 187 height 28
click at [300, 185] on div "5:00 PM" at bounding box center [317, 187] width 82 height 13
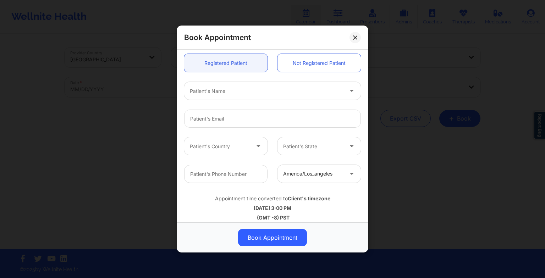
scroll to position [196, 0]
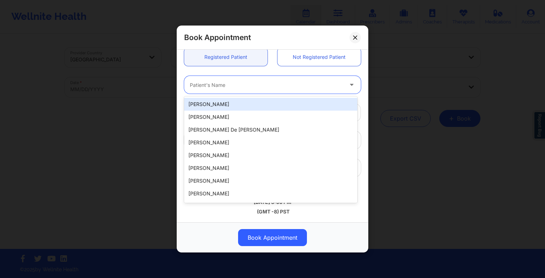
click at [216, 87] on div at bounding box center [266, 85] width 153 height 9
type input "[PERSON_NAME]"
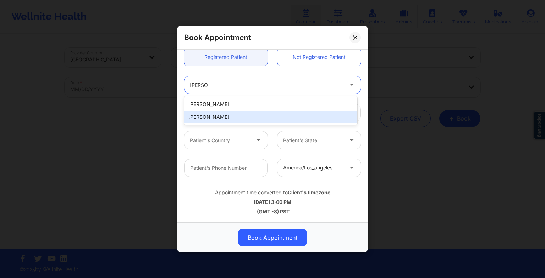
click at [216, 114] on div "[PERSON_NAME]" at bounding box center [270, 117] width 173 height 13
type input "[EMAIL_ADDRESS][DOMAIN_NAME]"
type input "[PHONE_NUMBER]"
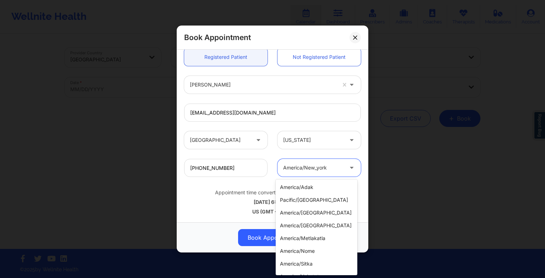
click at [305, 165] on div at bounding box center [313, 168] width 60 height 9
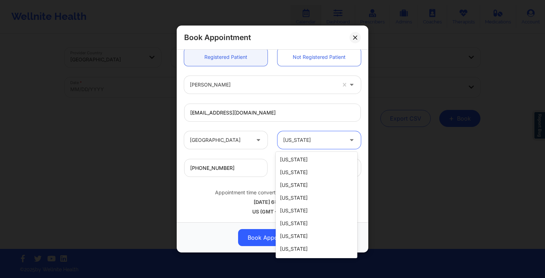
click at [296, 138] on div at bounding box center [313, 140] width 60 height 9
click at [303, 140] on div at bounding box center [313, 140] width 60 height 9
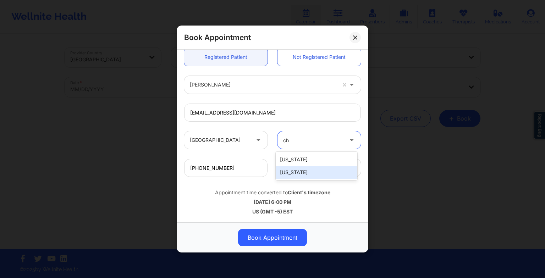
type input "c"
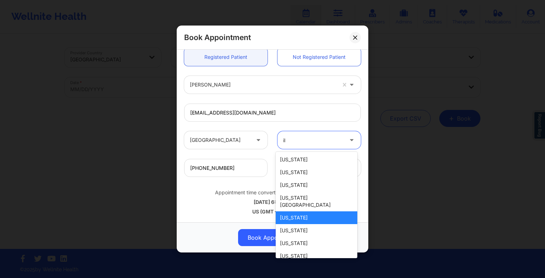
type input "ill"
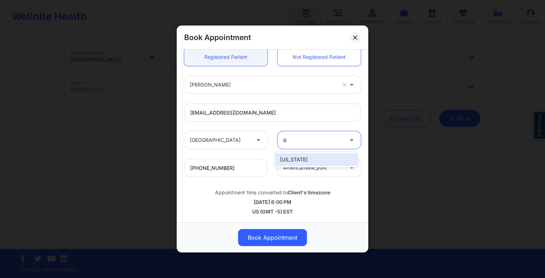
click at [309, 158] on div "[US_STATE]" at bounding box center [317, 159] width 82 height 13
click at [316, 171] on div at bounding box center [313, 168] width 60 height 9
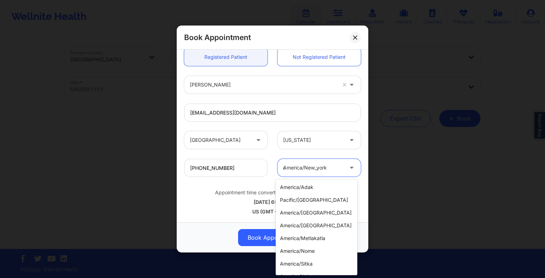
scroll to position [280, 0]
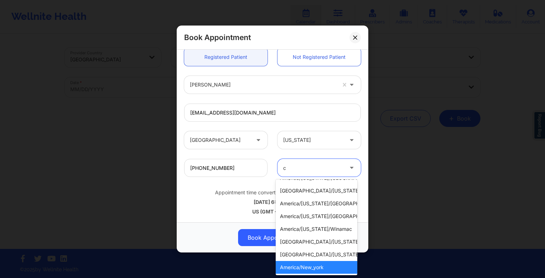
type input "ch"
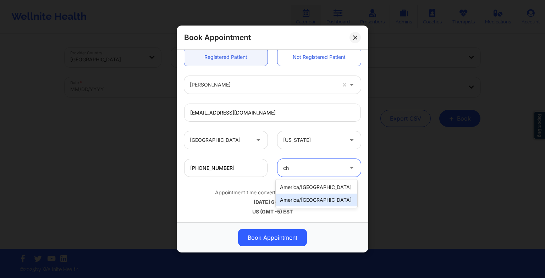
click at [326, 197] on div "america/[GEOGRAPHIC_DATA]" at bounding box center [317, 200] width 82 height 13
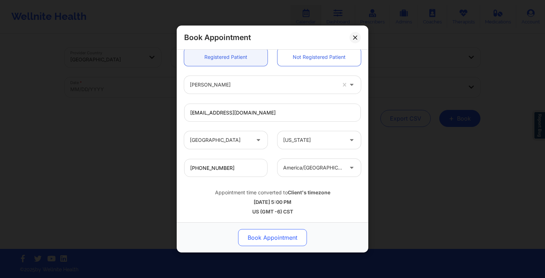
click at [295, 243] on button "Book Appointment" at bounding box center [272, 237] width 69 height 17
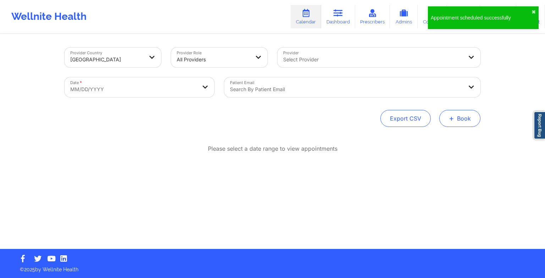
click at [465, 112] on button "+ Book" at bounding box center [459, 118] width 41 height 17
click at [451, 132] on div "Therapy Session Doctor Consultation" at bounding box center [448, 147] width 65 height 32
click at [447, 137] on button "Therapy Session" at bounding box center [448, 141] width 54 height 12
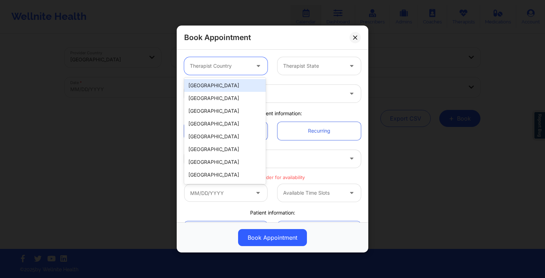
click at [243, 68] on div at bounding box center [220, 66] width 60 height 9
click at [212, 89] on div "[GEOGRAPHIC_DATA]" at bounding box center [225, 85] width 82 height 13
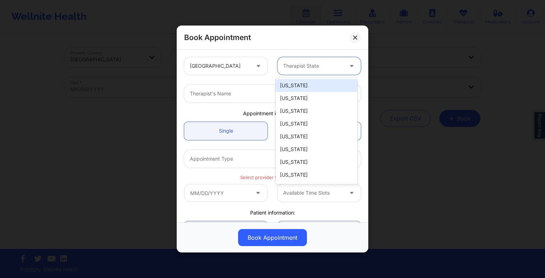
click at [278, 65] on div "Therapist State" at bounding box center [311, 66] width 66 height 18
type input "ill"
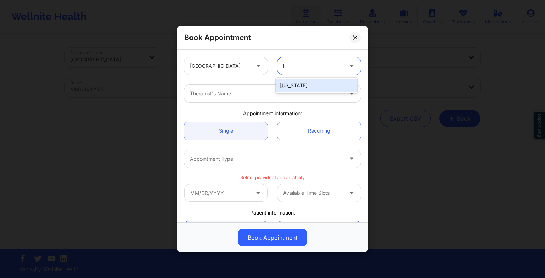
click at [289, 87] on div "[US_STATE]" at bounding box center [317, 85] width 82 height 13
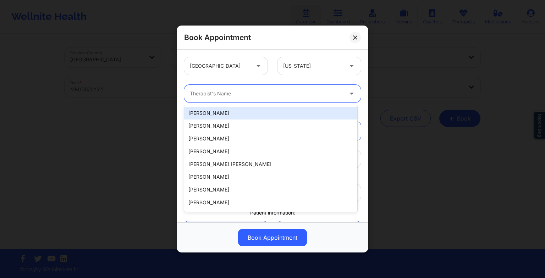
click at [268, 89] on div "Therapist's Name" at bounding box center [264, 94] width 160 height 18
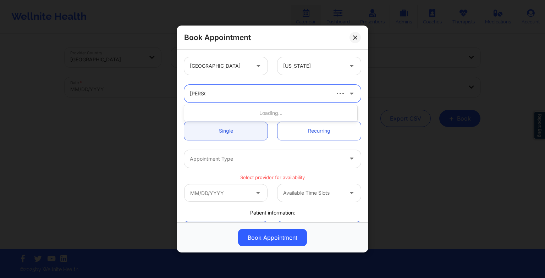
type input "[PERSON_NAME]"
click at [216, 111] on div "[PERSON_NAME]" at bounding box center [270, 113] width 173 height 13
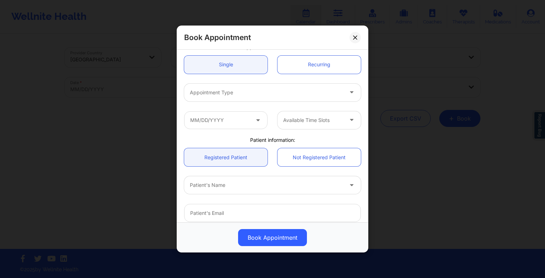
scroll to position [67, 0]
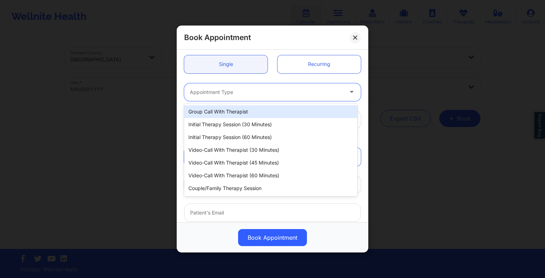
click at [210, 88] on div at bounding box center [266, 92] width 153 height 9
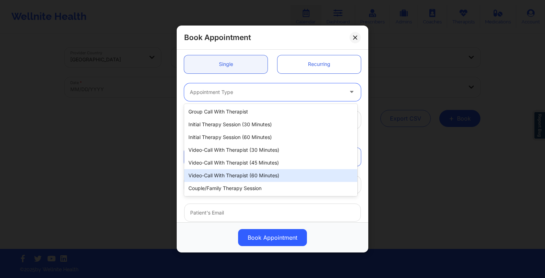
click at [227, 171] on div "Video-Call with Therapist (60 minutes)" at bounding box center [270, 175] width 173 height 13
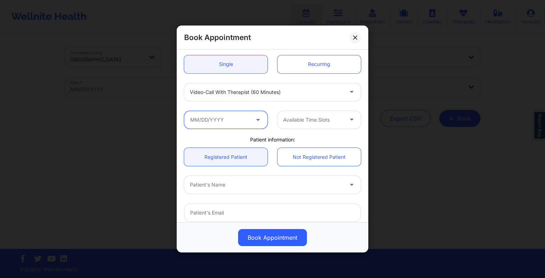
click at [234, 118] on input "text" at bounding box center [225, 120] width 83 height 18
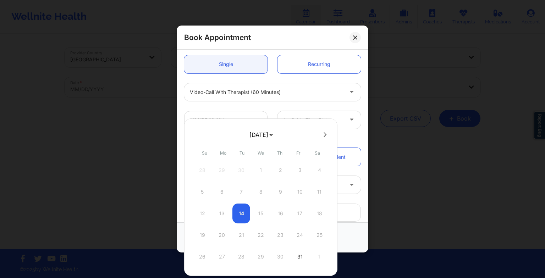
drag, startPoint x: 259, startPoint y: 131, endPoint x: 259, endPoint y: 162, distance: 30.9
click at [259, 162] on div "[DATE] [DATE] [DATE] [DATE] [DATE] [DATE] [DATE] [DATE] [DATE] [DATE] [DATE] [D…" at bounding box center [260, 198] width 153 height 158
select select "2025-10"
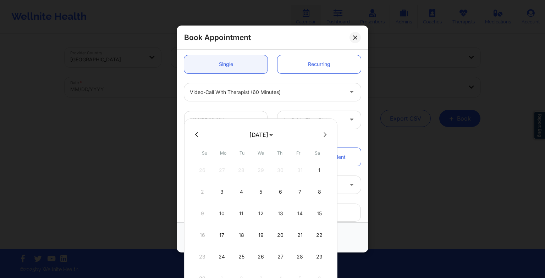
click at [223, 211] on div "10" at bounding box center [222, 214] width 18 height 20
type input "[DATE]"
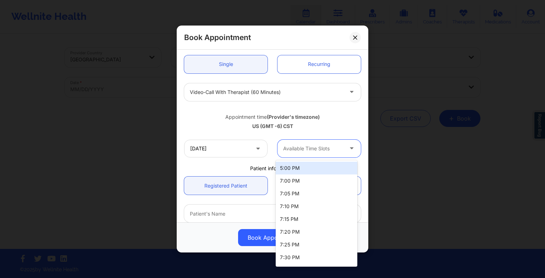
drag, startPoint x: 314, startPoint y: 142, endPoint x: 308, endPoint y: 172, distance: 30.4
click at [308, 172] on body "Wellnite Health Calendar Dashboard Prescribers Admins Coaches Therapists Medica…" at bounding box center [272, 139] width 545 height 278
click at [308, 172] on div "5:00 PM" at bounding box center [317, 168] width 82 height 13
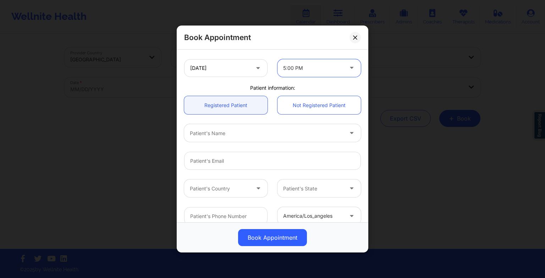
scroll to position [150, 0]
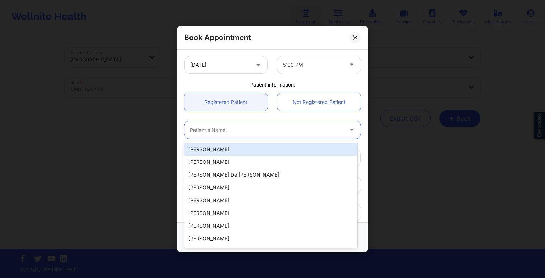
click at [228, 130] on div at bounding box center [266, 130] width 153 height 9
type input "[PERSON_NAME]"
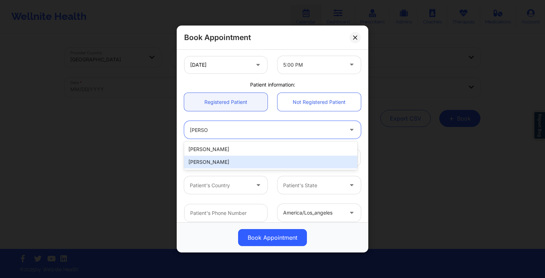
click at [227, 159] on div "[PERSON_NAME]" at bounding box center [270, 162] width 173 height 13
type input "[EMAIL_ADDRESS][DOMAIN_NAME]"
type input "[PHONE_NUMBER]"
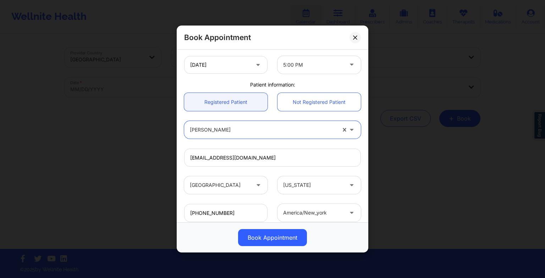
scroll to position [196, 0]
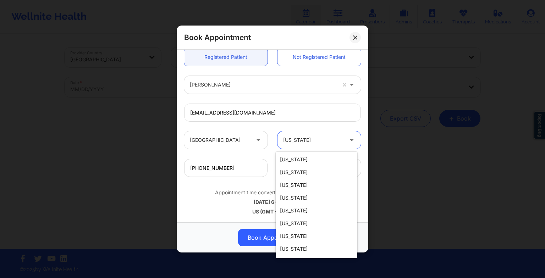
click at [321, 141] on div at bounding box center [313, 140] width 60 height 9
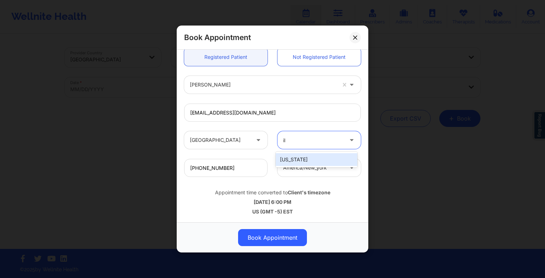
type input "ill"
click at [294, 161] on div "[US_STATE]" at bounding box center [317, 159] width 82 height 13
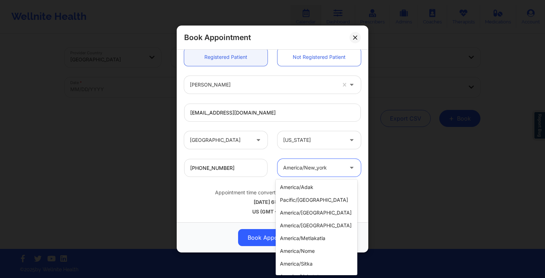
click at [311, 171] on div at bounding box center [313, 168] width 60 height 9
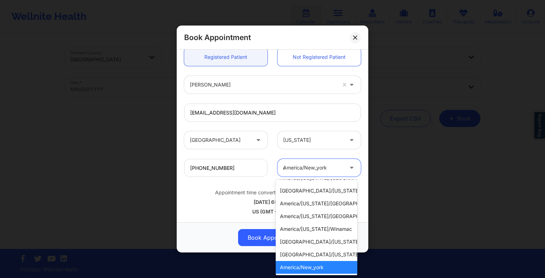
type input "ch"
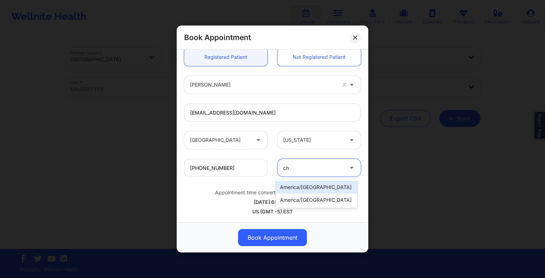
scroll to position [0, 0]
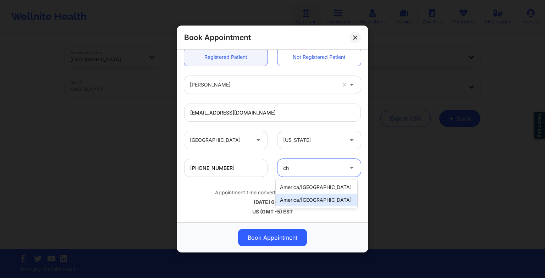
click at [307, 202] on div "america/[GEOGRAPHIC_DATA]" at bounding box center [317, 200] width 82 height 13
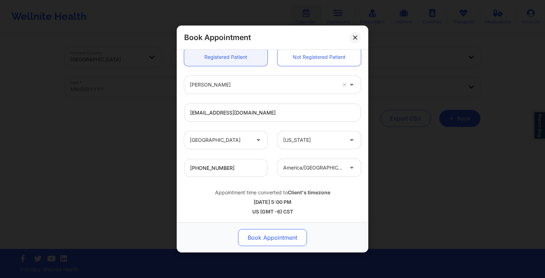
click at [284, 235] on button "Book Appointment" at bounding box center [272, 237] width 69 height 17
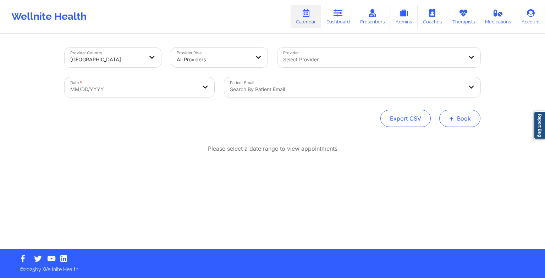
click at [453, 123] on button "+ Book" at bounding box center [459, 118] width 41 height 17
click at [432, 144] on button "Therapy Session" at bounding box center [448, 141] width 54 height 12
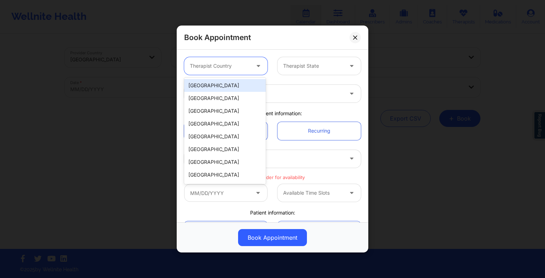
click at [204, 72] on div "Therapist Country" at bounding box center [217, 66] width 66 height 18
click at [202, 86] on div "[GEOGRAPHIC_DATA]" at bounding box center [225, 85] width 82 height 13
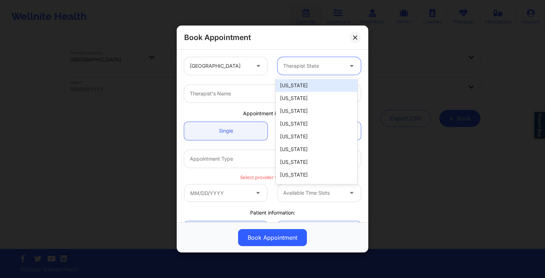
click at [292, 70] on div "Therapist State" at bounding box center [311, 66] width 66 height 18
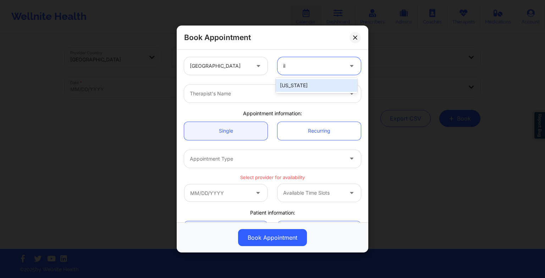
type input "ill"
click at [294, 81] on div "[US_STATE]" at bounding box center [317, 85] width 82 height 13
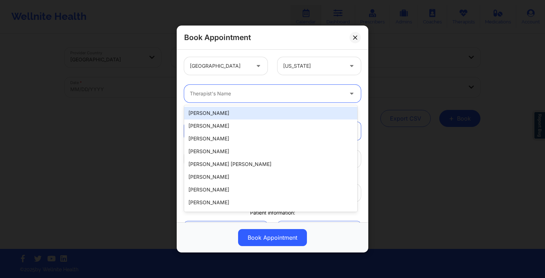
click at [243, 102] on div "Therapist's Name" at bounding box center [264, 94] width 160 height 18
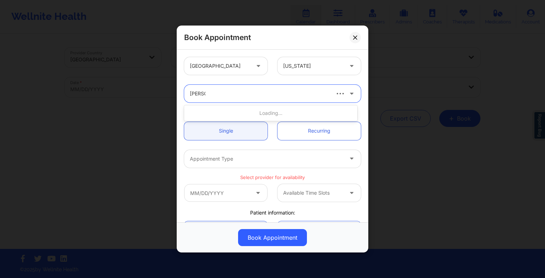
type input "[PERSON_NAME]"
click at [240, 110] on div "[PERSON_NAME]" at bounding box center [270, 113] width 173 height 13
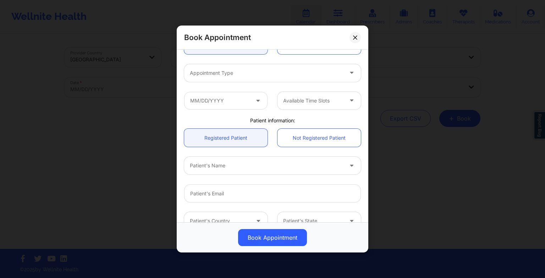
scroll to position [88, 0]
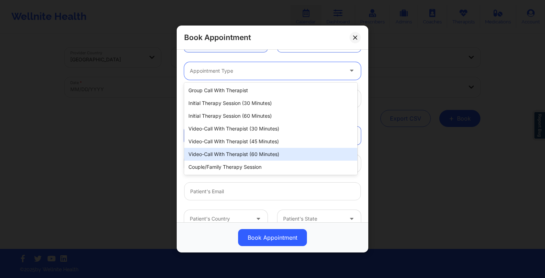
drag, startPoint x: 216, startPoint y: 73, endPoint x: 236, endPoint y: 152, distance: 80.7
click at [236, 152] on body "Wellnite Health Calendar Dashboard Prescribers Admins Coaches Therapists Medica…" at bounding box center [272, 139] width 545 height 278
click at [236, 152] on div "Video-Call with Therapist (60 minutes)" at bounding box center [270, 154] width 173 height 13
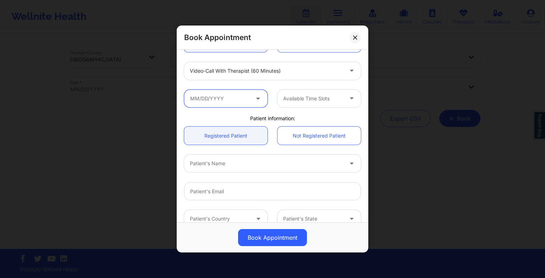
click at [231, 99] on input "text" at bounding box center [225, 99] width 83 height 18
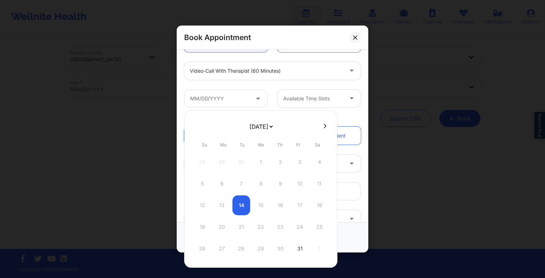
click at [252, 123] on select "[DATE] [DATE] [DATE] [DATE] [DATE] [DATE] [DATE] [DATE] [DATE] [DATE] [DATE] [D…" at bounding box center [261, 127] width 26 height 14
select select "2025-10"
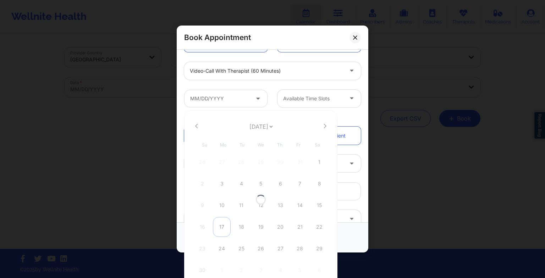
select select "2025-10"
click at [220, 228] on div "17" at bounding box center [222, 227] width 18 height 20
type input "[DATE]"
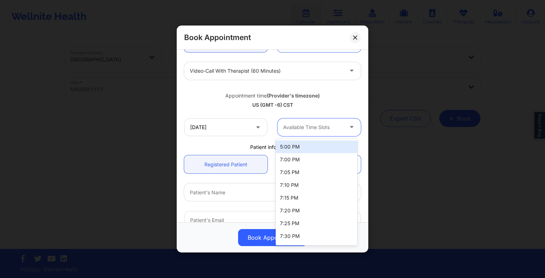
click at [300, 127] on div at bounding box center [313, 127] width 60 height 9
click at [298, 145] on div "5:00 PM" at bounding box center [317, 147] width 82 height 13
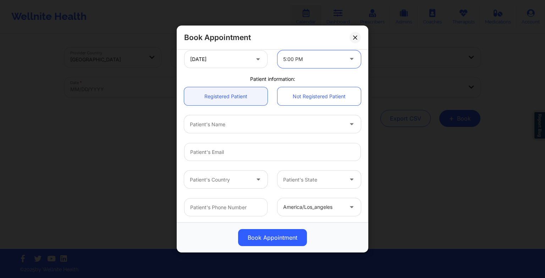
scroll to position [158, 0]
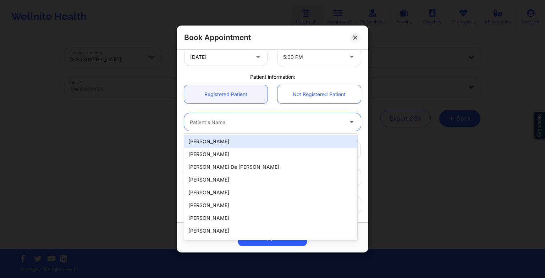
click at [246, 127] on div "Patient's Name" at bounding box center [264, 122] width 160 height 18
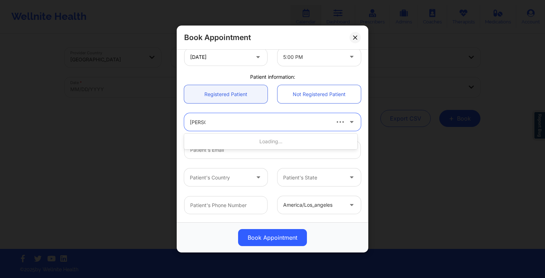
type input "[PERSON_NAME]"
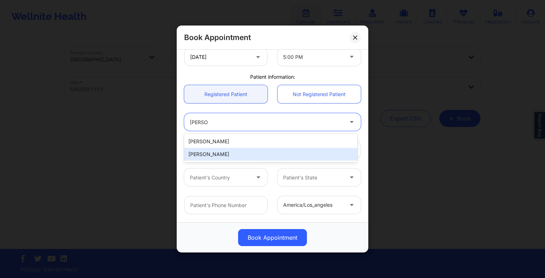
click at [240, 154] on div "[PERSON_NAME]" at bounding box center [270, 154] width 173 height 13
type input "[EMAIL_ADDRESS][DOMAIN_NAME]"
type input "[PHONE_NUMBER]"
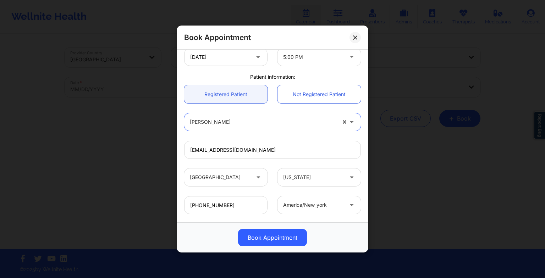
scroll to position [196, 0]
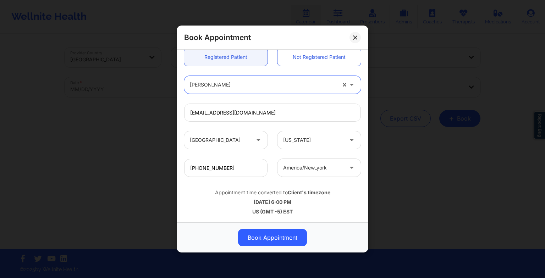
click at [295, 169] on div at bounding box center [313, 168] width 60 height 9
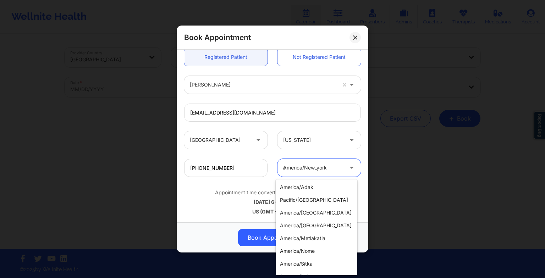
scroll to position [280, 0]
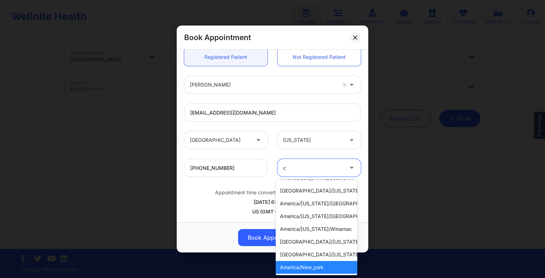
type input "ch"
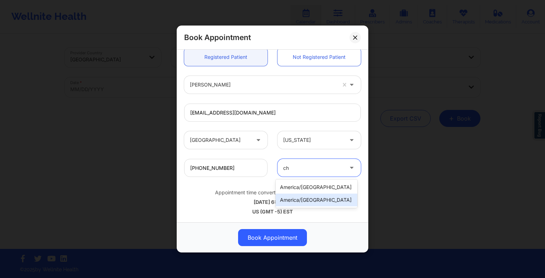
click at [305, 201] on div "america/[GEOGRAPHIC_DATA]" at bounding box center [317, 200] width 82 height 13
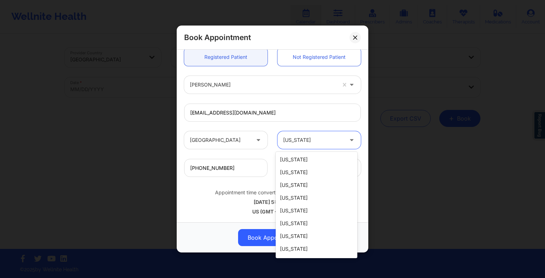
click at [301, 142] on div at bounding box center [313, 140] width 60 height 9
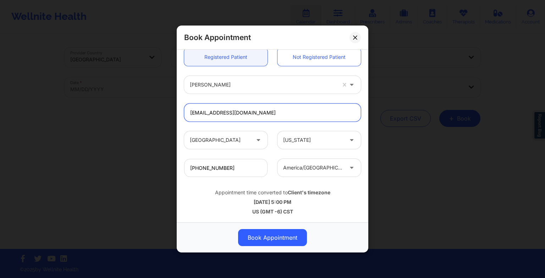
click at [280, 114] on input "[EMAIL_ADDRESS][DOMAIN_NAME]" at bounding box center [272, 113] width 177 height 18
click at [335, 178] on div "[PHONE_NUMBER] [GEOGRAPHIC_DATA]/[GEOGRAPHIC_DATA]" at bounding box center [272, 168] width 187 height 28
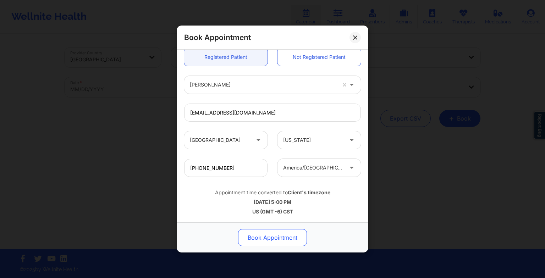
click at [281, 243] on button "Book Appointment" at bounding box center [272, 237] width 69 height 17
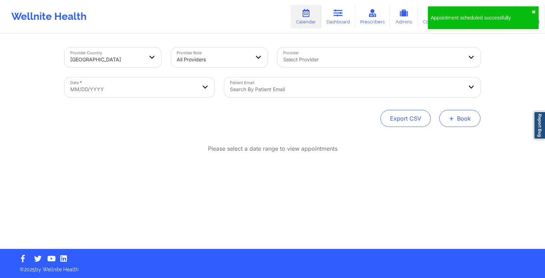
click at [453, 125] on button "+ Book" at bounding box center [459, 118] width 41 height 17
click at [438, 138] on button "Therapy Session" at bounding box center [448, 141] width 54 height 12
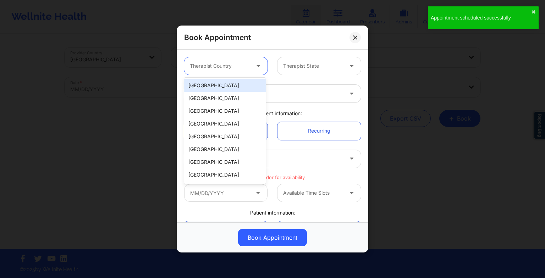
drag, startPoint x: 234, startPoint y: 74, endPoint x: 231, endPoint y: 96, distance: 22.2
click at [231, 96] on body "Appointment scheduled successfully ✖︎ Wellnite Health Calendar Dashboard Prescr…" at bounding box center [272, 139] width 545 height 278
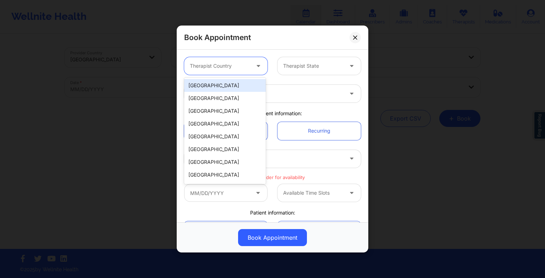
click at [227, 87] on div "[GEOGRAPHIC_DATA]" at bounding box center [225, 85] width 82 height 13
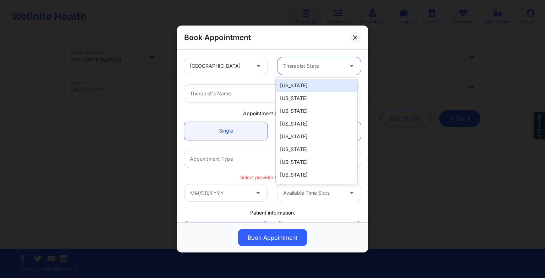
drag, startPoint x: 318, startPoint y: 59, endPoint x: 312, endPoint y: 64, distance: 7.5
click at [312, 64] on div "Therapist State" at bounding box center [311, 66] width 66 height 18
type input "il"
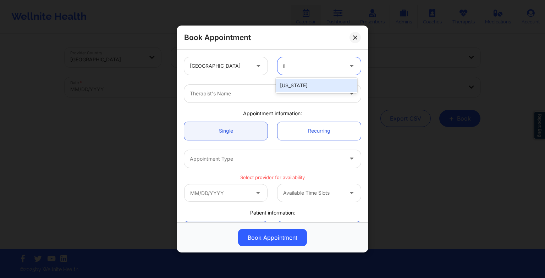
click at [309, 84] on div "[US_STATE]" at bounding box center [317, 85] width 82 height 13
click at [259, 100] on div "Therapist's Name" at bounding box center [264, 94] width 160 height 18
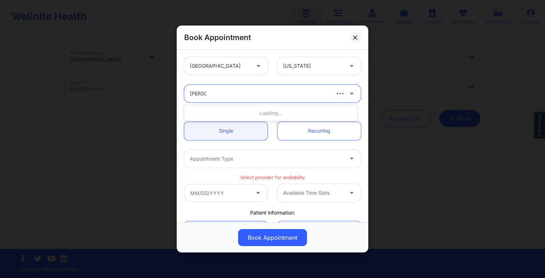
type input "[PERSON_NAME]"
click at [254, 110] on div "[PERSON_NAME]" at bounding box center [270, 113] width 173 height 13
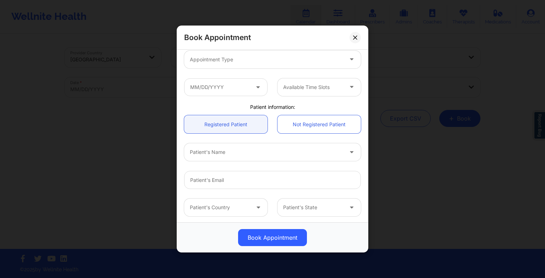
scroll to position [101, 0]
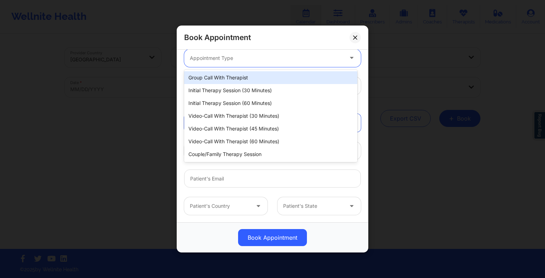
click at [222, 54] on div at bounding box center [266, 58] width 153 height 9
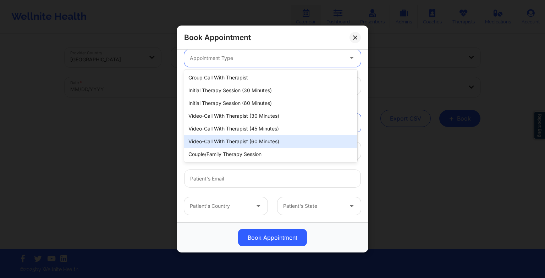
click at [231, 143] on div "Video-Call with Therapist (60 minutes)" at bounding box center [270, 141] width 173 height 13
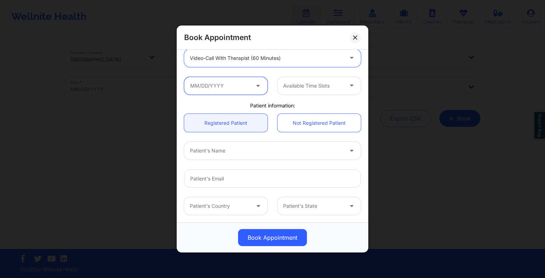
click at [206, 92] on input "text" at bounding box center [225, 86] width 83 height 18
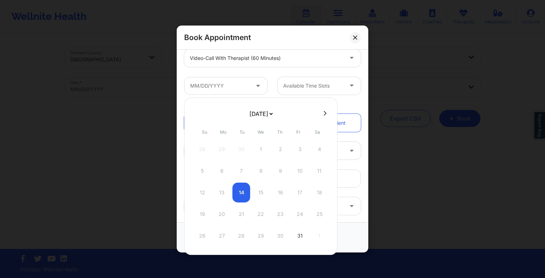
drag, startPoint x: 244, startPoint y: 112, endPoint x: 251, endPoint y: 141, distance: 30.3
click at [251, 141] on div "[DATE] [DATE] [DATE] [DATE] [DATE] [DATE] [DATE] [DATE] [DATE] [DATE] [DATE] [D…" at bounding box center [260, 177] width 153 height 158
select select "2025-10"
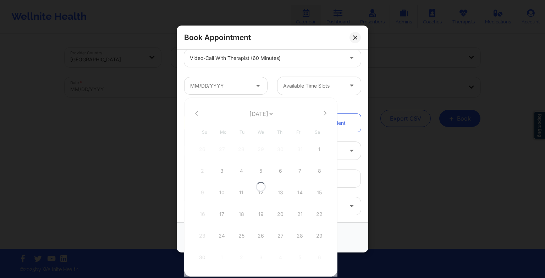
select select "2025-10"
click at [220, 236] on div "24" at bounding box center [222, 236] width 18 height 20
type input "[DATE]"
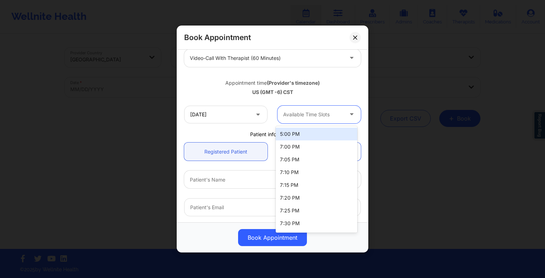
click at [329, 114] on div at bounding box center [313, 114] width 60 height 9
click at [318, 138] on div "5:00 PM" at bounding box center [317, 134] width 82 height 13
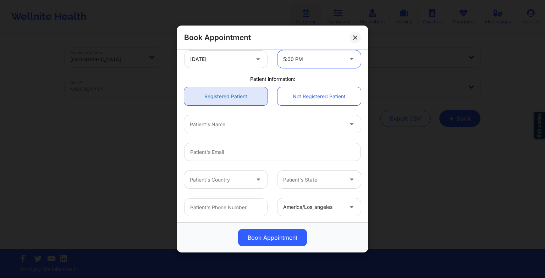
scroll to position [159, 0]
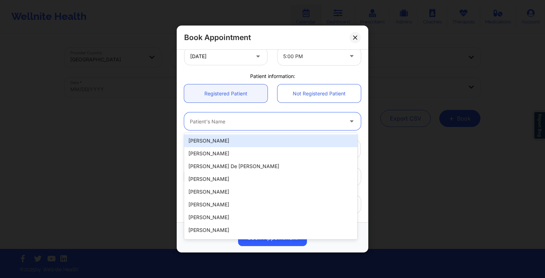
click at [231, 118] on div at bounding box center [266, 121] width 153 height 9
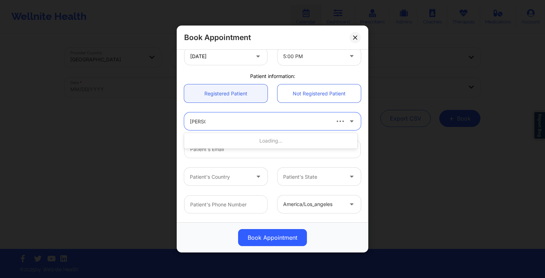
type input "[PERSON_NAME]"
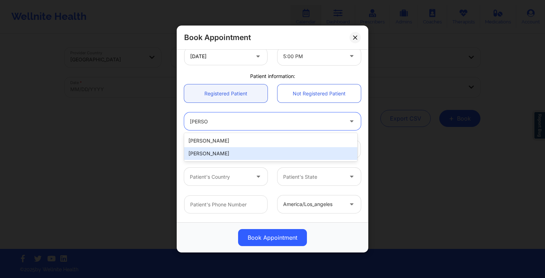
click at [227, 160] on div "[PERSON_NAME] [PERSON_NAME]" at bounding box center [270, 147] width 173 height 28
click at [220, 151] on div "[PERSON_NAME]" at bounding box center [270, 153] width 173 height 13
type input "[EMAIL_ADDRESS][DOMAIN_NAME]"
type input "[PHONE_NUMBER]"
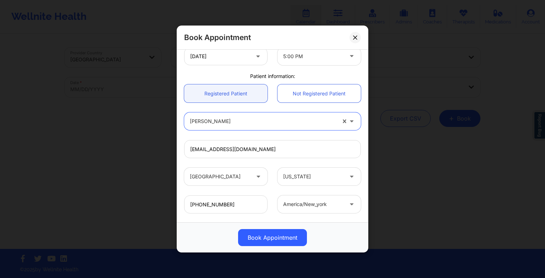
scroll to position [184, 0]
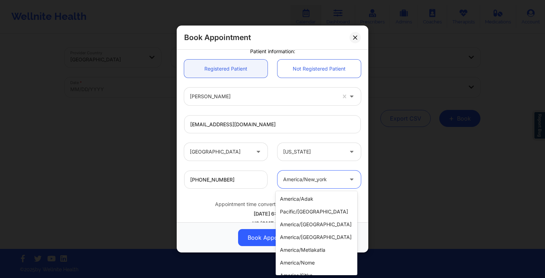
click at [314, 181] on div at bounding box center [313, 179] width 60 height 9
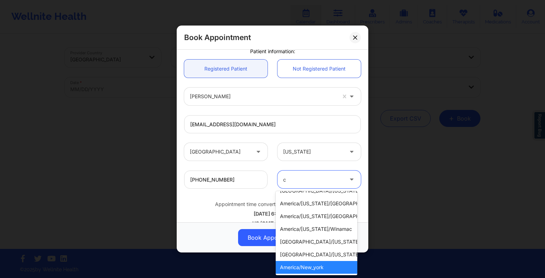
type input "ch"
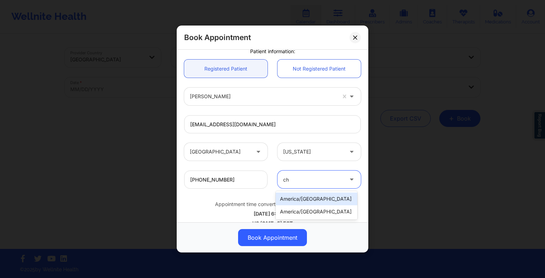
scroll to position [0, 0]
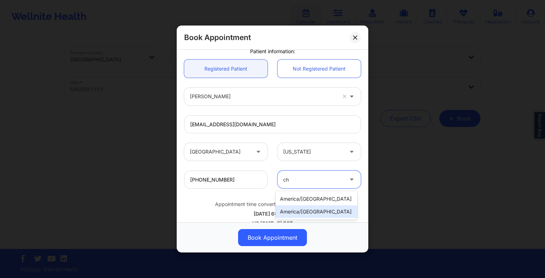
click at [318, 215] on div "america/[GEOGRAPHIC_DATA]" at bounding box center [317, 211] width 82 height 13
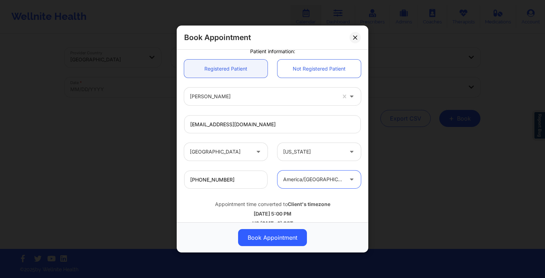
scroll to position [196, 0]
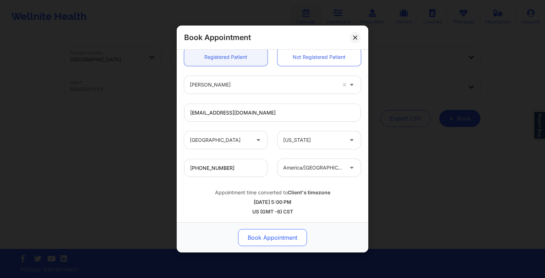
click at [278, 239] on button "Book Appointment" at bounding box center [272, 237] width 69 height 17
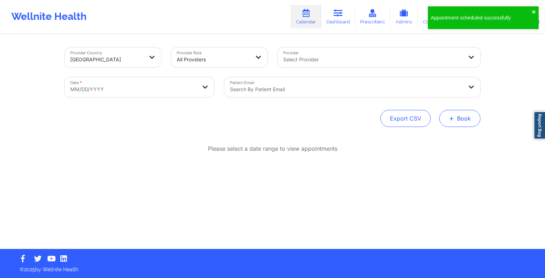
click at [455, 114] on button "+ Book" at bounding box center [459, 118] width 41 height 17
click at [450, 135] on div "Therapy Session Doctor Consultation" at bounding box center [448, 147] width 65 height 32
click at [445, 139] on button "Therapy Session" at bounding box center [448, 141] width 54 height 12
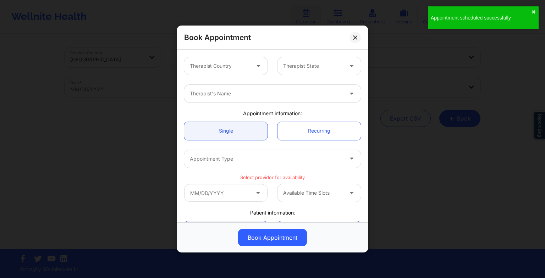
click at [213, 65] on div at bounding box center [220, 66] width 60 height 9
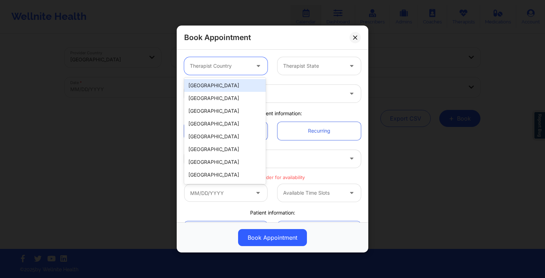
click at [212, 91] on div "[GEOGRAPHIC_DATA]" at bounding box center [225, 85] width 82 height 13
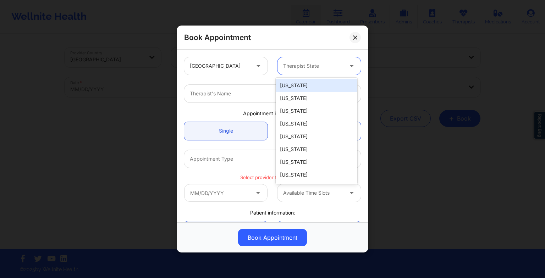
click at [295, 64] on div at bounding box center [313, 66] width 60 height 9
type input "ill"
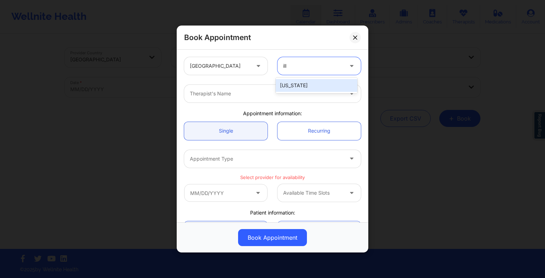
click at [296, 80] on div "[US_STATE]" at bounding box center [317, 85] width 82 height 13
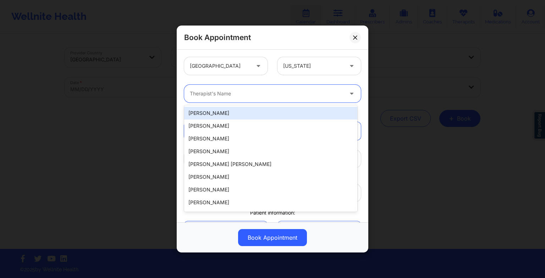
click at [268, 90] on div at bounding box center [266, 93] width 153 height 9
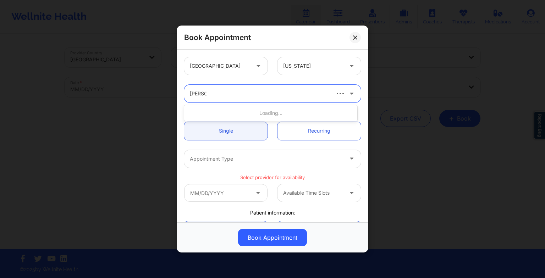
type input "[PERSON_NAME]"
click at [242, 111] on div "[PERSON_NAME]" at bounding box center [270, 113] width 173 height 13
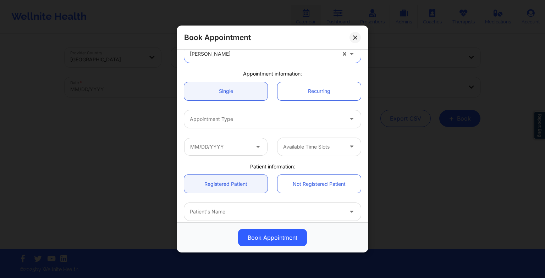
scroll to position [46, 0]
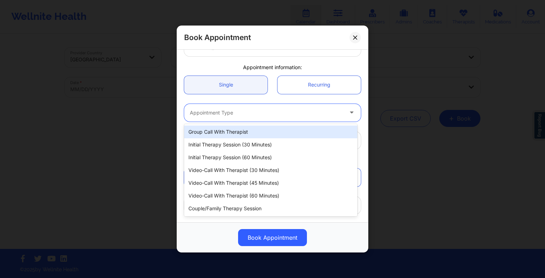
click at [242, 111] on div at bounding box center [266, 113] width 153 height 9
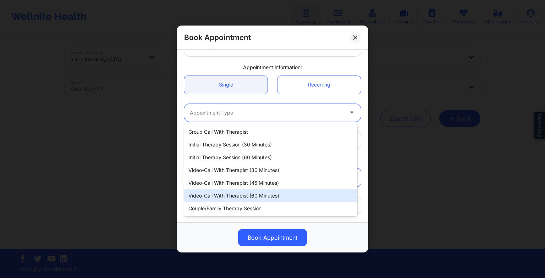
click at [251, 192] on div "Video-Call with Therapist (60 minutes)" at bounding box center [270, 196] width 173 height 13
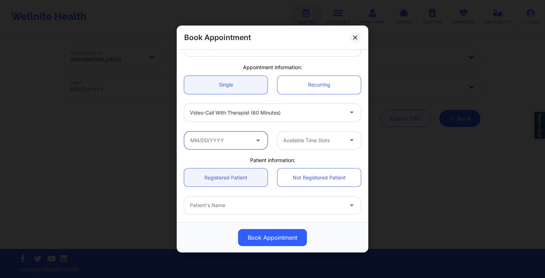
click at [224, 141] on input "text" at bounding box center [225, 141] width 83 height 18
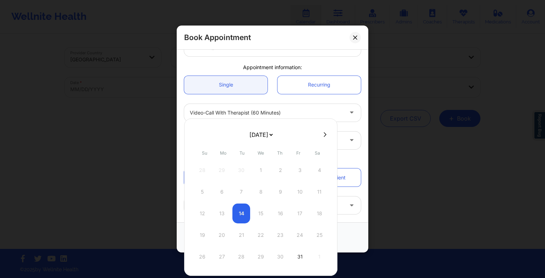
click at [262, 140] on select "[DATE] [DATE] [DATE] [DATE] [DATE] [DATE] [DATE] [DATE] [DATE] [DATE] [DATE] [D…" at bounding box center [261, 135] width 26 height 14
select select "2025-11"
click at [221, 172] on div "1" at bounding box center [222, 170] width 18 height 20
type input "[DATE]"
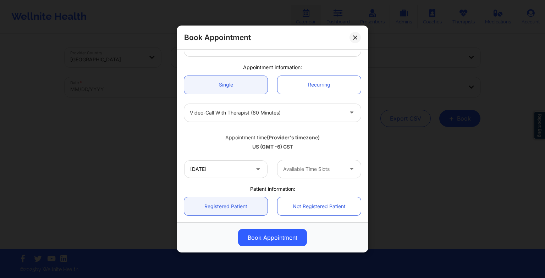
click at [308, 165] on div at bounding box center [313, 169] width 60 height 9
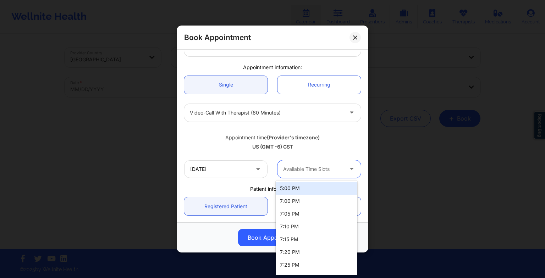
click at [301, 185] on div "5:00 PM" at bounding box center [317, 188] width 82 height 13
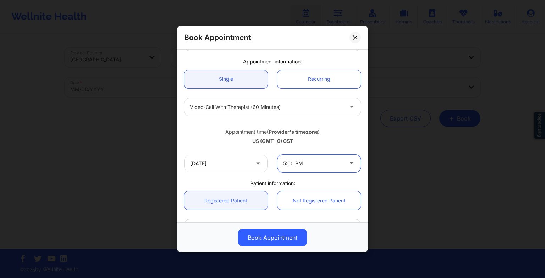
scroll to position [81, 0]
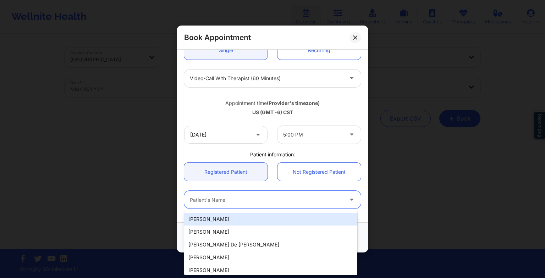
click at [209, 196] on div at bounding box center [266, 200] width 153 height 9
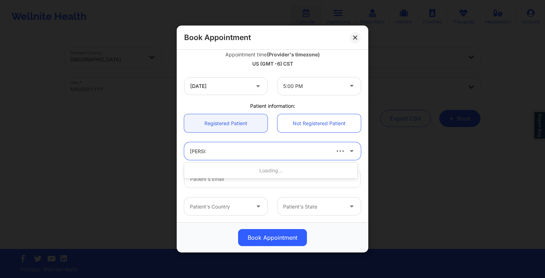
type input "[PERSON_NAME]"
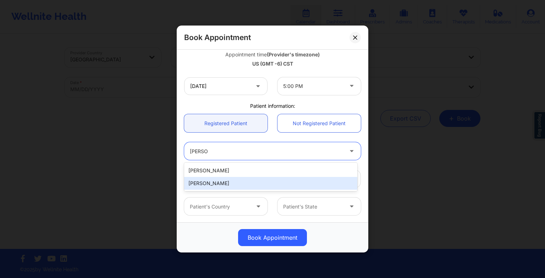
click at [210, 183] on div "[PERSON_NAME]" at bounding box center [270, 183] width 173 height 13
type input "[EMAIL_ADDRESS][DOMAIN_NAME]"
type input "[PHONE_NUMBER]"
click at [210, 183] on input "[EMAIL_ADDRESS][DOMAIN_NAME]" at bounding box center [272, 179] width 177 height 18
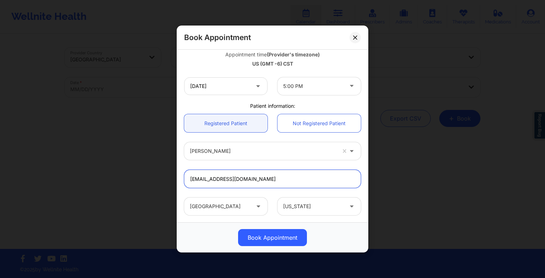
scroll to position [196, 0]
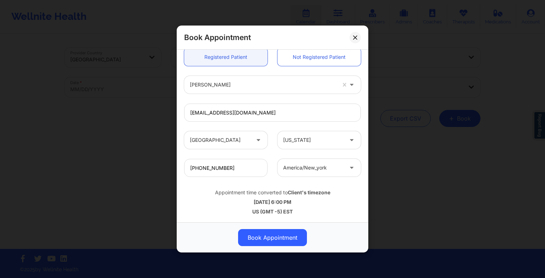
click at [318, 171] on div at bounding box center [313, 168] width 60 height 9
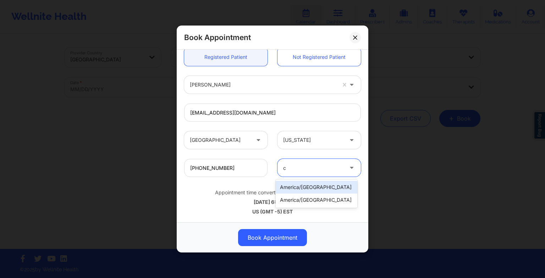
type input "ch"
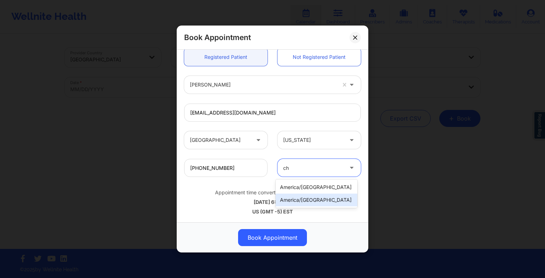
click at [317, 201] on div "america/[GEOGRAPHIC_DATA]" at bounding box center [317, 200] width 82 height 13
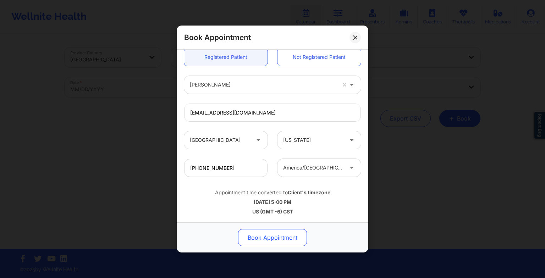
click at [288, 236] on button "Book Appointment" at bounding box center [272, 237] width 69 height 17
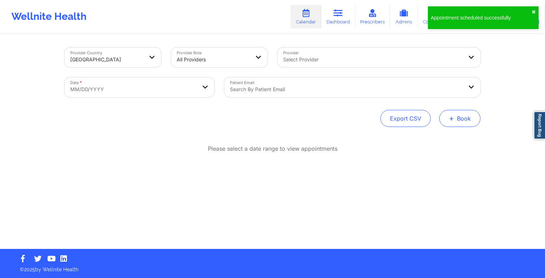
click at [467, 116] on button "+ Book" at bounding box center [459, 118] width 41 height 17
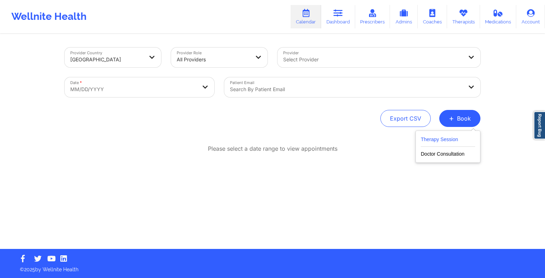
click at [444, 138] on button "Therapy Session" at bounding box center [448, 141] width 54 height 12
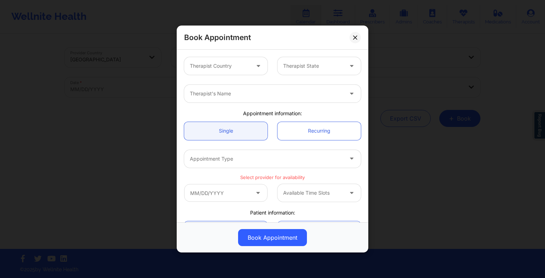
click at [248, 75] on div "Therapist Country Therapist State" at bounding box center [272, 66] width 187 height 28
click at [236, 68] on div at bounding box center [220, 66] width 60 height 9
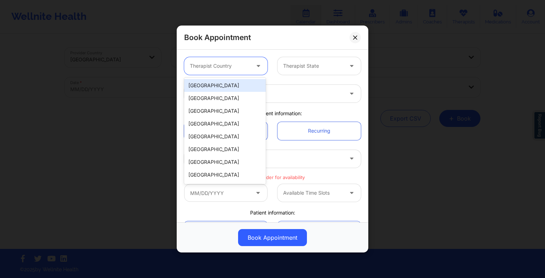
click at [233, 89] on div "[GEOGRAPHIC_DATA]" at bounding box center [225, 85] width 82 height 13
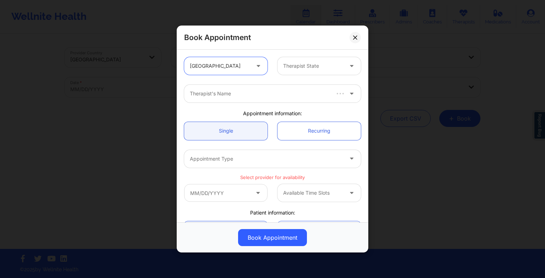
click at [320, 72] on div "Therapist State" at bounding box center [311, 66] width 66 height 18
type input "ill"
click at [320, 83] on div "[US_STATE]" at bounding box center [317, 85] width 82 height 13
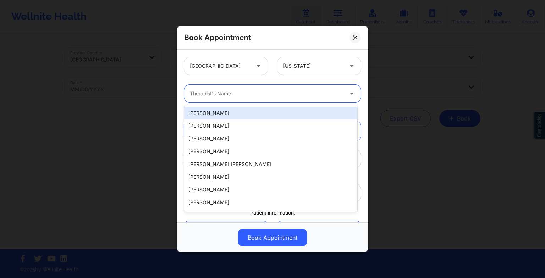
click at [297, 92] on div at bounding box center [266, 93] width 153 height 9
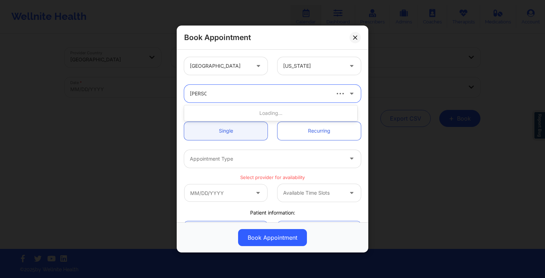
type input "[PERSON_NAME]"
click at [268, 115] on div "[PERSON_NAME]" at bounding box center [270, 113] width 173 height 13
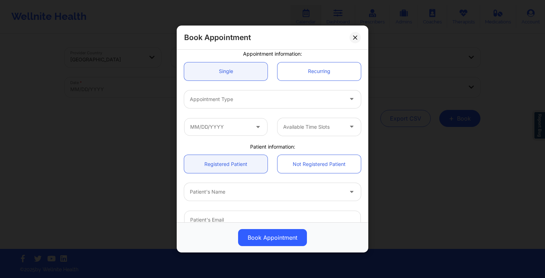
scroll to position [60, 0]
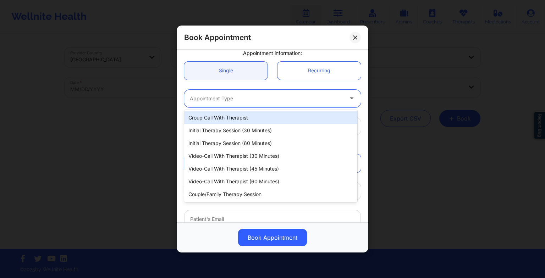
click at [229, 102] on div "Appointment Type" at bounding box center [264, 99] width 160 height 18
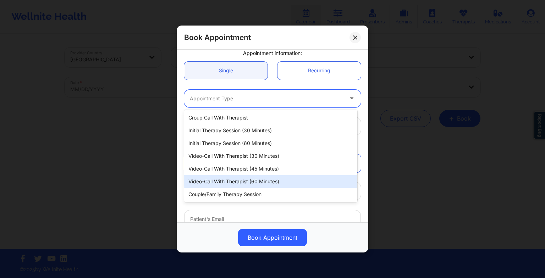
click at [236, 177] on div "Video-Call with Therapist (60 minutes)" at bounding box center [270, 181] width 173 height 13
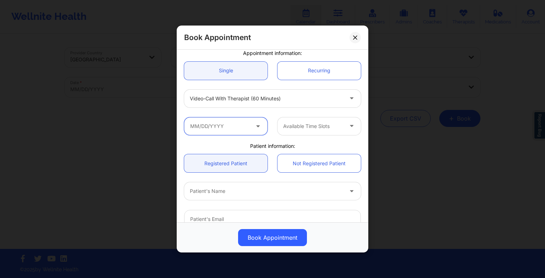
click at [223, 124] on input "text" at bounding box center [225, 126] width 83 height 18
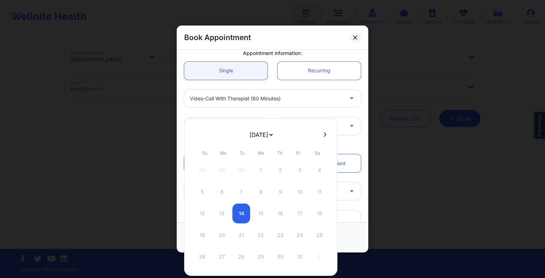
click at [259, 141] on select "[DATE] [DATE] [DATE] [DATE] [DATE] [DATE] [DATE] [DATE] [DATE] [DATE] [DATE] [D…" at bounding box center [261, 135] width 26 height 14
select select "2025-11"
click at [221, 193] on div "8" at bounding box center [222, 192] width 18 height 20
type input "[DATE]"
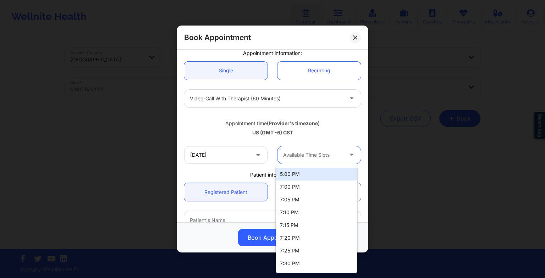
drag, startPoint x: 324, startPoint y: 154, endPoint x: 322, endPoint y: 179, distance: 25.2
click at [322, 179] on body "Wellnite Health Calendar Dashboard Prescribers Admins Coaches Therapists Medica…" at bounding box center [272, 139] width 545 height 278
click at [322, 179] on div "5:00 PM" at bounding box center [317, 174] width 82 height 13
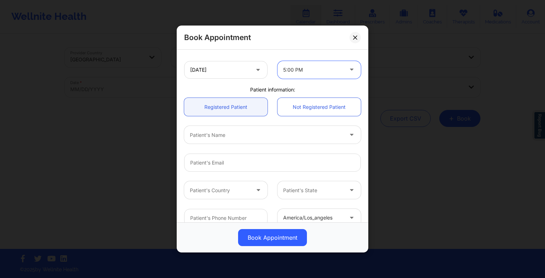
scroll to position [149, 0]
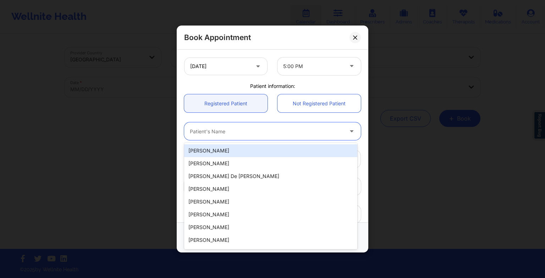
click at [222, 125] on div "Patient's Name" at bounding box center [264, 131] width 160 height 18
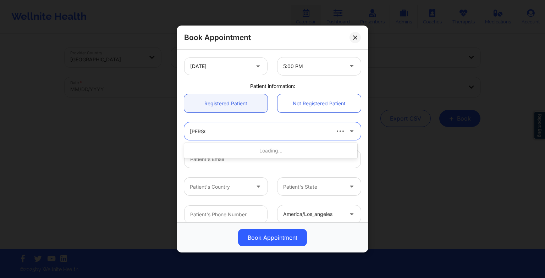
type input "[PERSON_NAME]"
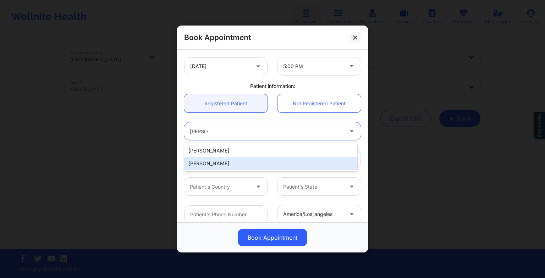
click at [226, 160] on div "[PERSON_NAME]" at bounding box center [270, 163] width 173 height 13
type input "[EMAIL_ADDRESS][DOMAIN_NAME]"
type input "[PHONE_NUMBER]"
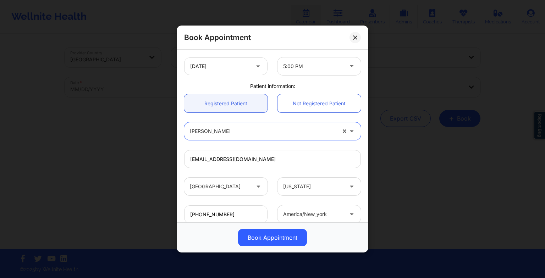
scroll to position [196, 0]
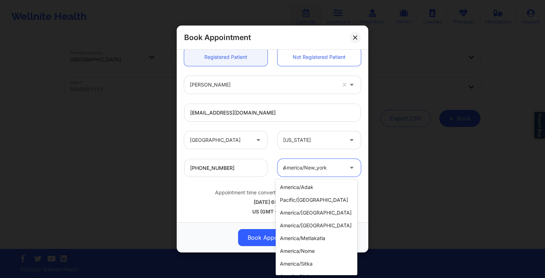
click at [302, 169] on div "c" at bounding box center [313, 168] width 60 height 9
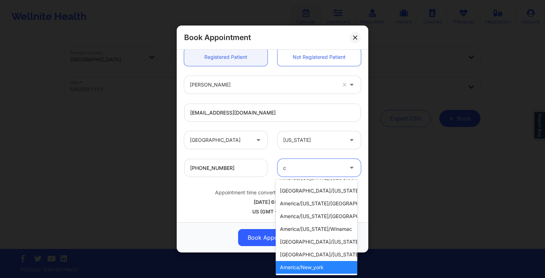
type input "ch"
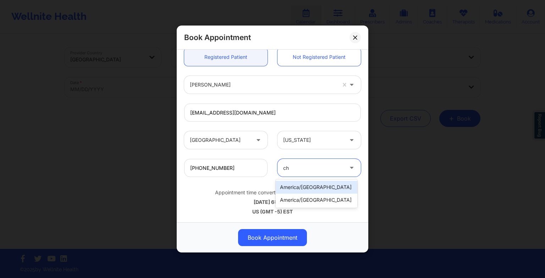
scroll to position [0, 0]
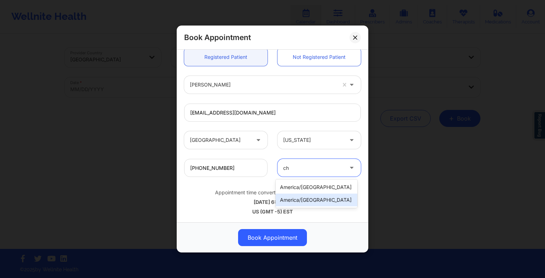
click at [307, 194] on div "america/[GEOGRAPHIC_DATA]" at bounding box center [317, 200] width 82 height 13
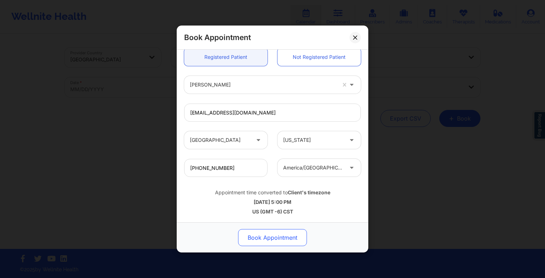
click at [275, 241] on button "Book Appointment" at bounding box center [272, 237] width 69 height 17
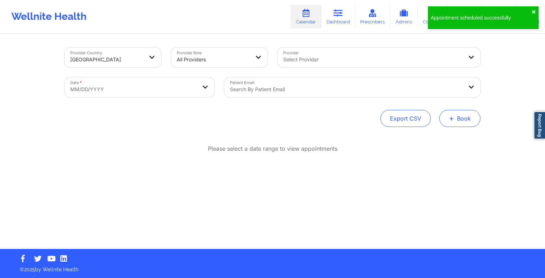
click at [454, 120] on span "+" at bounding box center [451, 118] width 5 height 4
click at [437, 141] on button "Therapy Session" at bounding box center [448, 141] width 54 height 12
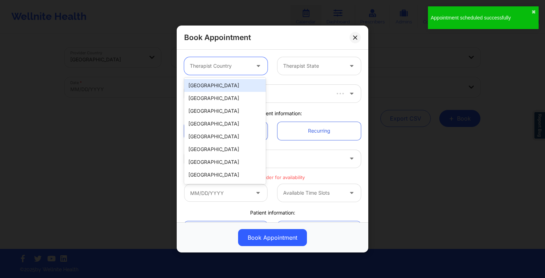
drag, startPoint x: 212, startPoint y: 68, endPoint x: 213, endPoint y: 93, distance: 24.9
click at [213, 93] on body "Appointment scheduled successfully ✖︎ Wellnite Health Calendar Dashboard Prescr…" at bounding box center [272, 139] width 545 height 278
click at [212, 89] on div "[GEOGRAPHIC_DATA]" at bounding box center [225, 85] width 82 height 13
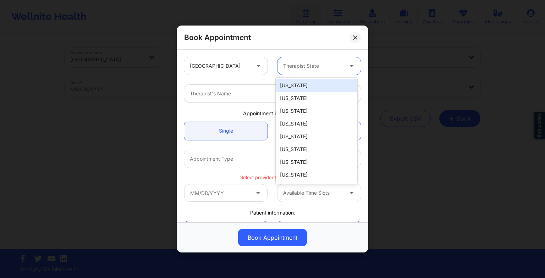
click at [300, 67] on div at bounding box center [313, 66] width 60 height 9
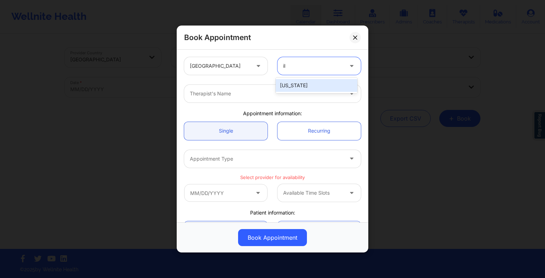
type input "ill"
click at [302, 85] on div "[US_STATE]" at bounding box center [317, 85] width 82 height 13
click at [256, 91] on div at bounding box center [266, 93] width 153 height 9
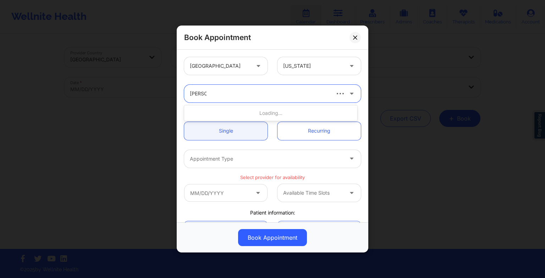
type input "[PERSON_NAME]"
click at [237, 109] on div "[PERSON_NAME]" at bounding box center [270, 113] width 173 height 13
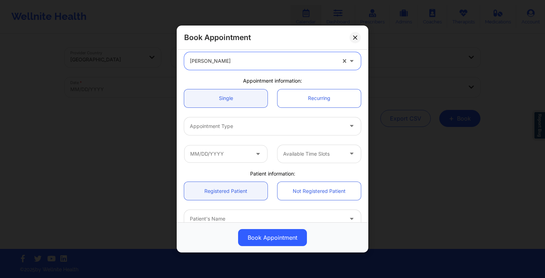
scroll to position [34, 0]
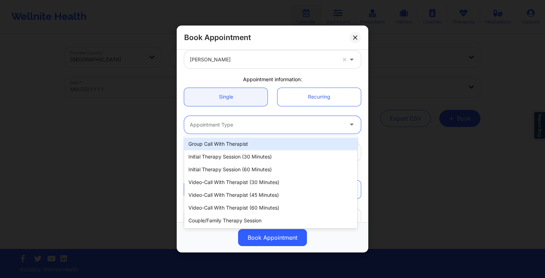
click at [224, 125] on div at bounding box center [266, 125] width 153 height 9
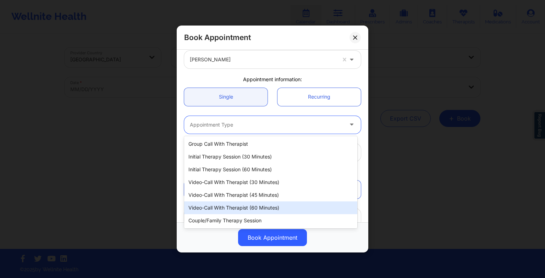
click at [237, 212] on div "Video-Call with Therapist (60 minutes)" at bounding box center [270, 208] width 173 height 13
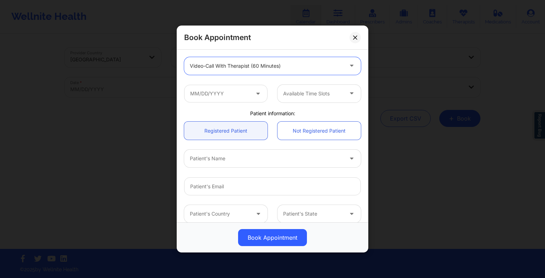
scroll to position [95, 0]
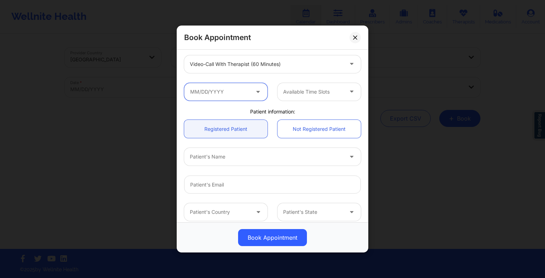
click at [216, 92] on input "text" at bounding box center [225, 92] width 83 height 18
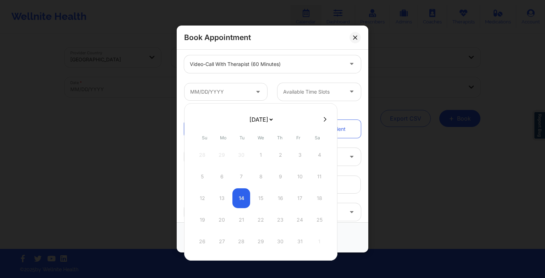
drag, startPoint x: 261, startPoint y: 121, endPoint x: 260, endPoint y: 158, distance: 36.9
click at [260, 158] on div "[DATE] [DATE] [DATE] [DATE] [DATE] [DATE] [DATE] [DATE] [DATE] [DATE] [DATE] [D…" at bounding box center [260, 182] width 153 height 158
click at [220, 203] on div "15" at bounding box center [222, 198] width 18 height 20
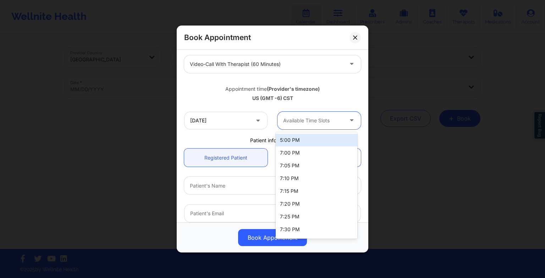
click at [307, 128] on div "Available Time Slots" at bounding box center [311, 121] width 66 height 18
click at [306, 138] on div "5:00 PM" at bounding box center [317, 140] width 82 height 13
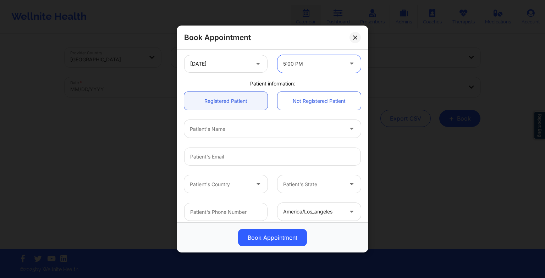
scroll to position [153, 0]
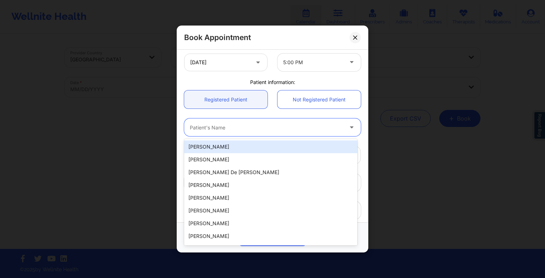
click at [256, 128] on div at bounding box center [266, 127] width 153 height 9
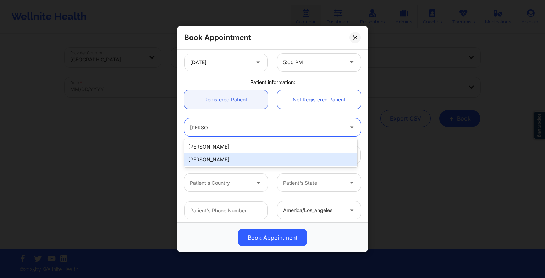
click at [243, 159] on div "[PERSON_NAME]" at bounding box center [270, 159] width 173 height 13
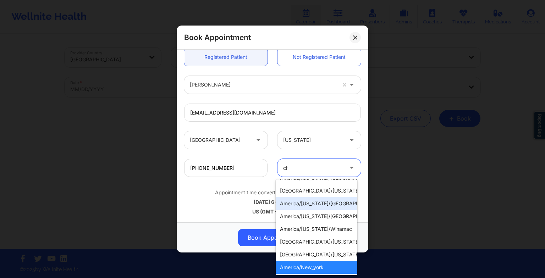
scroll to position [0, 0]
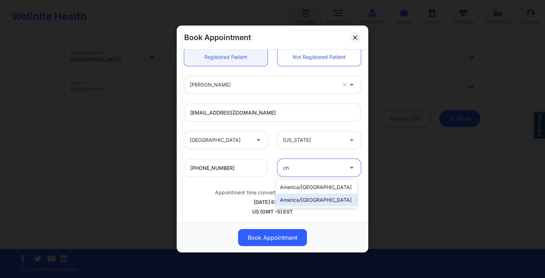
click at [302, 202] on div "america/[GEOGRAPHIC_DATA]" at bounding box center [317, 200] width 82 height 13
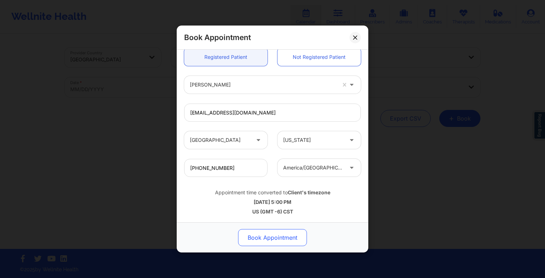
click at [283, 234] on button "Book Appointment" at bounding box center [272, 237] width 69 height 17
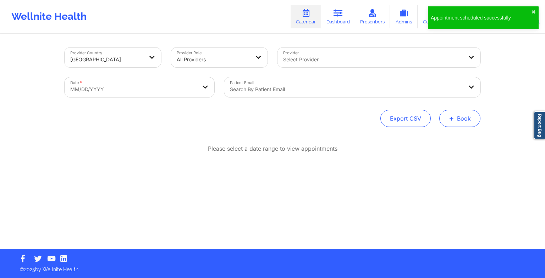
click at [455, 114] on button "+ Book" at bounding box center [459, 118] width 41 height 17
click at [442, 136] on button "Therapy Session" at bounding box center [448, 141] width 54 height 12
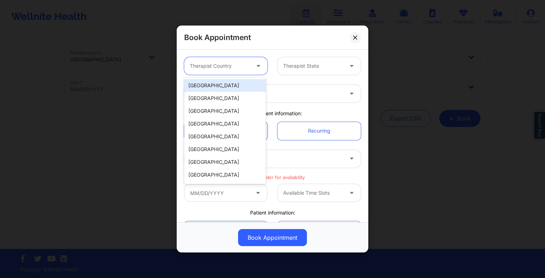
click at [229, 72] on div "Therapist Country" at bounding box center [217, 66] width 66 height 18
click at [228, 85] on div "[GEOGRAPHIC_DATA]" at bounding box center [225, 85] width 82 height 13
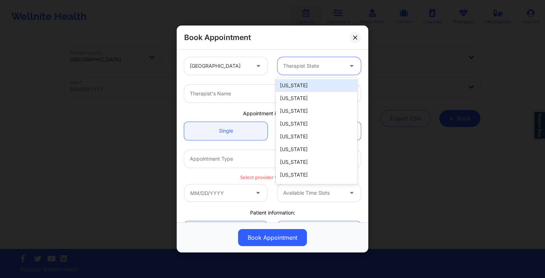
click at [313, 65] on div at bounding box center [313, 66] width 60 height 9
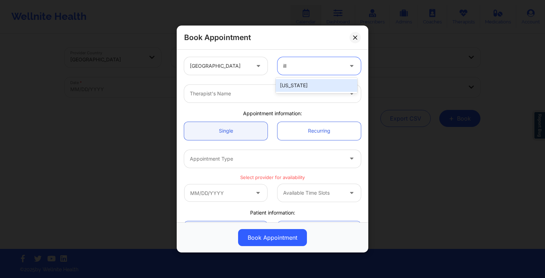
click at [311, 85] on div "[US_STATE]" at bounding box center [317, 85] width 82 height 13
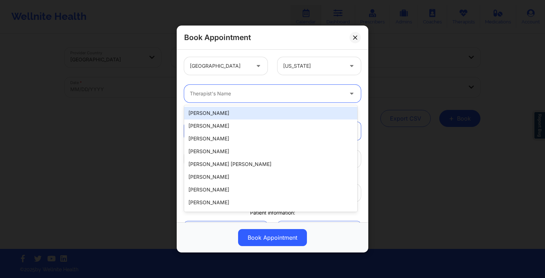
click at [284, 94] on div at bounding box center [266, 93] width 153 height 9
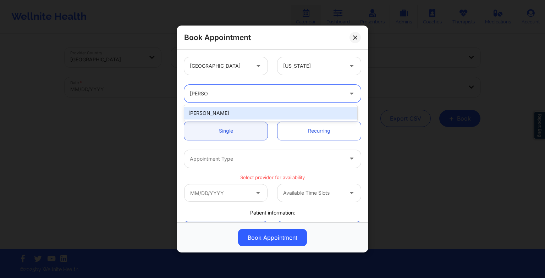
click at [262, 112] on div "[PERSON_NAME]" at bounding box center [270, 113] width 173 height 13
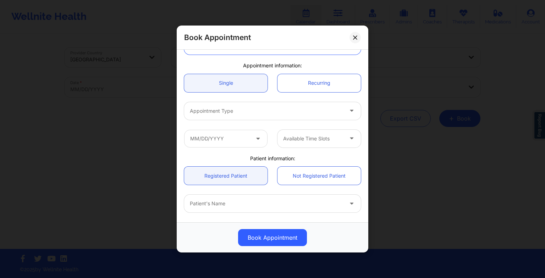
scroll to position [48, 0]
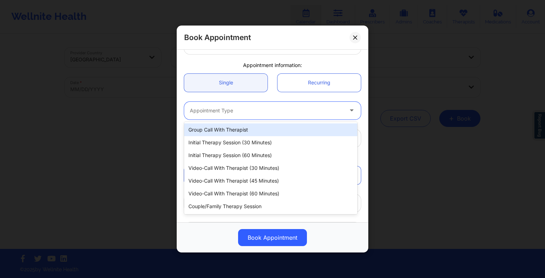
click at [241, 109] on div at bounding box center [266, 110] width 153 height 9
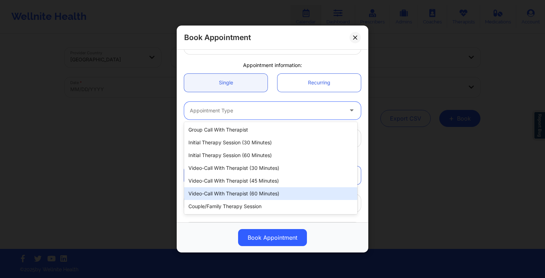
click at [243, 191] on div "Video-Call with Therapist (60 minutes)" at bounding box center [270, 193] width 173 height 13
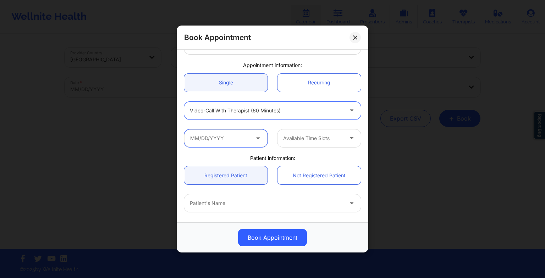
click at [230, 133] on input "text" at bounding box center [225, 139] width 83 height 18
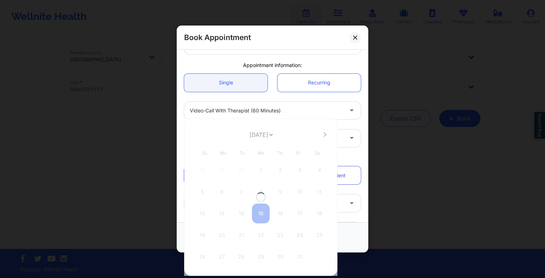
click at [258, 135] on div at bounding box center [260, 198] width 153 height 158
click at [258, 135] on select "[DATE] [DATE] [DATE] [DATE] [DATE] [DATE] [DATE] [DATE] [DATE] [DATE] [DATE] [D…" at bounding box center [261, 135] width 26 height 14
click at [257, 168] on div at bounding box center [260, 198] width 153 height 158
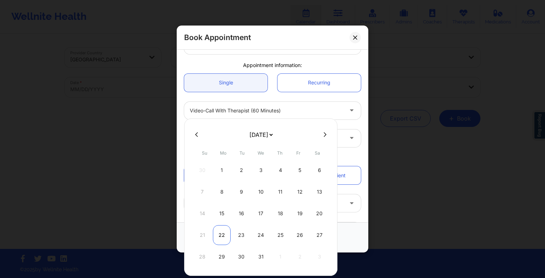
click at [227, 240] on div "22" at bounding box center [222, 235] width 18 height 20
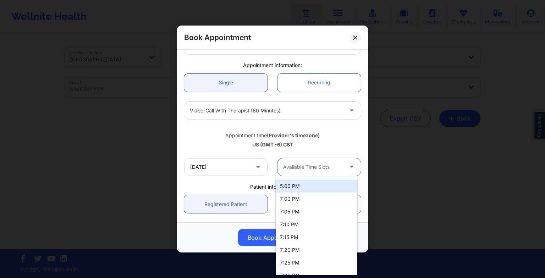
click at [325, 159] on div "Available Time Slots" at bounding box center [311, 167] width 66 height 18
click at [318, 186] on div "5:00 PM" at bounding box center [317, 186] width 82 height 13
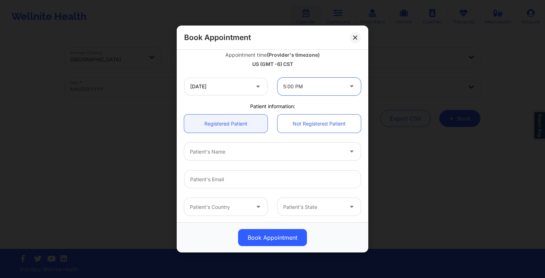
scroll to position [131, 0]
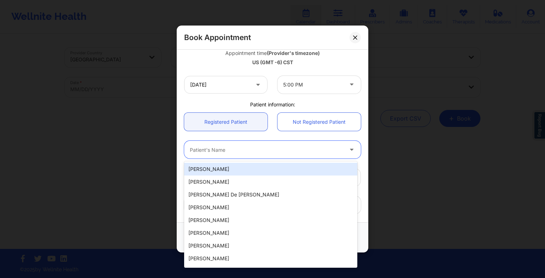
click at [254, 158] on div "Patient's Name" at bounding box center [264, 150] width 160 height 18
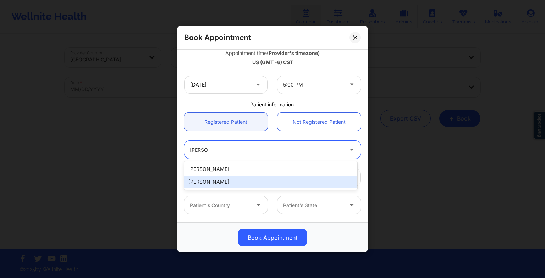
click at [236, 188] on div "[PERSON_NAME] [PERSON_NAME]" at bounding box center [270, 175] width 173 height 28
click at [229, 180] on div "[PERSON_NAME]" at bounding box center [270, 182] width 173 height 13
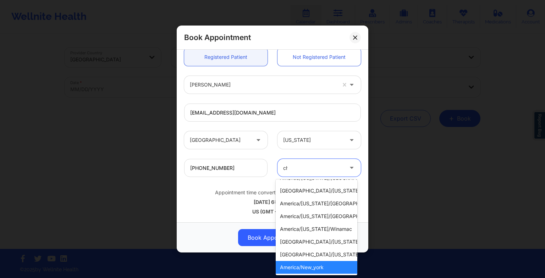
scroll to position [0, 0]
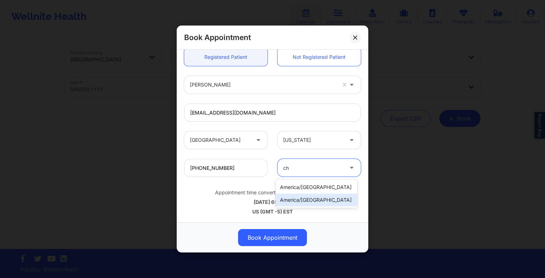
click at [306, 196] on div "america/[GEOGRAPHIC_DATA]" at bounding box center [317, 200] width 82 height 13
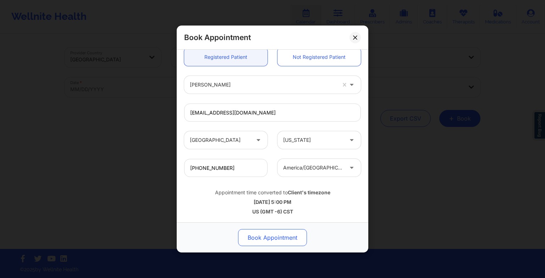
click at [285, 235] on button "Book Appointment" at bounding box center [272, 237] width 69 height 17
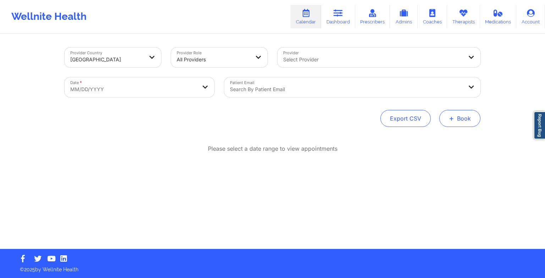
click at [456, 123] on button "+ Book" at bounding box center [459, 118] width 41 height 17
click at [438, 138] on button "Therapy Session" at bounding box center [448, 141] width 54 height 12
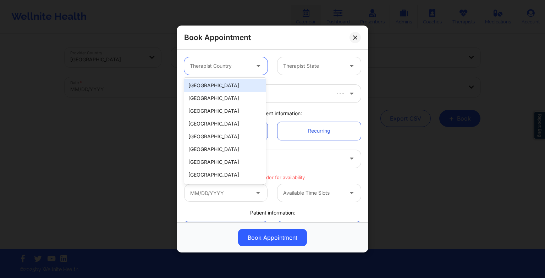
click at [234, 59] on div "Therapist Country" at bounding box center [217, 66] width 66 height 18
click at [223, 86] on div "[GEOGRAPHIC_DATA]" at bounding box center [225, 85] width 82 height 13
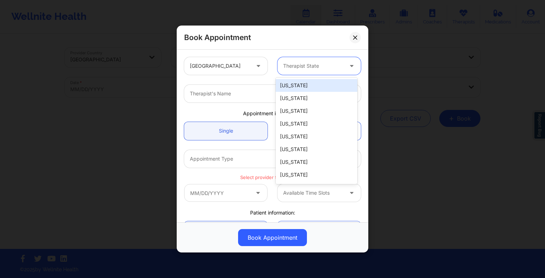
click at [319, 67] on div at bounding box center [313, 66] width 60 height 9
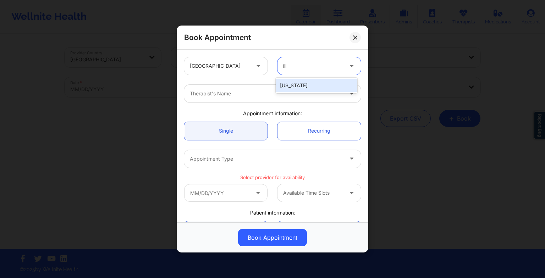
click at [307, 80] on div "[US_STATE]" at bounding box center [317, 85] width 82 height 13
click at [275, 92] on div at bounding box center [266, 93] width 153 height 9
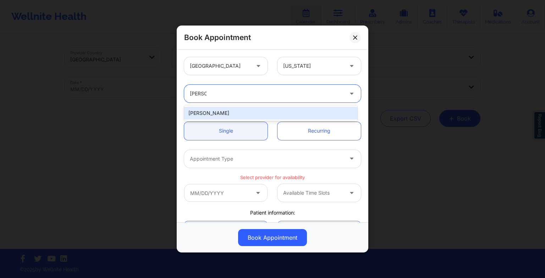
click at [261, 117] on div "[PERSON_NAME]" at bounding box center [270, 113] width 173 height 13
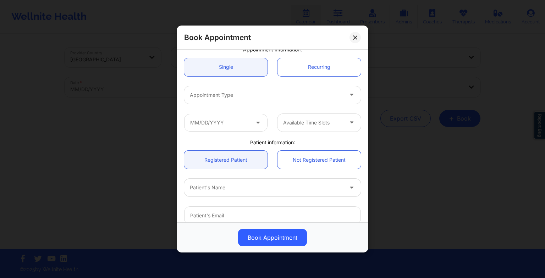
scroll to position [65, 0]
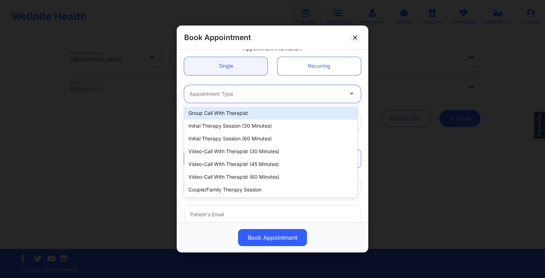
click at [246, 91] on div at bounding box center [266, 94] width 153 height 9
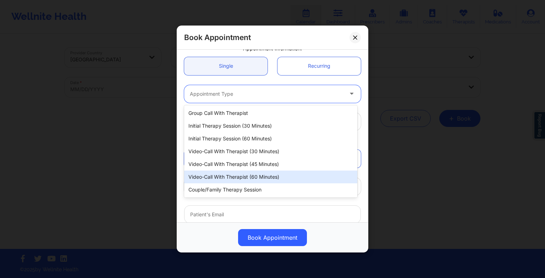
click at [258, 182] on div "Video-Call with Therapist (60 minutes)" at bounding box center [270, 177] width 173 height 13
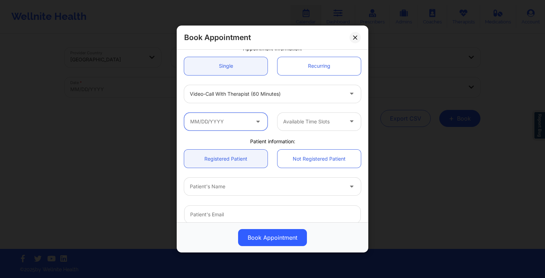
click at [236, 127] on input "text" at bounding box center [225, 122] width 83 height 18
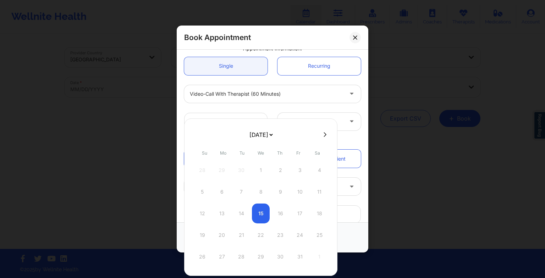
click at [258, 137] on select "[DATE] [DATE] [DATE] [DATE] [DATE] [DATE] [DATE] [DATE] [DATE] [DATE] [DATE] [D…" at bounding box center [261, 135] width 26 height 14
click at [225, 256] on div "29" at bounding box center [222, 257] width 18 height 20
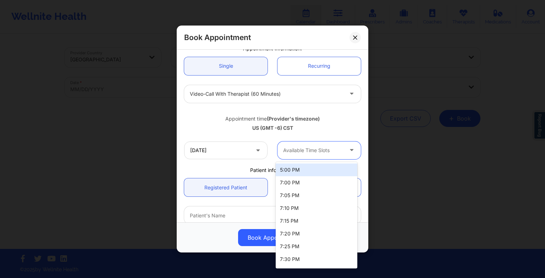
click at [325, 155] on div "Available Time Slots" at bounding box center [311, 151] width 66 height 18
click at [321, 168] on div "5:00 PM" at bounding box center [317, 170] width 82 height 13
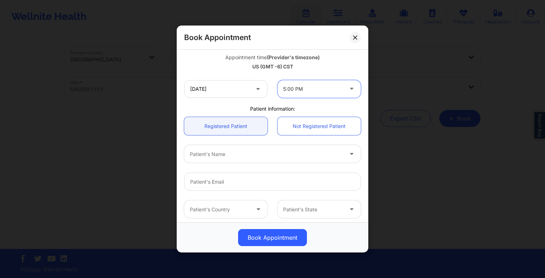
scroll to position [130, 0]
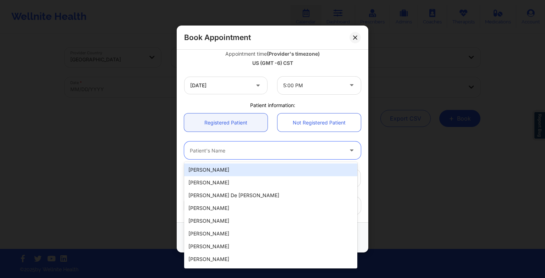
click at [246, 143] on div "Patient's Name" at bounding box center [264, 151] width 160 height 18
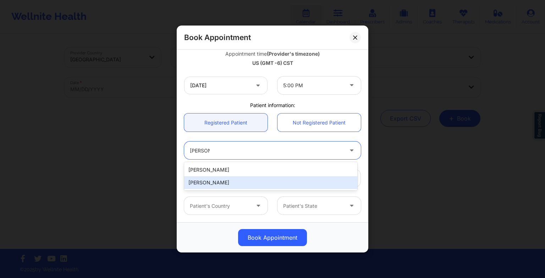
click at [227, 185] on div "[PERSON_NAME]" at bounding box center [270, 182] width 173 height 13
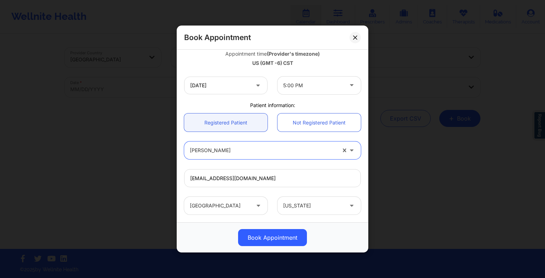
scroll to position [196, 0]
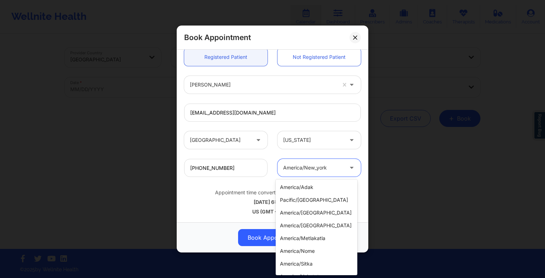
click at [295, 175] on div "america/new_york" at bounding box center [313, 168] width 60 height 18
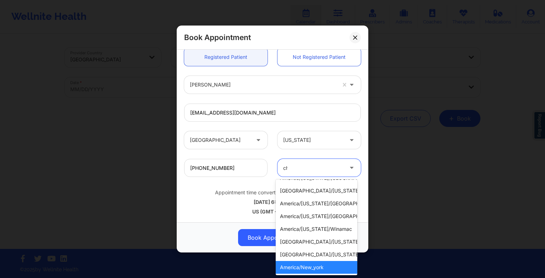
scroll to position [0, 0]
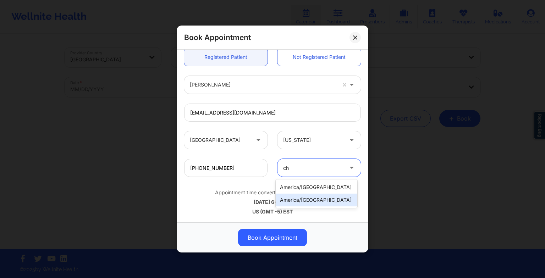
click at [301, 199] on div "america/[GEOGRAPHIC_DATA]" at bounding box center [317, 200] width 82 height 13
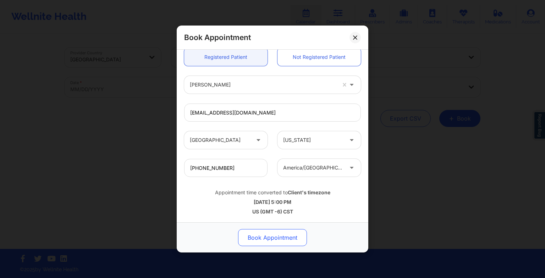
click at [285, 238] on button "Book Appointment" at bounding box center [272, 237] width 69 height 17
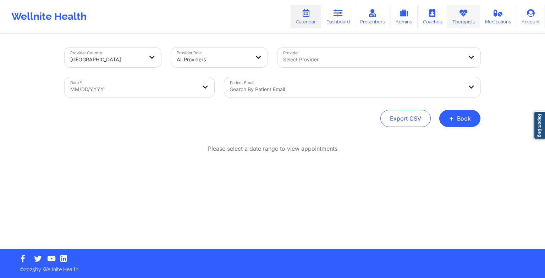
click at [472, 19] on link "Therapists" at bounding box center [463, 16] width 33 height 23
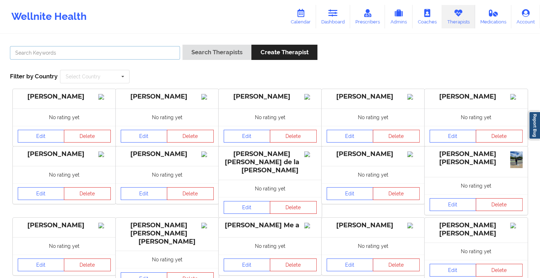
click at [170, 52] on input "text" at bounding box center [95, 52] width 170 height 13
paste input "[PERSON_NAME]"
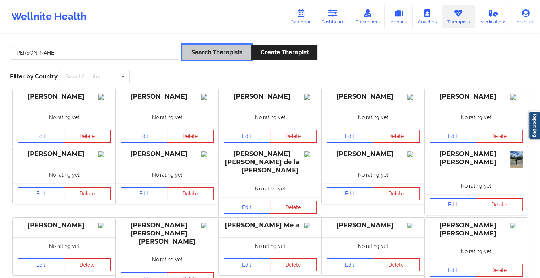
click at [209, 53] on button "Search Therapists" at bounding box center [216, 52] width 69 height 15
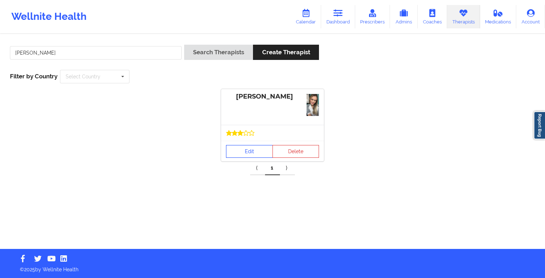
click at [255, 151] on link "Edit" at bounding box center [249, 151] width 47 height 13
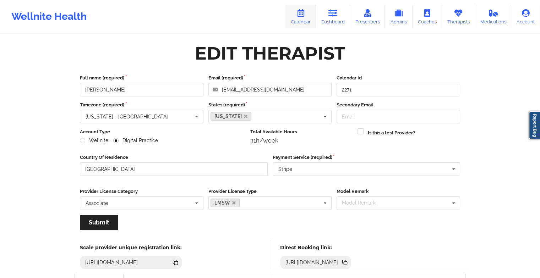
click at [305, 24] on link "Calendar" at bounding box center [300, 16] width 31 height 23
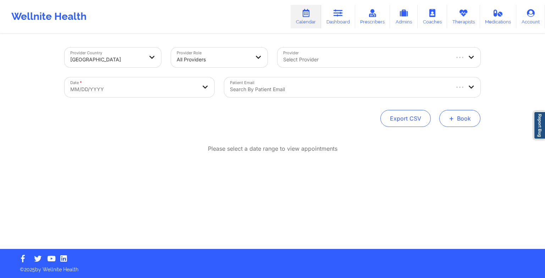
click at [454, 120] on span "+" at bounding box center [451, 118] width 5 height 4
click at [437, 139] on button "Therapy Session" at bounding box center [448, 141] width 54 height 12
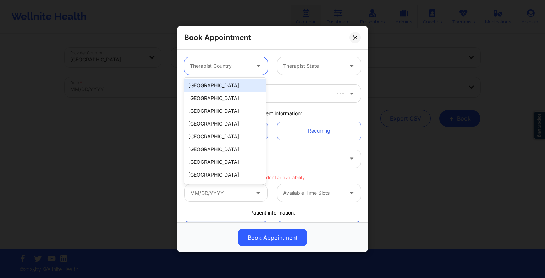
click at [243, 62] on div at bounding box center [220, 66] width 60 height 9
drag, startPoint x: 234, startPoint y: 92, endPoint x: 228, endPoint y: 86, distance: 8.8
click at [228, 86] on div "[GEOGRAPHIC_DATA] [GEOGRAPHIC_DATA] [GEOGRAPHIC_DATA] [GEOGRAPHIC_DATA] [GEOGRA…" at bounding box center [225, 131] width 82 height 106
click at [228, 86] on div "[GEOGRAPHIC_DATA]" at bounding box center [225, 85] width 82 height 13
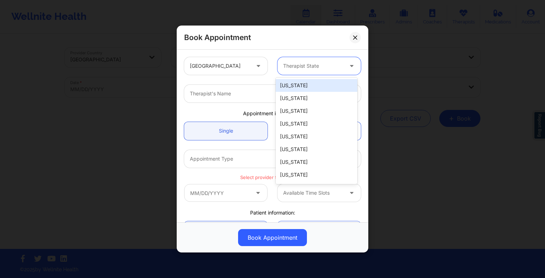
click at [300, 71] on div "Therapist State" at bounding box center [311, 66] width 66 height 18
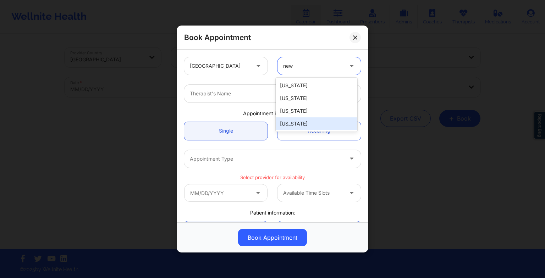
click at [298, 131] on div "[US_STATE] [US_STATE] [US_STATE] [US_STATE]" at bounding box center [317, 105] width 82 height 54
click at [293, 124] on div "[US_STATE]" at bounding box center [317, 123] width 82 height 13
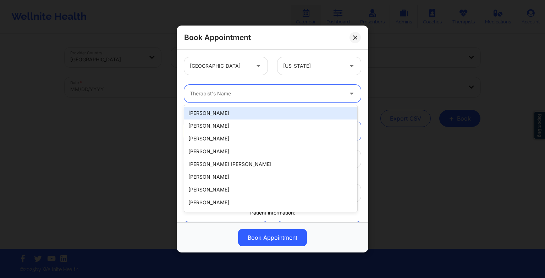
click at [250, 100] on div "Therapist's Name" at bounding box center [264, 94] width 160 height 18
paste input "[PERSON_NAME]"
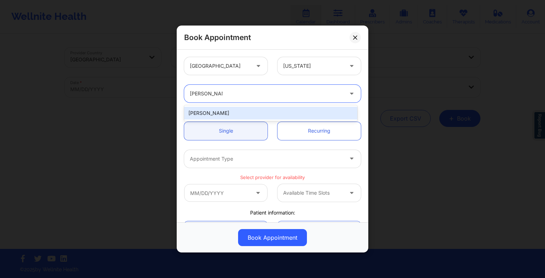
click at [212, 112] on div "[PERSON_NAME]" at bounding box center [270, 113] width 173 height 13
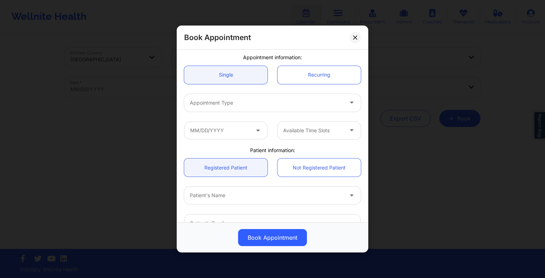
scroll to position [59, 0]
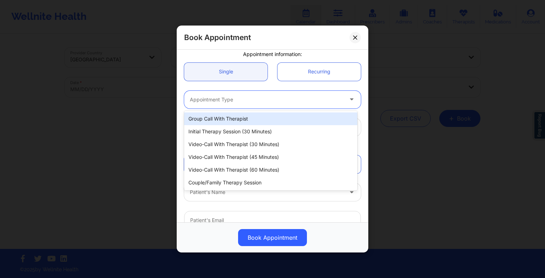
click at [206, 96] on div at bounding box center [266, 99] width 153 height 9
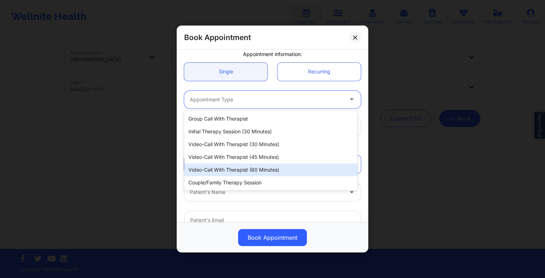
click at [223, 166] on div "Video-Call with Therapist (60 minutes)" at bounding box center [270, 170] width 173 height 13
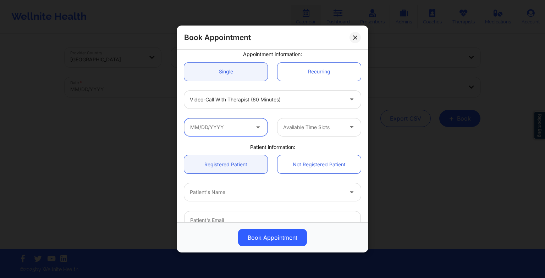
click at [242, 133] on input "text" at bounding box center [225, 128] width 83 height 18
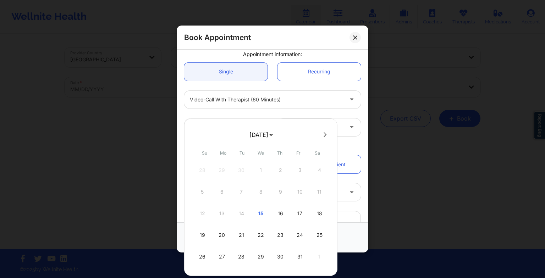
click at [255, 136] on select "[DATE] [DATE] [DATE] [DATE] [DATE] [DATE] [DATE] [DATE] [DATE] [DATE] [DATE] [D…" at bounding box center [261, 135] width 26 height 14
click at [219, 219] on div "15" at bounding box center [222, 214] width 18 height 20
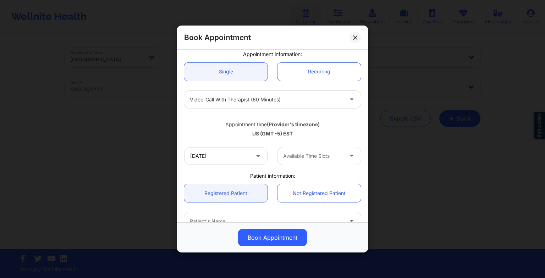
click at [299, 145] on div "[DATE] Available Time Slots" at bounding box center [272, 156] width 187 height 28
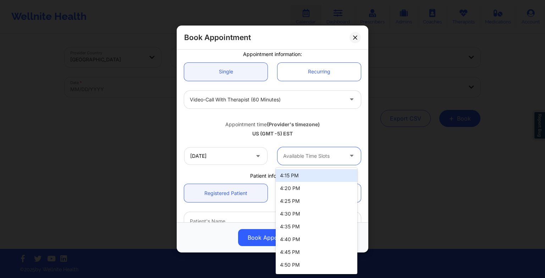
click at [299, 151] on div "Available Time Slots" at bounding box center [311, 156] width 66 height 18
click at [293, 187] on div "5:00 PM" at bounding box center [317, 187] width 82 height 13
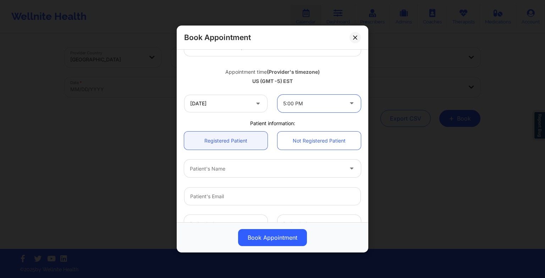
scroll to position [112, 0]
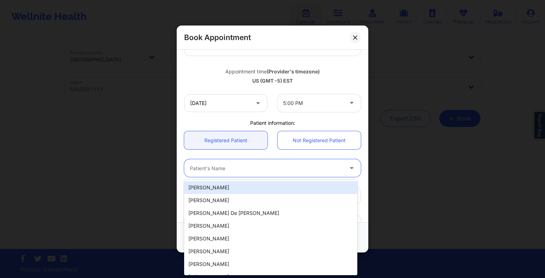
click at [253, 168] on div at bounding box center [266, 168] width 153 height 9
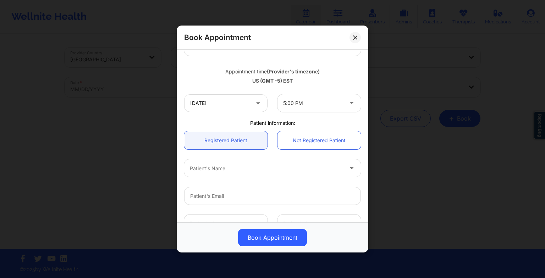
click at [228, 75] on div "Appointment time (Provider's timezone)" at bounding box center [272, 71] width 177 height 7
click at [228, 99] on input "[DATE]" at bounding box center [225, 103] width 83 height 18
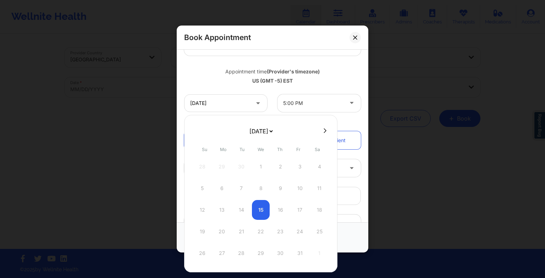
click at [265, 124] on select "[DATE] [DATE] [DATE] [DATE] [DATE] [DATE] [DATE] [DATE] [DATE] [DATE] [DATE] [D…" at bounding box center [261, 131] width 26 height 14
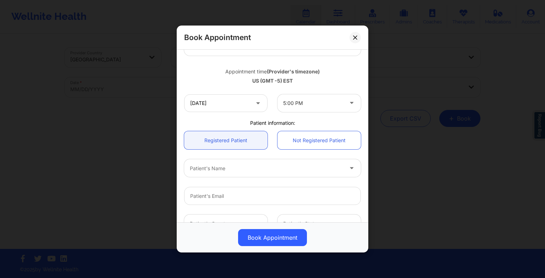
click at [335, 85] on div "Appointment time (Provider's timezone) [GEOGRAPHIC_DATA] (GMT -5) EST" at bounding box center [272, 75] width 187 height 29
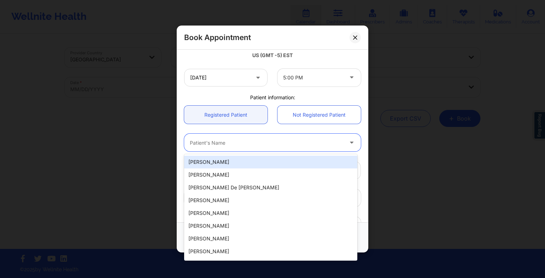
click at [305, 148] on div "Patient's Name" at bounding box center [264, 143] width 160 height 18
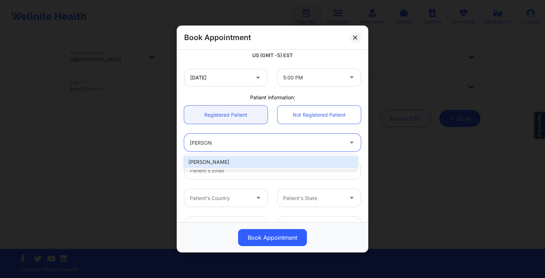
click at [304, 158] on div "[PERSON_NAME]" at bounding box center [270, 162] width 173 height 13
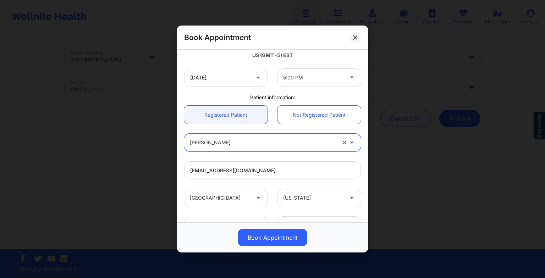
scroll to position [196, 0]
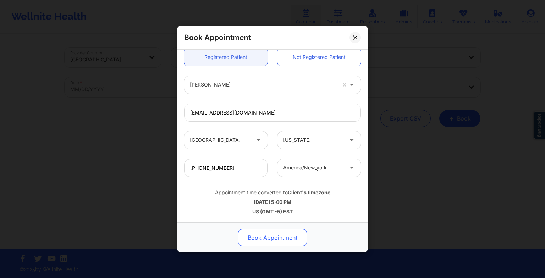
click at [276, 237] on button "Book Appointment" at bounding box center [272, 237] width 69 height 17
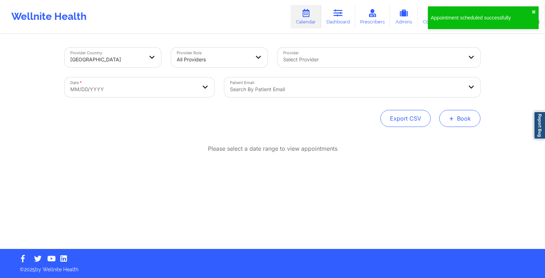
click at [470, 117] on button "+ Book" at bounding box center [459, 118] width 41 height 17
click at [454, 139] on button "Therapy Session" at bounding box center [448, 141] width 54 height 12
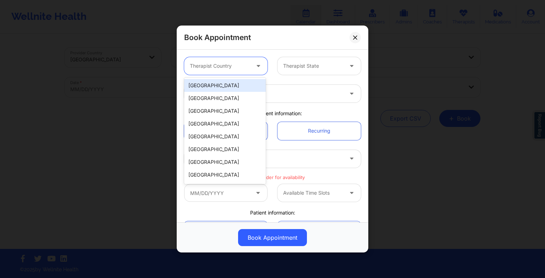
click at [245, 67] on div at bounding box center [220, 66] width 60 height 9
click at [240, 88] on div "[GEOGRAPHIC_DATA]" at bounding box center [225, 85] width 82 height 13
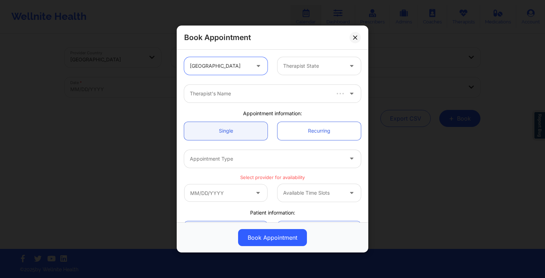
click at [298, 58] on div "Therapist State" at bounding box center [311, 66] width 66 height 18
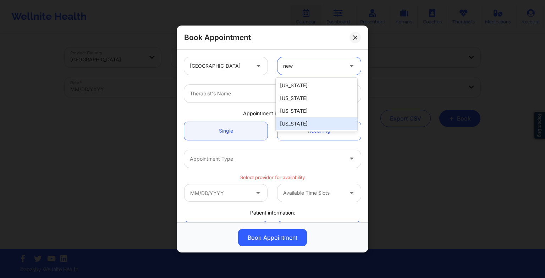
click at [301, 124] on div "[US_STATE]" at bounding box center [317, 123] width 82 height 13
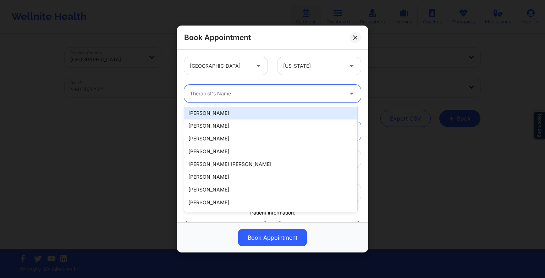
click at [278, 98] on div "Therapist's Name" at bounding box center [264, 94] width 160 height 18
paste input "[PERSON_NAME]"
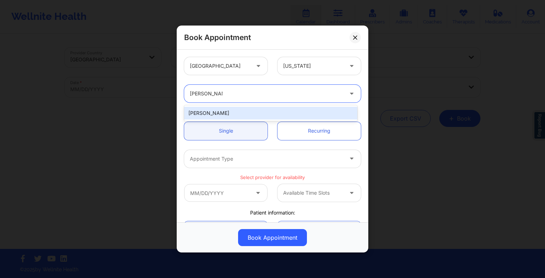
click at [220, 109] on div "[PERSON_NAME]" at bounding box center [270, 113] width 173 height 13
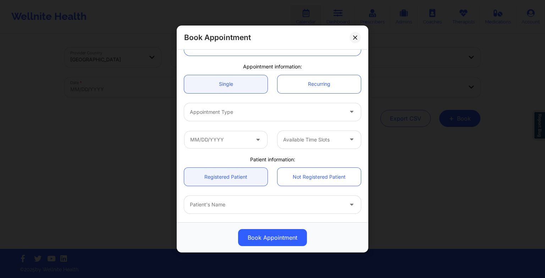
scroll to position [52, 0]
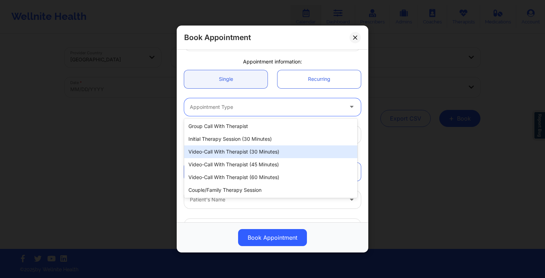
drag, startPoint x: 216, startPoint y: 106, endPoint x: 230, endPoint y: 168, distance: 63.3
click at [230, 168] on body "Wellnite Health Calendar Dashboard Prescribers Admins Coaches Therapists Medica…" at bounding box center [272, 139] width 545 height 278
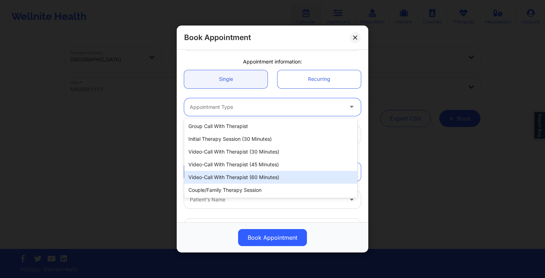
click at [230, 174] on div "Video-Call with Therapist (60 minutes)" at bounding box center [270, 177] width 173 height 13
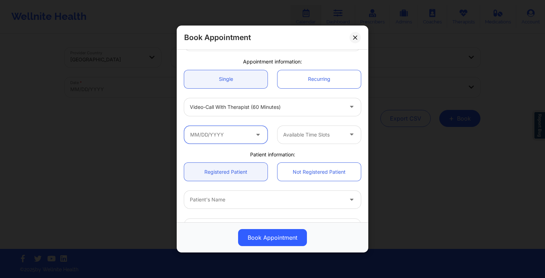
click at [229, 133] on input "text" at bounding box center [225, 135] width 83 height 18
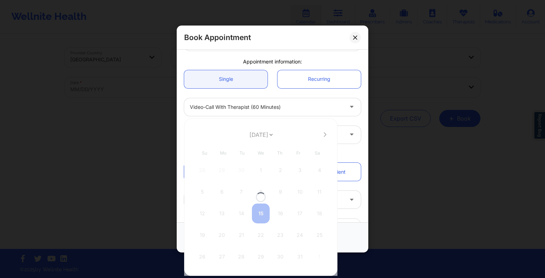
click at [251, 132] on div at bounding box center [260, 198] width 153 height 158
click at [254, 138] on select "[DATE] [DATE] [DATE] [DATE] [DATE] [DATE] [DATE] [DATE] [DATE] [DATE] [DATE] [D…" at bounding box center [261, 135] width 26 height 14
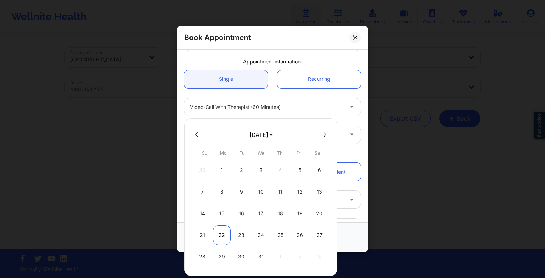
click at [224, 237] on div "22" at bounding box center [222, 235] width 18 height 20
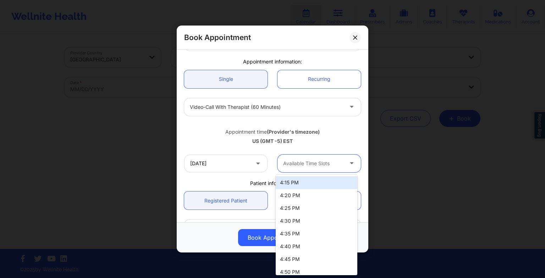
click at [331, 164] on div at bounding box center [313, 163] width 60 height 9
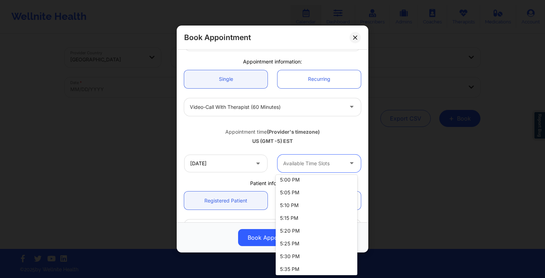
scroll to position [115, 0]
click at [317, 182] on div "5:00 PM" at bounding box center [317, 182] width 82 height 13
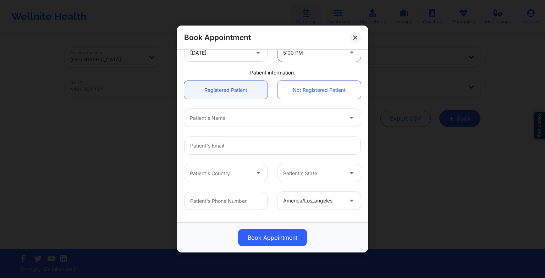
scroll to position [179, 0]
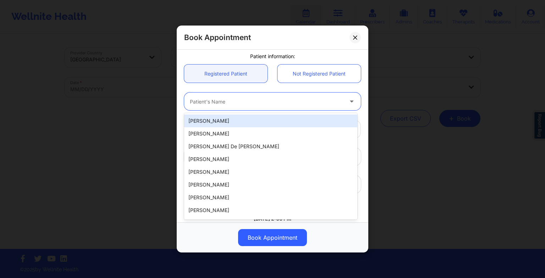
click at [220, 103] on div at bounding box center [266, 101] width 153 height 9
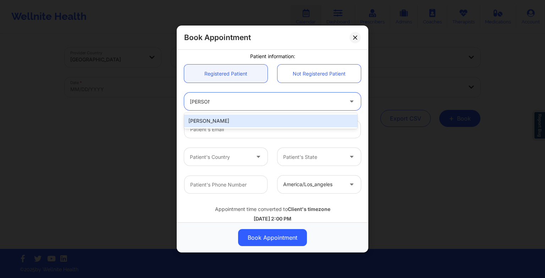
click at [222, 117] on div "[PERSON_NAME]" at bounding box center [270, 121] width 173 height 13
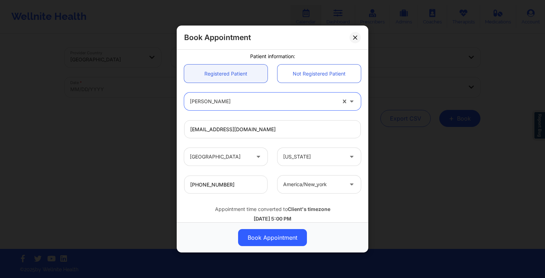
scroll to position [196, 0]
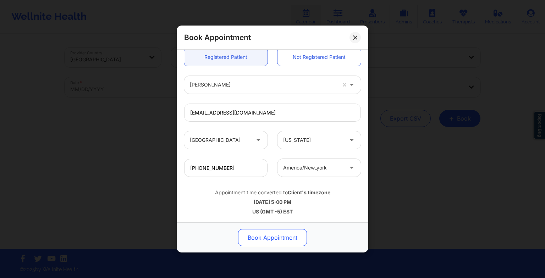
click at [270, 242] on button "Book Appointment" at bounding box center [272, 237] width 69 height 17
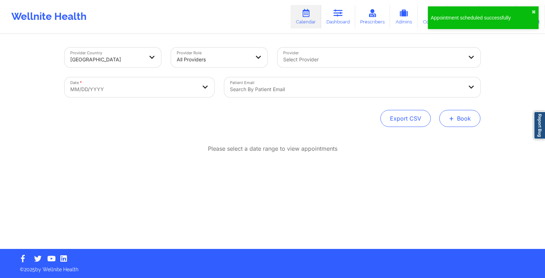
click at [454, 125] on button "+ Book" at bounding box center [459, 118] width 41 height 17
click at [436, 137] on button "Therapy Session" at bounding box center [448, 141] width 54 height 12
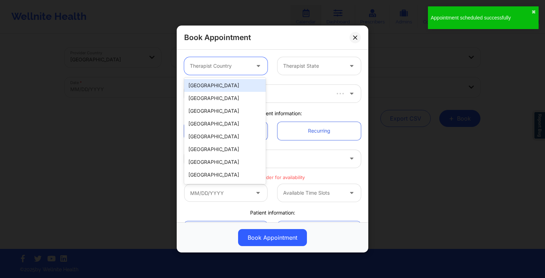
click at [246, 66] on div at bounding box center [220, 66] width 60 height 9
click at [246, 83] on div "[GEOGRAPHIC_DATA]" at bounding box center [225, 85] width 82 height 13
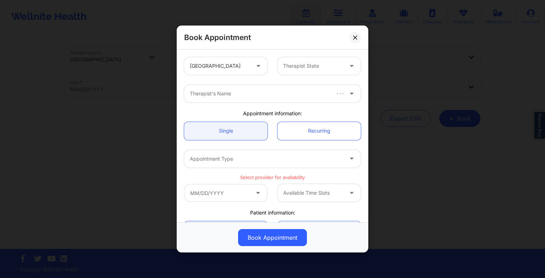
click at [306, 54] on div "United States Therapist State" at bounding box center [272, 66] width 187 height 28
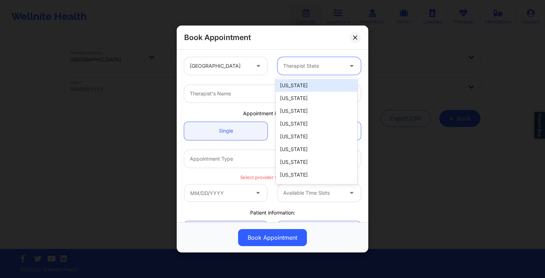
click at [312, 67] on div at bounding box center [313, 66] width 60 height 9
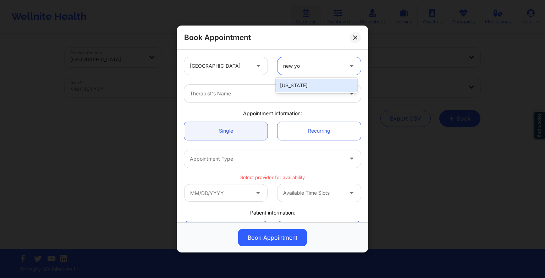
click at [307, 84] on div "[US_STATE]" at bounding box center [317, 85] width 82 height 13
click at [277, 98] on div at bounding box center [266, 93] width 153 height 9
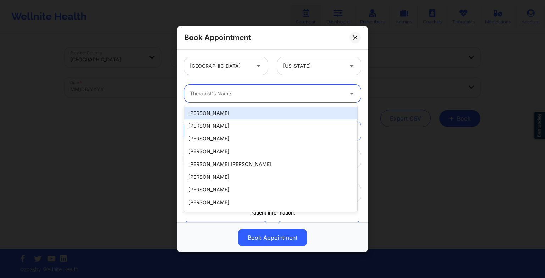
paste input "[PERSON_NAME]"
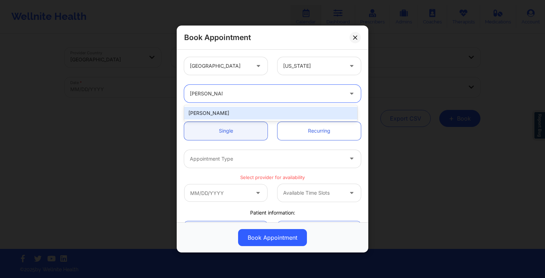
click at [231, 116] on div "[PERSON_NAME]" at bounding box center [270, 113] width 173 height 13
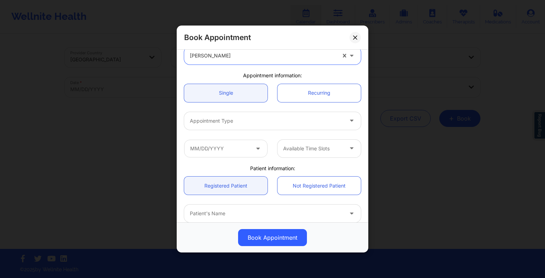
scroll to position [38, 0]
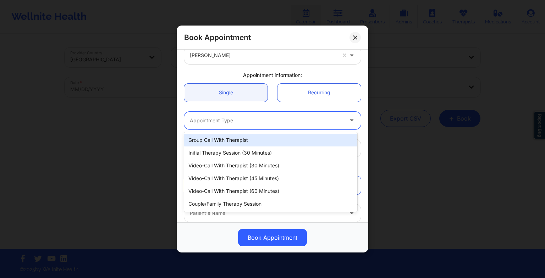
click at [220, 121] on div at bounding box center [266, 120] width 153 height 9
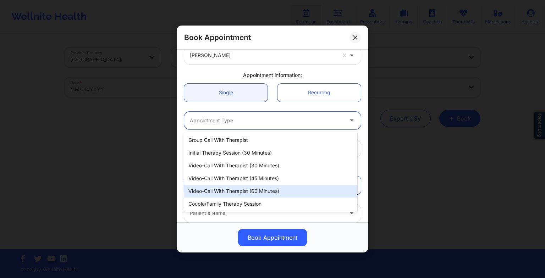
click at [230, 192] on div "Video-Call with Therapist (60 minutes)" at bounding box center [270, 191] width 173 height 13
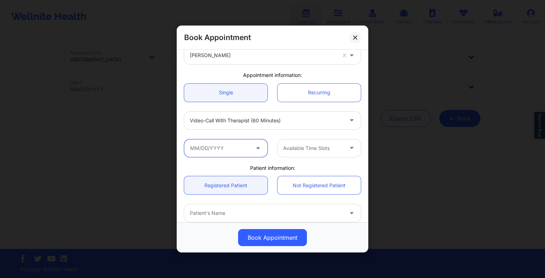
click at [233, 157] on input "text" at bounding box center [225, 148] width 83 height 18
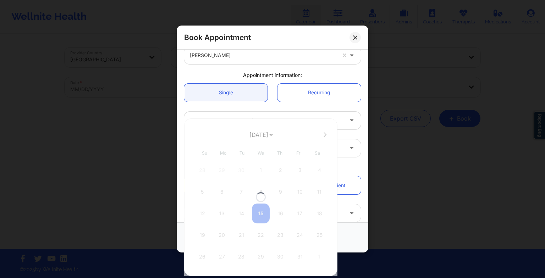
click at [257, 136] on div at bounding box center [260, 198] width 153 height 158
click at [257, 136] on select "[DATE] [DATE] [DATE] [DATE] [DATE] [DATE] [DATE] [DATE] [DATE] [DATE] [DATE] [D…" at bounding box center [261, 135] width 26 height 14
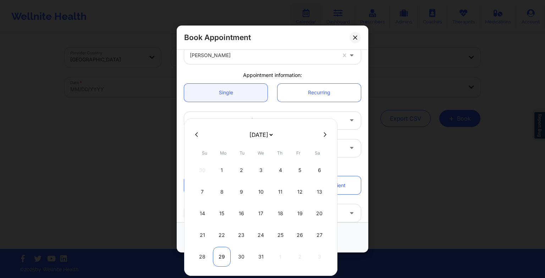
click at [218, 254] on div "29" at bounding box center [222, 257] width 18 height 20
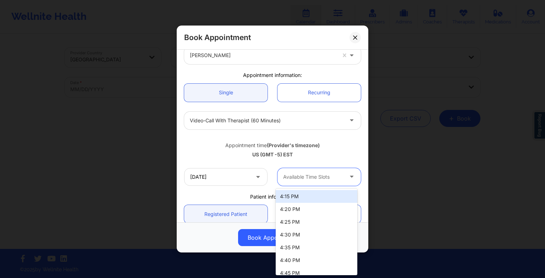
drag, startPoint x: 302, startPoint y: 184, endPoint x: 306, endPoint y: 218, distance: 33.5
click at [306, 218] on body "Wellnite Health Calendar Dashboard Prescribers Admins Coaches Therapists Medica…" at bounding box center [272, 139] width 545 height 278
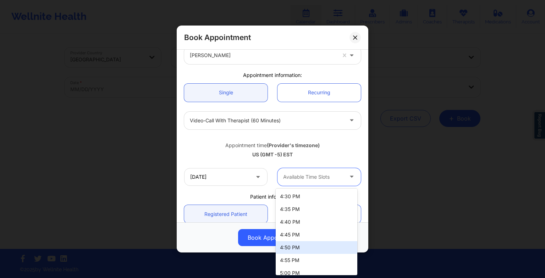
scroll to position [58, 0]
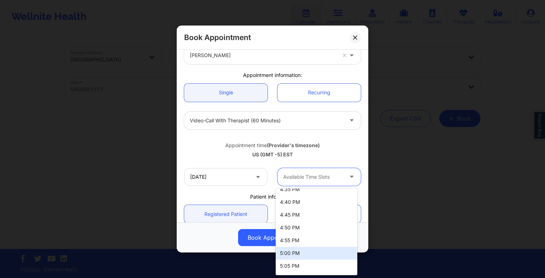
click at [299, 247] on div "5:00 PM" at bounding box center [317, 253] width 82 height 13
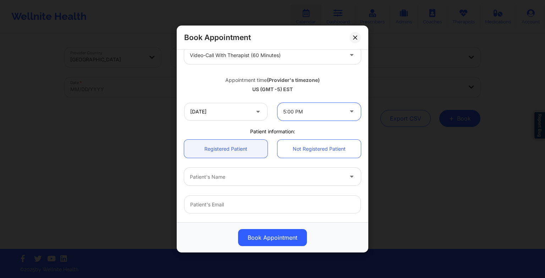
scroll to position [108, 0]
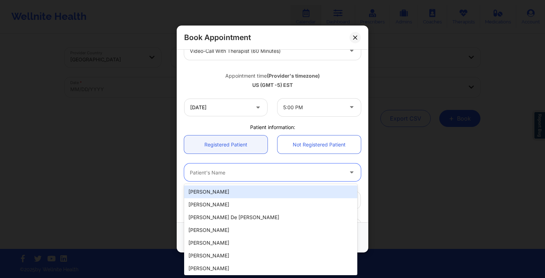
click at [245, 172] on div at bounding box center [266, 172] width 153 height 9
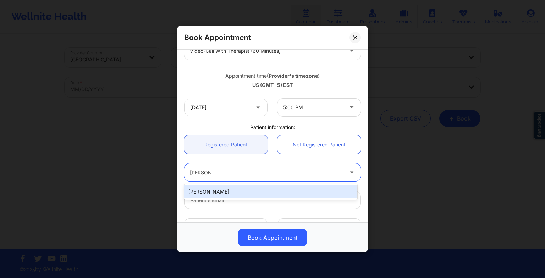
click at [244, 190] on div "[PERSON_NAME]" at bounding box center [270, 192] width 173 height 13
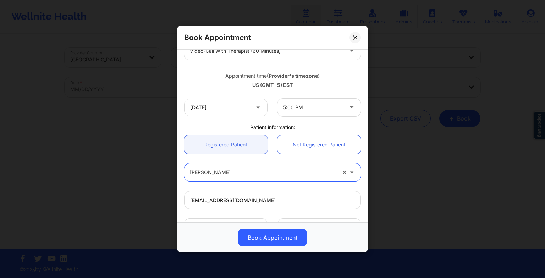
scroll to position [196, 0]
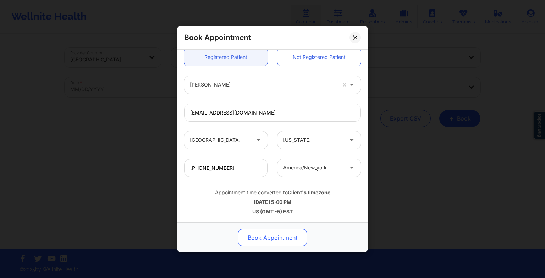
click at [272, 237] on button "Book Appointment" at bounding box center [272, 237] width 69 height 17
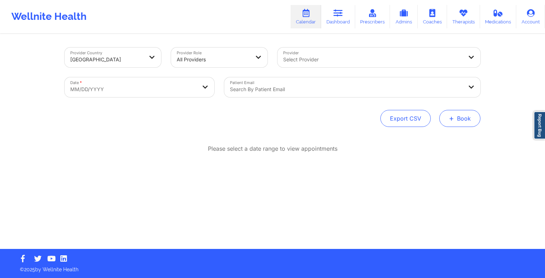
click at [459, 122] on button "+ Book" at bounding box center [459, 118] width 41 height 17
click at [438, 138] on button "Therapy Session" at bounding box center [448, 141] width 54 height 12
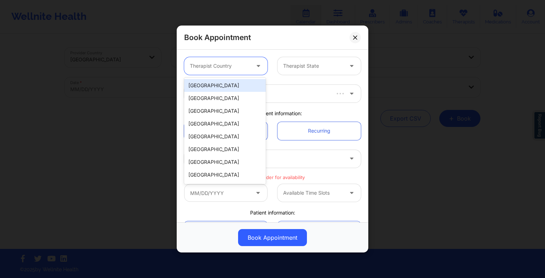
drag, startPoint x: 203, startPoint y: 62, endPoint x: 212, endPoint y: 87, distance: 26.0
click at [212, 87] on body "Wellnite Health Calendar Dashboard Prescribers Admins Coaches Therapists Medica…" at bounding box center [272, 139] width 545 height 278
click at [212, 87] on div "[GEOGRAPHIC_DATA]" at bounding box center [225, 85] width 82 height 13
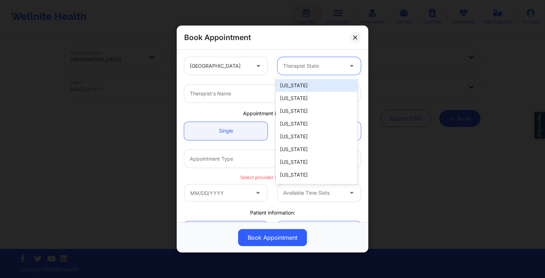
click at [289, 73] on div "Therapist State" at bounding box center [311, 66] width 66 height 18
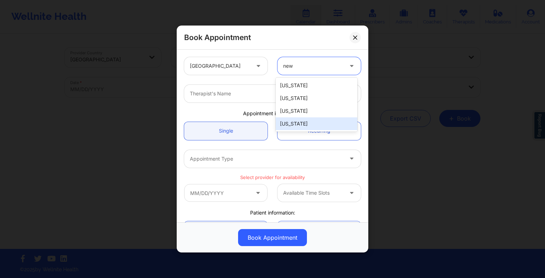
click at [300, 118] on div "[US_STATE]" at bounding box center [317, 123] width 82 height 13
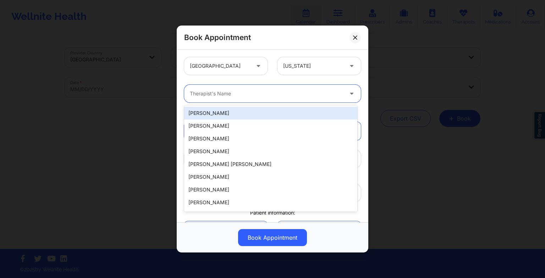
click at [243, 90] on div at bounding box center [266, 93] width 153 height 9
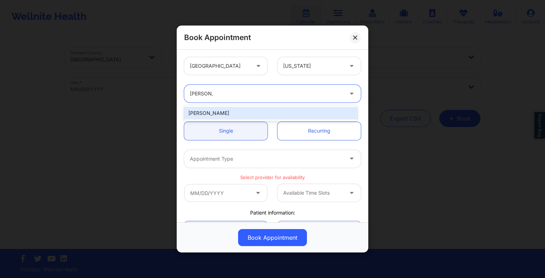
click at [220, 116] on div "[PERSON_NAME]" at bounding box center [270, 113] width 173 height 13
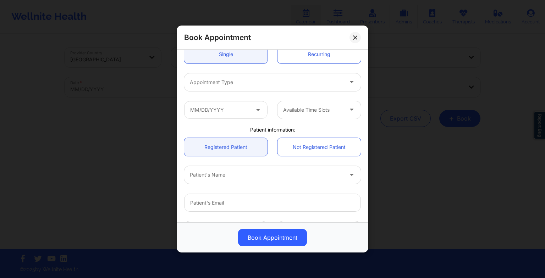
scroll to position [81, 0]
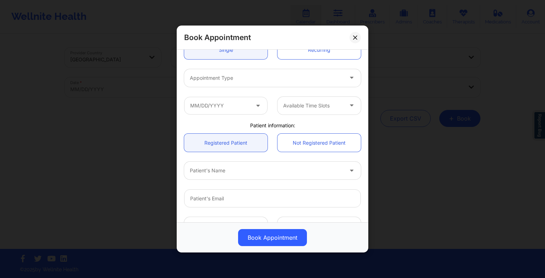
click at [208, 75] on div at bounding box center [266, 78] width 153 height 9
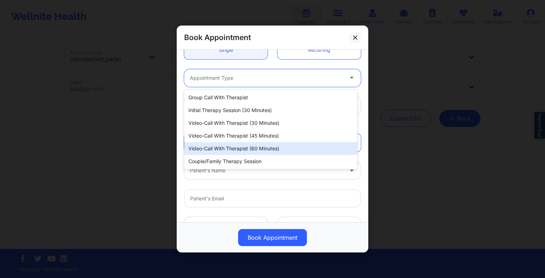
click at [240, 149] on div "Video-Call with Therapist (60 minutes)" at bounding box center [270, 148] width 173 height 13
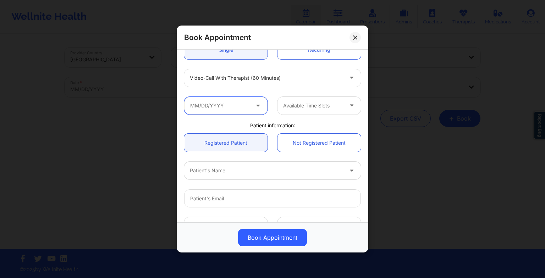
click at [237, 111] on input "text" at bounding box center [225, 106] width 83 height 18
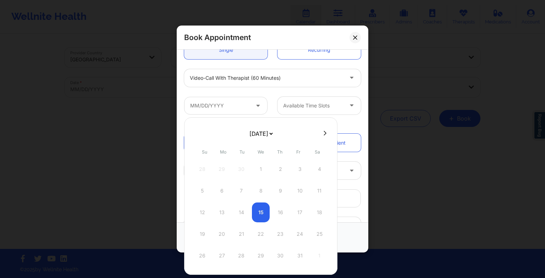
click at [258, 137] on select "[DATE] [DATE] [DATE] [DATE] [DATE] [DATE] [DATE] [DATE] [DATE] [DATE] [DATE] [D…" at bounding box center [261, 134] width 26 height 14
click at [221, 195] on div "5" at bounding box center [222, 191] width 18 height 20
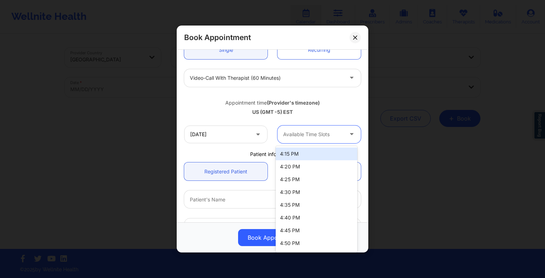
drag, startPoint x: 300, startPoint y: 132, endPoint x: 304, endPoint y: 158, distance: 26.0
click at [304, 158] on body "Wellnite Health Calendar Dashboard Prescribers Admins Coaches Therapists Medica…" at bounding box center [272, 139] width 545 height 278
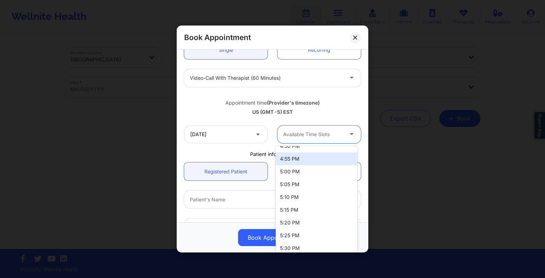
scroll to position [95, 0]
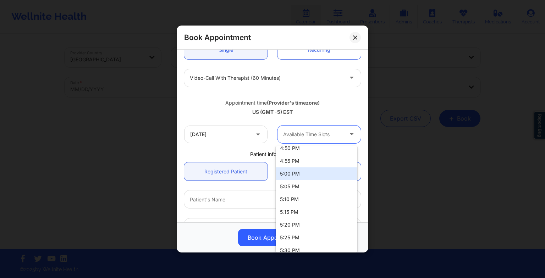
click at [305, 170] on div "5:00 PM" at bounding box center [317, 174] width 82 height 13
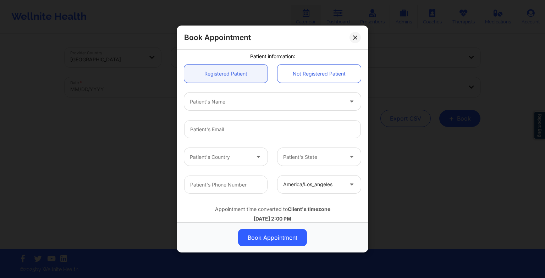
scroll to position [183, 0]
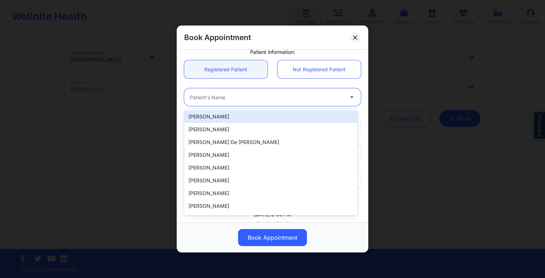
click at [237, 102] on div "Patient's Name" at bounding box center [264, 97] width 160 height 18
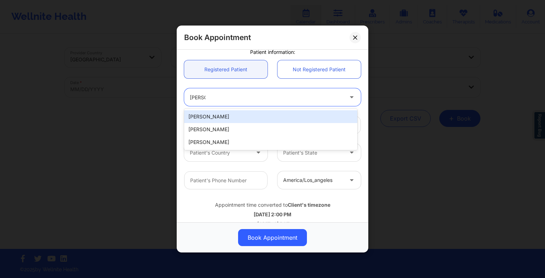
click at [234, 117] on div "[PERSON_NAME]" at bounding box center [270, 116] width 173 height 13
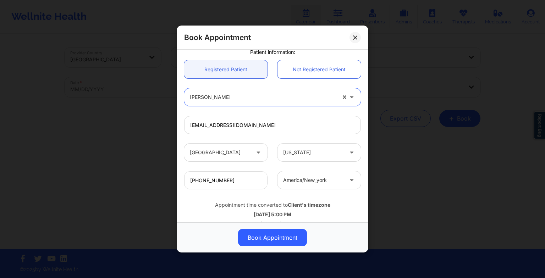
scroll to position [196, 0]
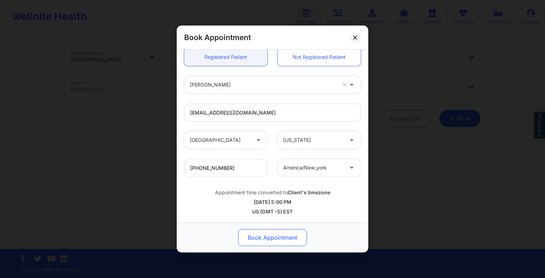
click at [283, 234] on button "Book Appointment" at bounding box center [272, 237] width 69 height 17
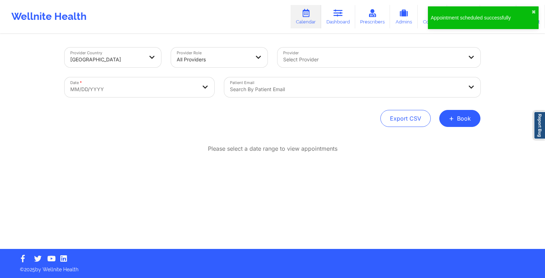
click at [522, 37] on div "Provider Country [GEOGRAPHIC_DATA] Provider Role All Providers Provider Select …" at bounding box center [272, 124] width 545 height 249
click at [536, 9] on div "Appointment scheduled successfully ✖︎" at bounding box center [483, 17] width 111 height 23
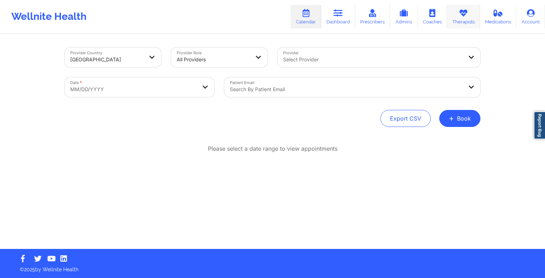
click at [457, 26] on link "Therapists" at bounding box center [463, 16] width 33 height 23
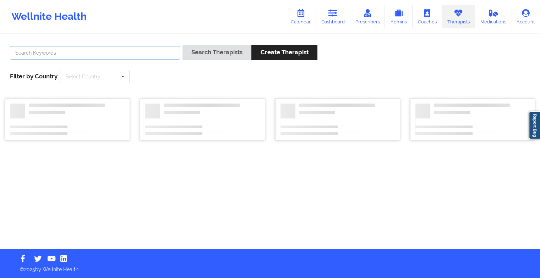
click at [164, 55] on input "text" at bounding box center [95, 52] width 170 height 13
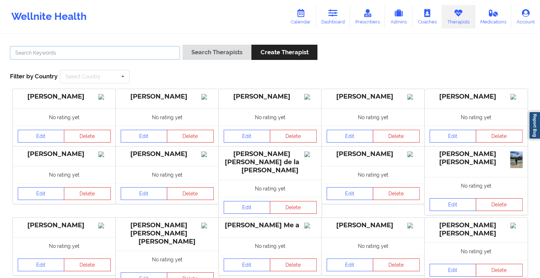
paste input "[PERSON_NAME]"
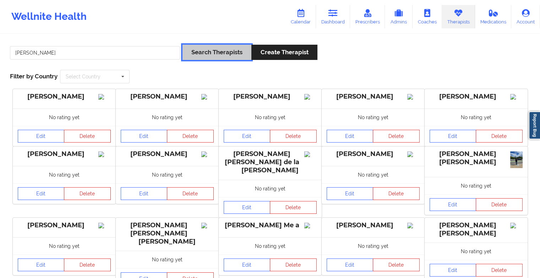
click at [218, 53] on button "Search Therapists" at bounding box center [216, 52] width 69 height 15
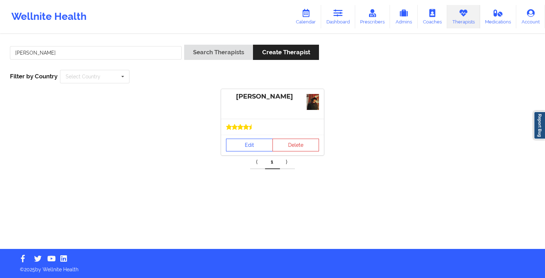
click at [252, 128] on icon at bounding box center [252, 127] width 6 height 6
click at [257, 146] on link "Edit" at bounding box center [249, 145] width 47 height 13
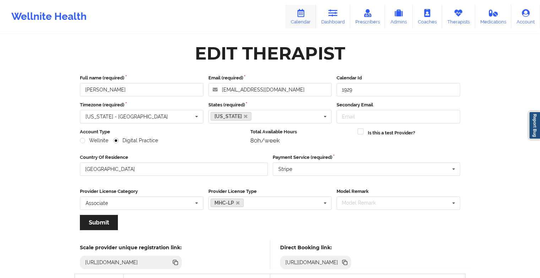
click at [305, 24] on link "Calendar" at bounding box center [300, 16] width 31 height 23
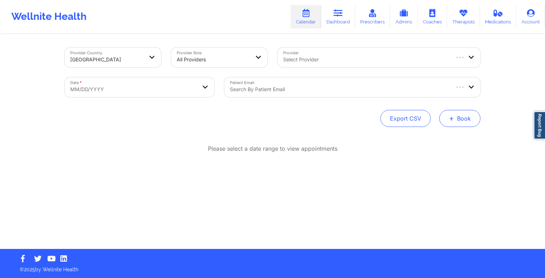
click at [449, 120] on button "+ Book" at bounding box center [459, 118] width 41 height 17
click at [440, 142] on button "Therapy Session" at bounding box center [448, 141] width 54 height 12
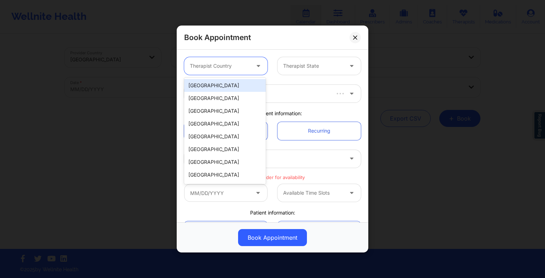
click at [240, 58] on div "Therapist Country" at bounding box center [217, 66] width 66 height 18
click at [240, 89] on div "[GEOGRAPHIC_DATA]" at bounding box center [225, 85] width 82 height 13
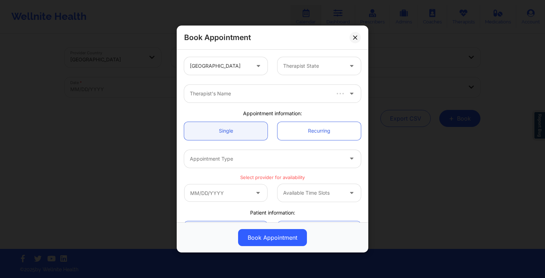
click at [316, 76] on div "United States Therapist State" at bounding box center [272, 66] width 187 height 28
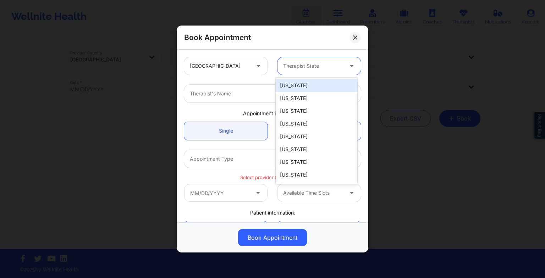
click at [305, 71] on div "Therapist State" at bounding box center [311, 66] width 66 height 18
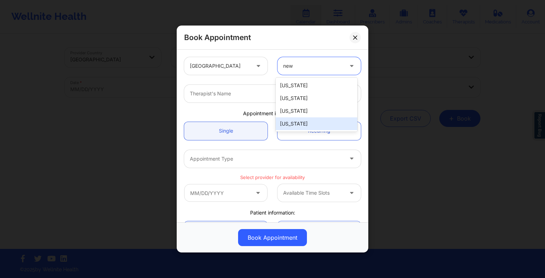
click at [297, 119] on div "[US_STATE]" at bounding box center [317, 123] width 82 height 13
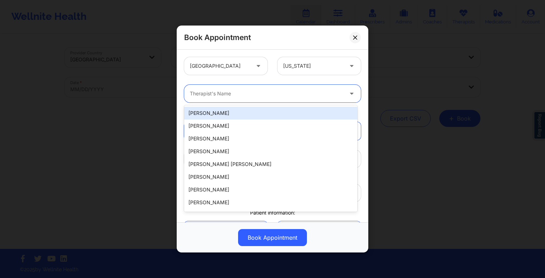
click at [248, 90] on div at bounding box center [266, 93] width 153 height 9
paste input "[PERSON_NAME]"
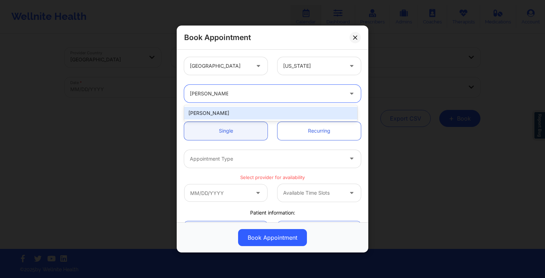
click at [223, 110] on div "[PERSON_NAME]" at bounding box center [270, 113] width 173 height 13
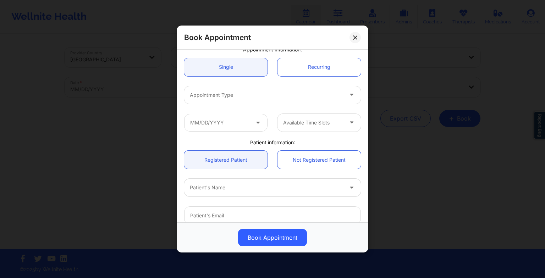
scroll to position [72, 0]
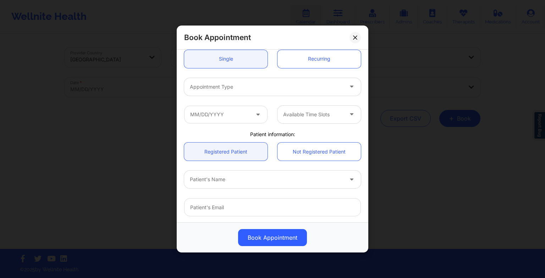
click at [214, 81] on div "Appointment Type" at bounding box center [264, 87] width 160 height 18
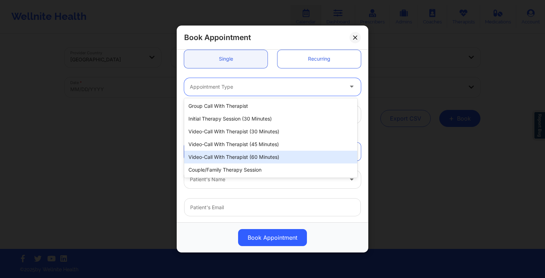
drag, startPoint x: 216, startPoint y: 86, endPoint x: 245, endPoint y: 153, distance: 73.6
click at [245, 153] on body "Wellnite Health Calendar Dashboard Prescribers Admins Coaches Therapists Medica…" at bounding box center [272, 139] width 545 height 278
click at [245, 153] on div "Video-Call with Therapist (60 minutes)" at bounding box center [270, 157] width 173 height 13
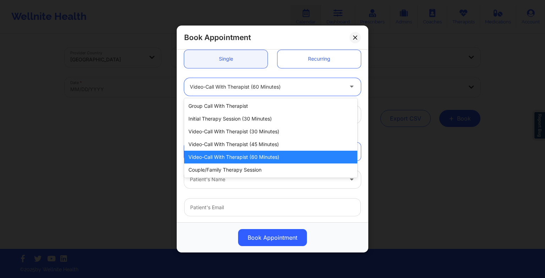
click at [274, 83] on div at bounding box center [266, 87] width 153 height 9
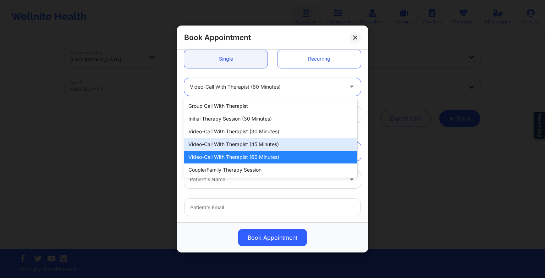
click at [278, 149] on div "Video-Call with Therapist (45 minutes)" at bounding box center [270, 144] width 173 height 13
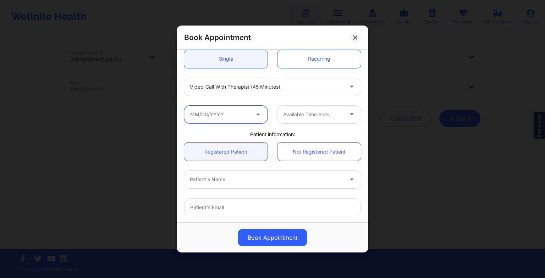
click at [229, 118] on input "text" at bounding box center [225, 115] width 83 height 18
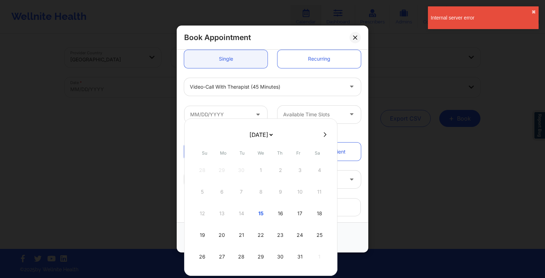
click at [257, 141] on select "[DATE] [DATE] [DATE] [DATE] [DATE] [DATE] [DATE] [DATE] [DATE] [DATE] [DATE] [D…" at bounding box center [261, 135] width 26 height 14
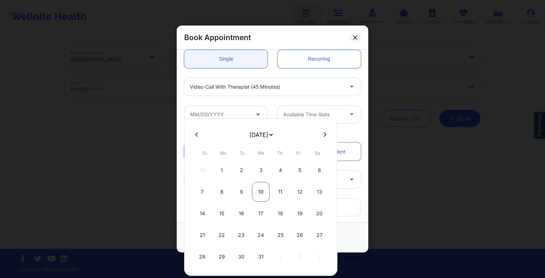
click at [261, 189] on div "10" at bounding box center [261, 192] width 18 height 20
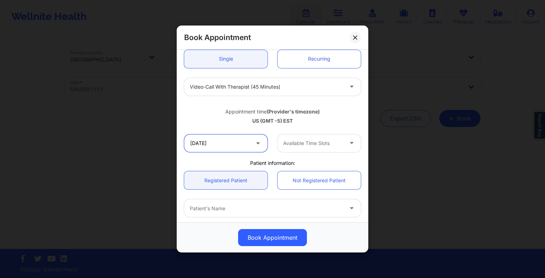
click at [243, 145] on input "[DATE]" at bounding box center [225, 144] width 83 height 18
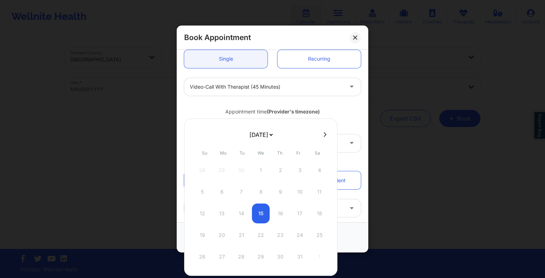
drag, startPoint x: 263, startPoint y: 138, endPoint x: 265, endPoint y: 169, distance: 31.3
click at [265, 169] on div "[DATE] [DATE] [DATE] [DATE] [DATE] [DATE] [DATE] [DATE] [DATE] [DATE] [DATE] [D…" at bounding box center [260, 198] width 153 height 158
click at [279, 191] on div "11" at bounding box center [281, 192] width 18 height 20
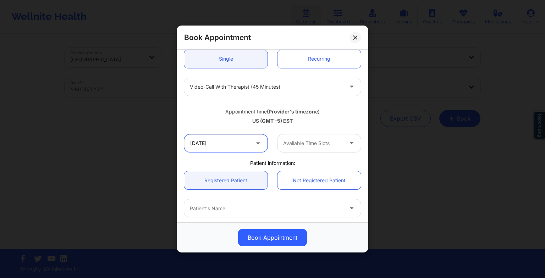
click at [233, 145] on input "[DATE]" at bounding box center [225, 144] width 83 height 18
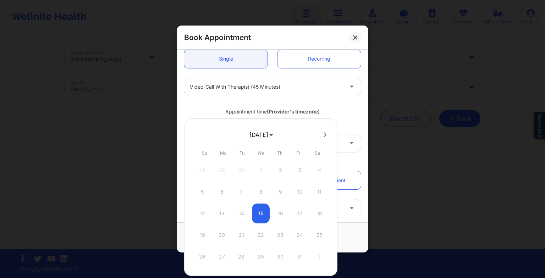
drag, startPoint x: 272, startPoint y: 133, endPoint x: 261, endPoint y: 166, distance: 34.7
click at [261, 166] on div "[DATE] [DATE] [DATE] [DATE] [DATE] [DATE] [DATE] [DATE] [DATE] [DATE] [DATE] [D…" at bounding box center [260, 198] width 153 height 158
click at [279, 236] on div "25" at bounding box center [281, 235] width 18 height 20
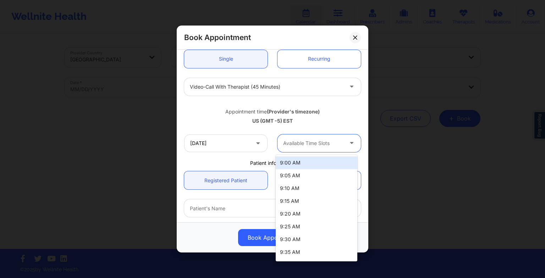
drag, startPoint x: 295, startPoint y: 145, endPoint x: 302, endPoint y: 170, distance: 26.3
click at [302, 170] on body "Wellnite Health Calendar Dashboard Prescribers Admins Coaches Therapists Medica…" at bounding box center [272, 139] width 545 height 278
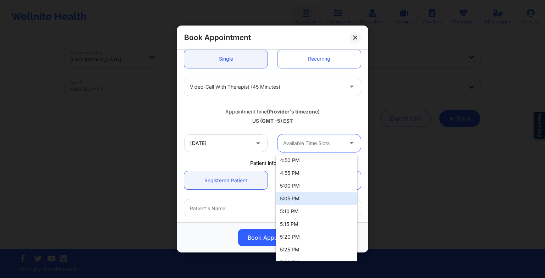
scroll to position [1001, 0]
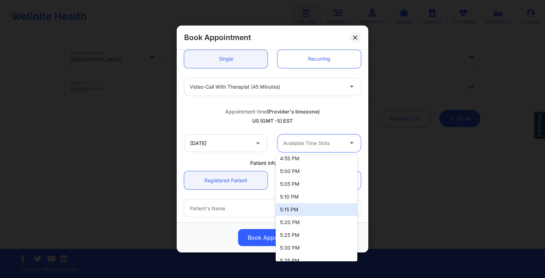
click at [293, 211] on div "5:15 PM" at bounding box center [317, 209] width 82 height 13
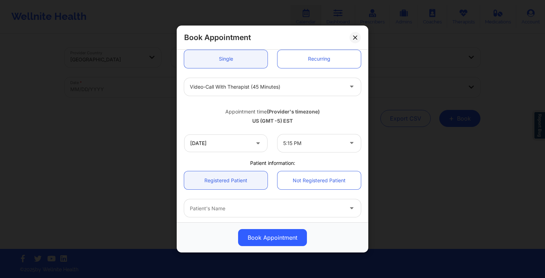
click at [302, 153] on div "[DATE] 5:15 PM" at bounding box center [272, 144] width 187 height 28
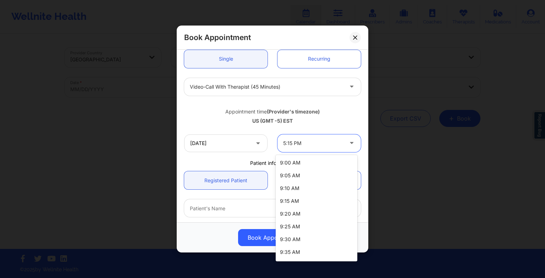
click at [298, 146] on div at bounding box center [313, 143] width 60 height 9
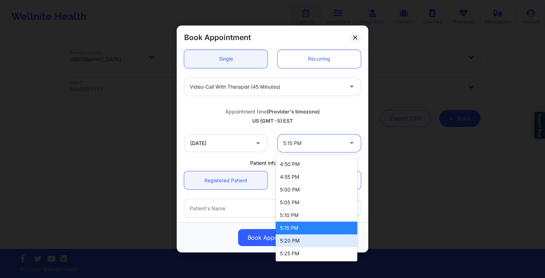
scroll to position [1036, 0]
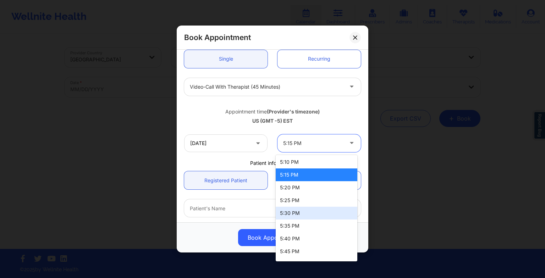
click at [294, 217] on div "5:30 PM" at bounding box center [317, 213] width 82 height 13
